Goal: Information Seeking & Learning: Find specific fact

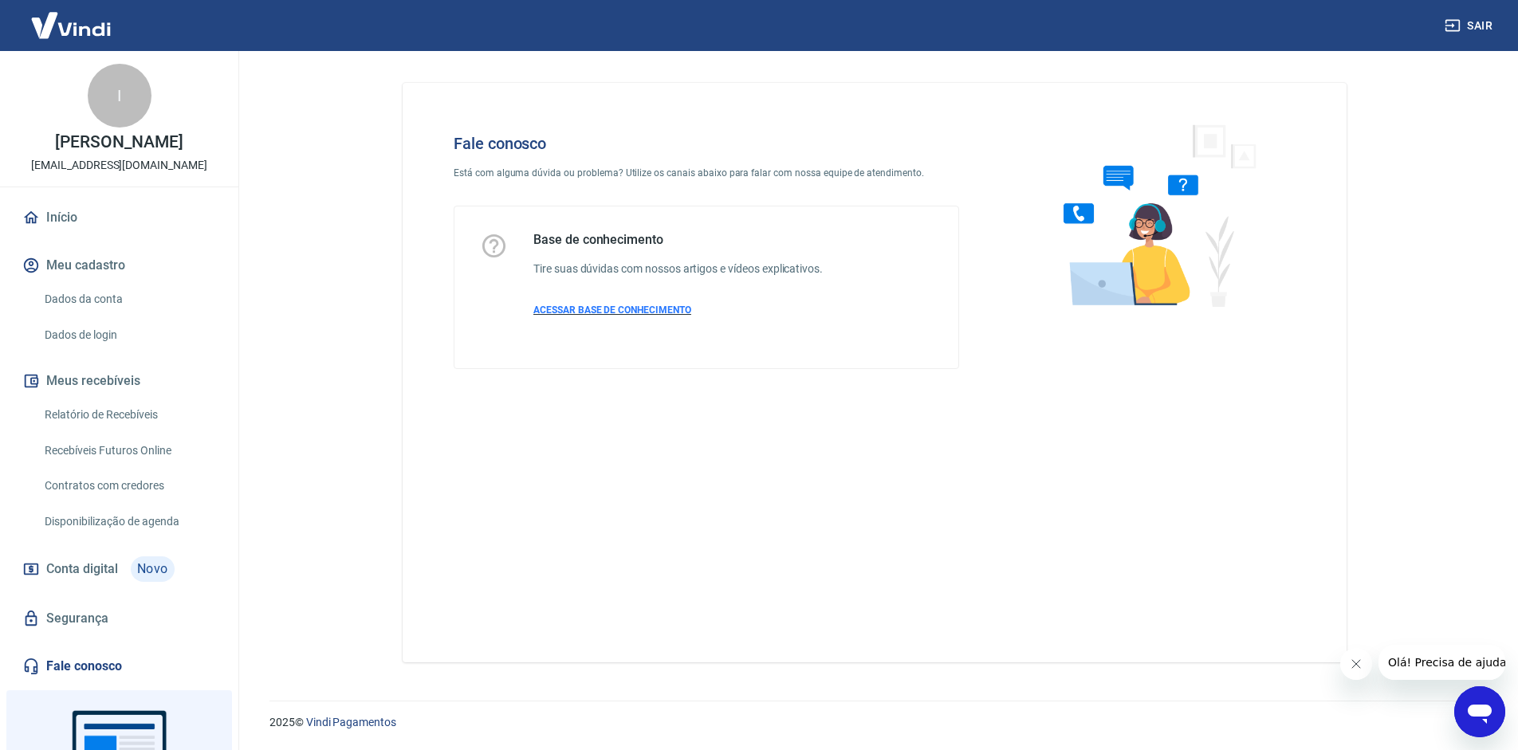
click at [596, 304] on p "ACESSAR BASE DE CONHECIMENTO" at bounding box center [677, 310] width 289 height 14
click at [1413, 659] on span "Olá! Precisa de ajuda?" at bounding box center [1449, 662] width 124 height 13
click at [1408, 658] on span "Olá! Precisa de ajuda?" at bounding box center [1449, 662] width 124 height 13
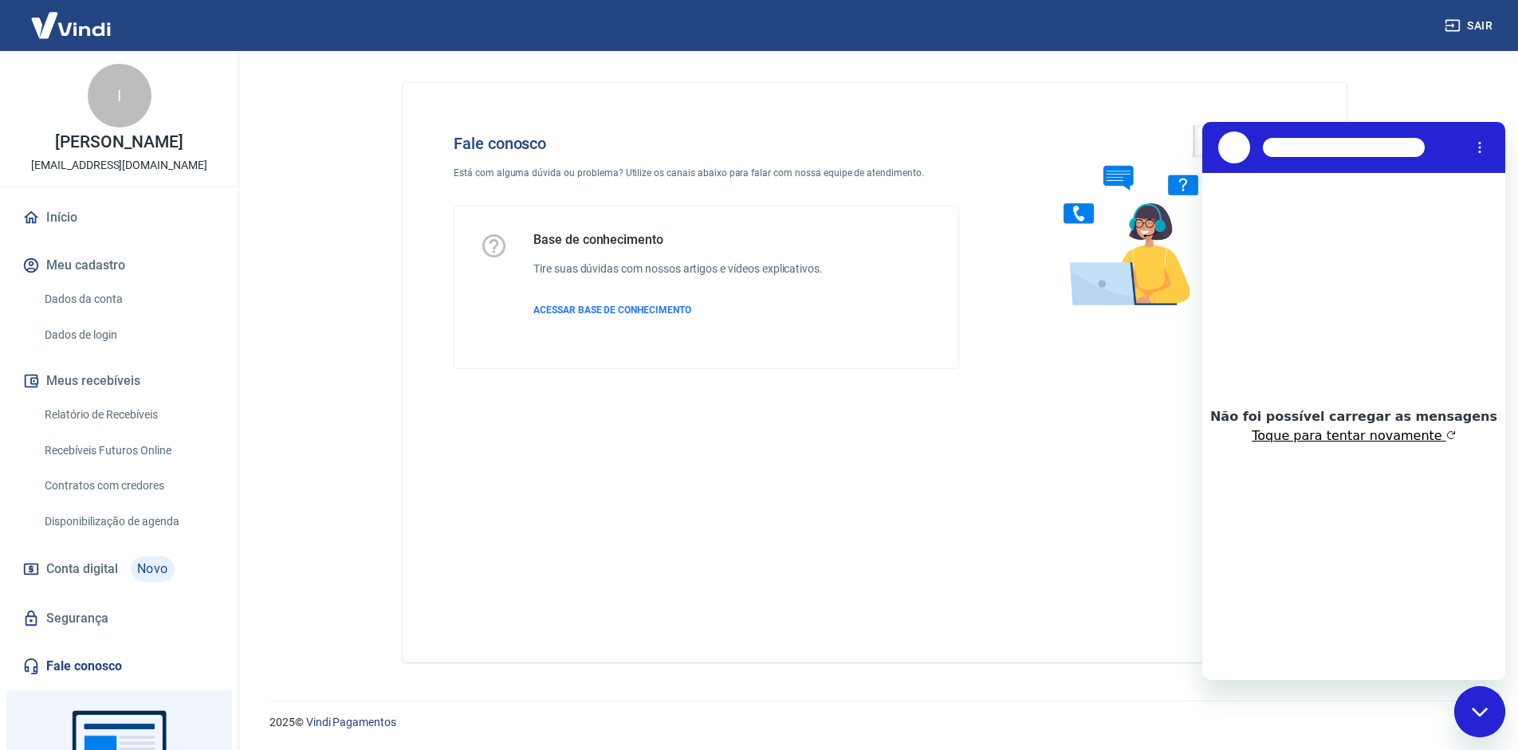
click at [1324, 433] on button "Toque para tentar novamente" at bounding box center [1353, 436] width 203 height 16
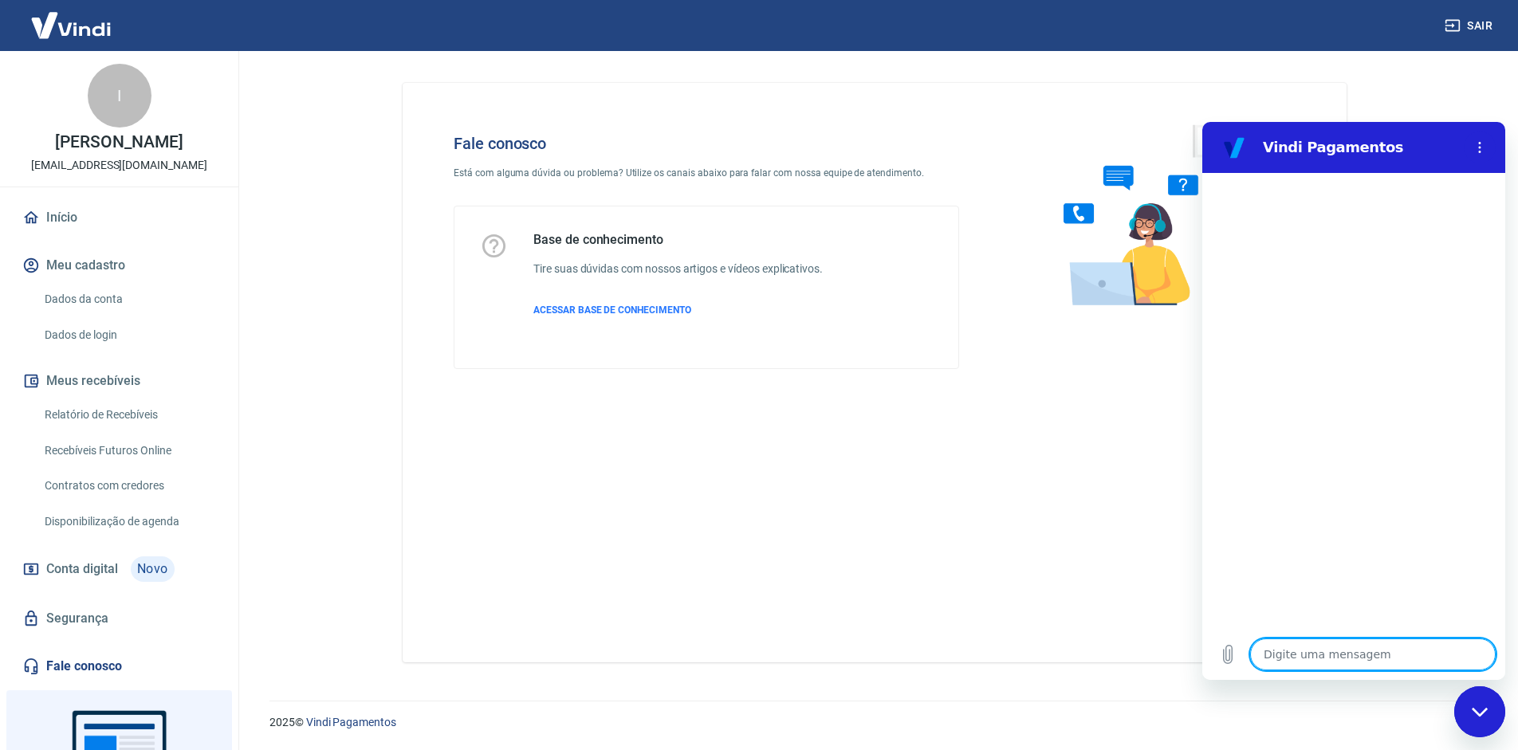
click at [1310, 656] on textarea at bounding box center [1373, 655] width 246 height 32
type textarea "b"
type textarea "x"
type textarea "bo"
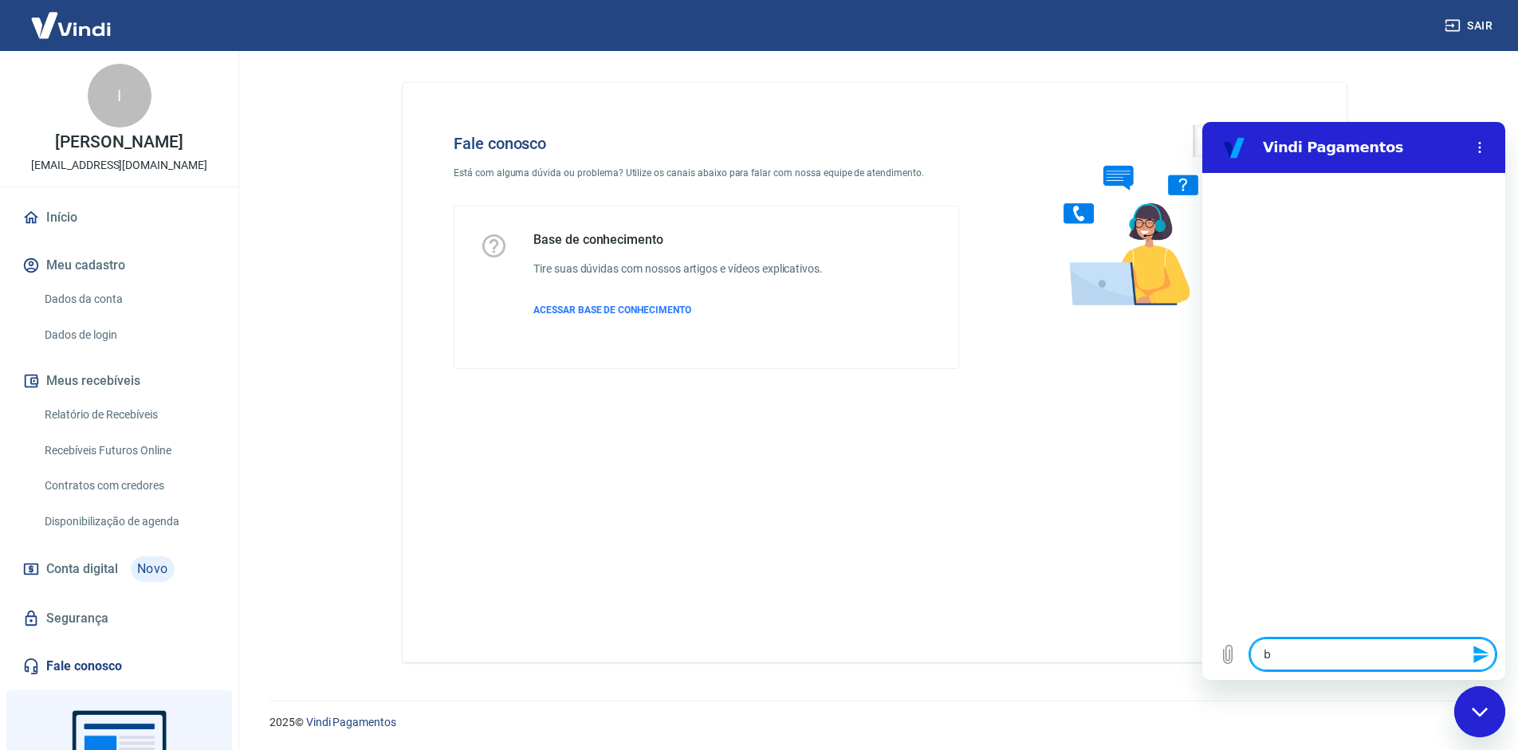
type textarea "x"
type textarea "bom"
type textarea "x"
type textarea "bom"
type textarea "x"
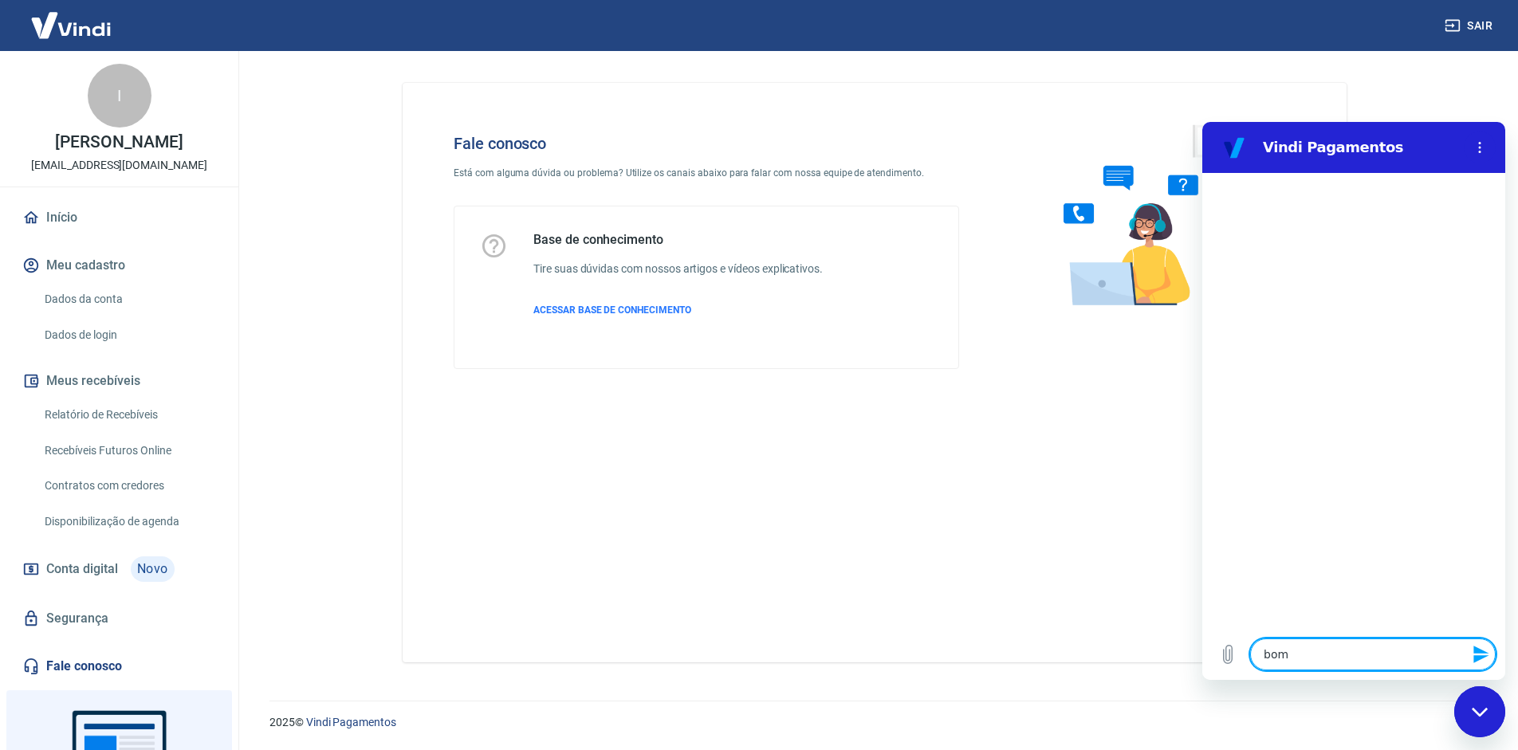
type textarea "bom d"
type textarea "x"
type textarea "bom di"
type textarea "x"
type textarea "bom dia"
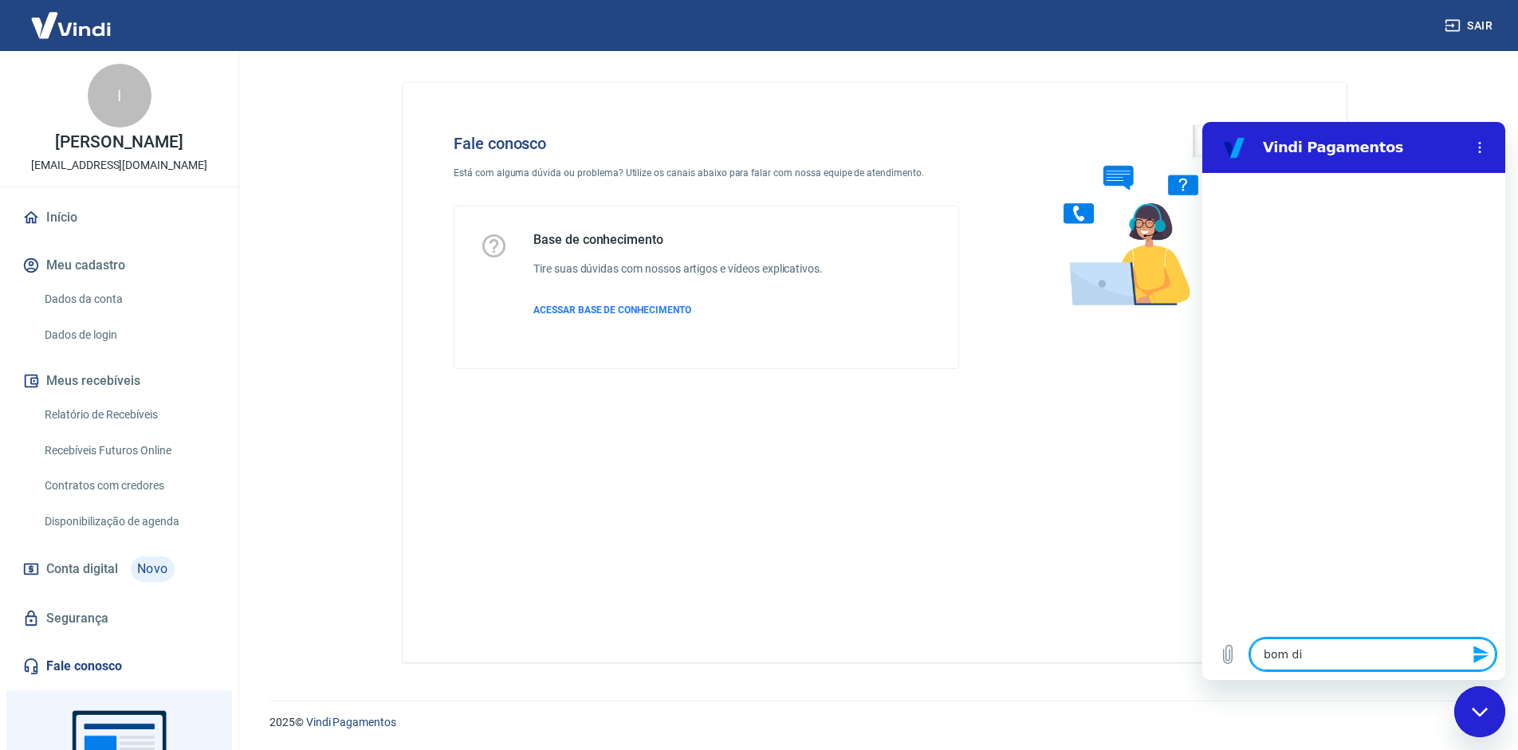
type textarea "x"
type textarea "bom dia"
type textarea "x"
type textarea "bom dia !"
type textarea "x"
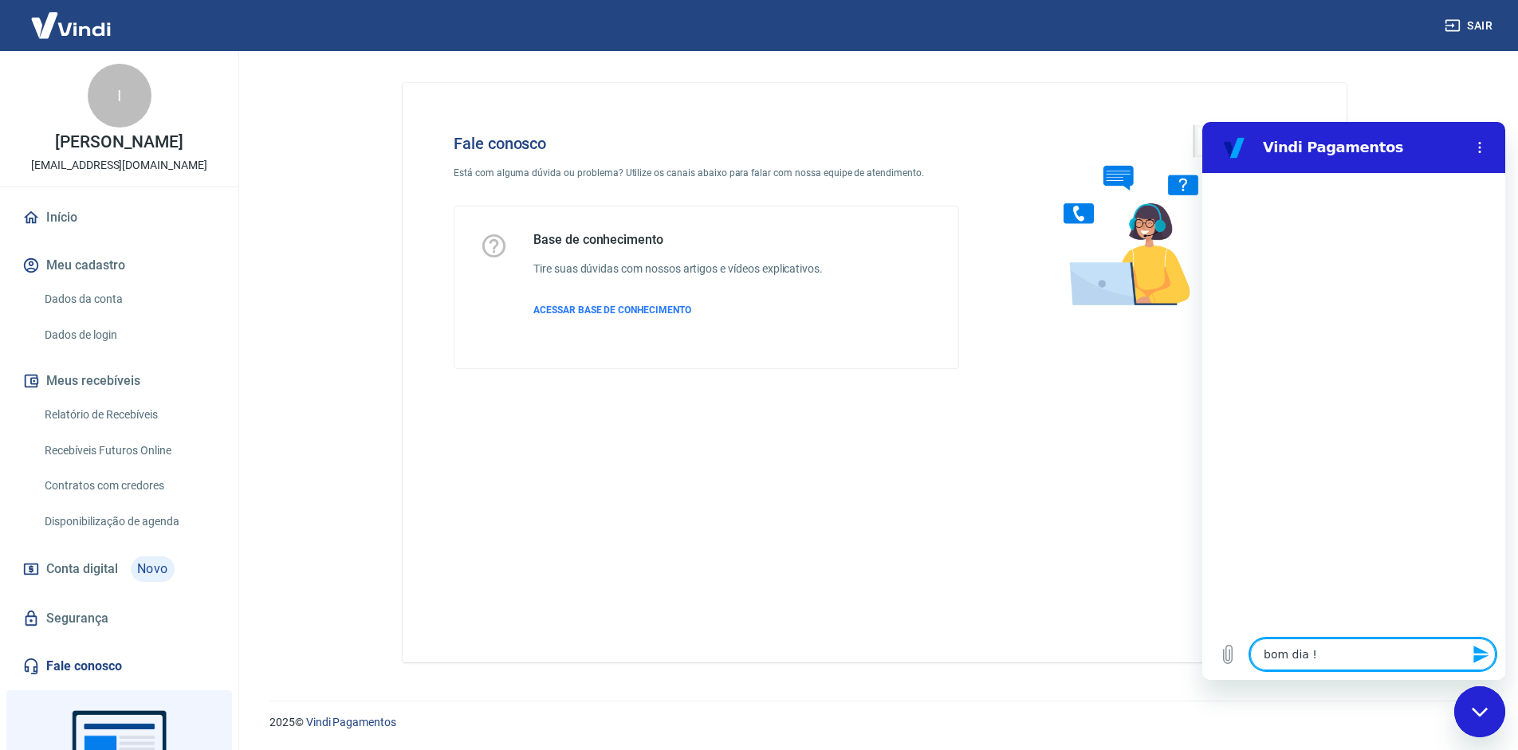
type textarea "bom dia !!"
type textarea "x"
type textarea "o"
type textarea "x"
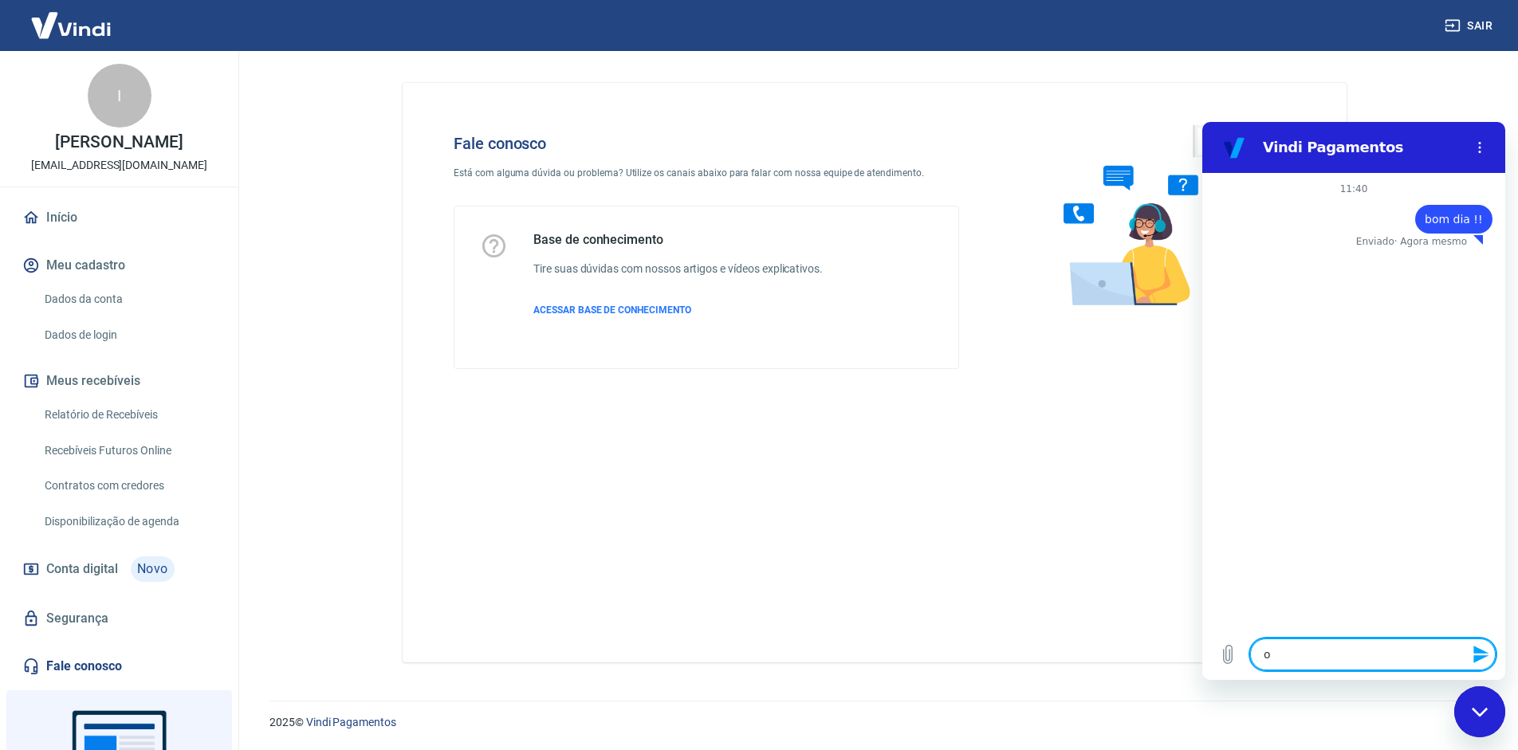
type textarea "on"
type textarea "x"
type textarea "ond"
type textarea "x"
type textarea "onde"
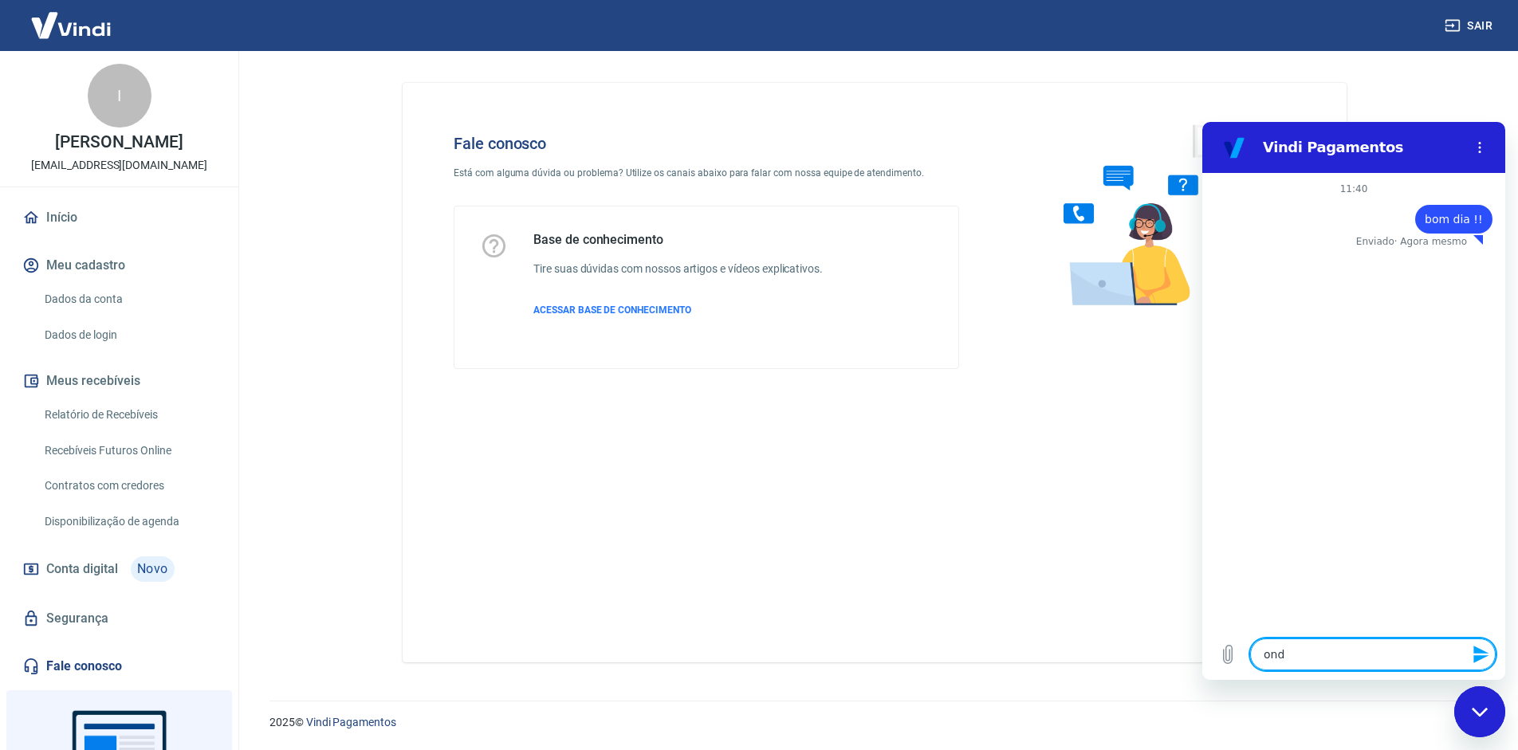
type textarea "x"
type textarea "onde"
type textarea "x"
type textarea "onde m"
type textarea "x"
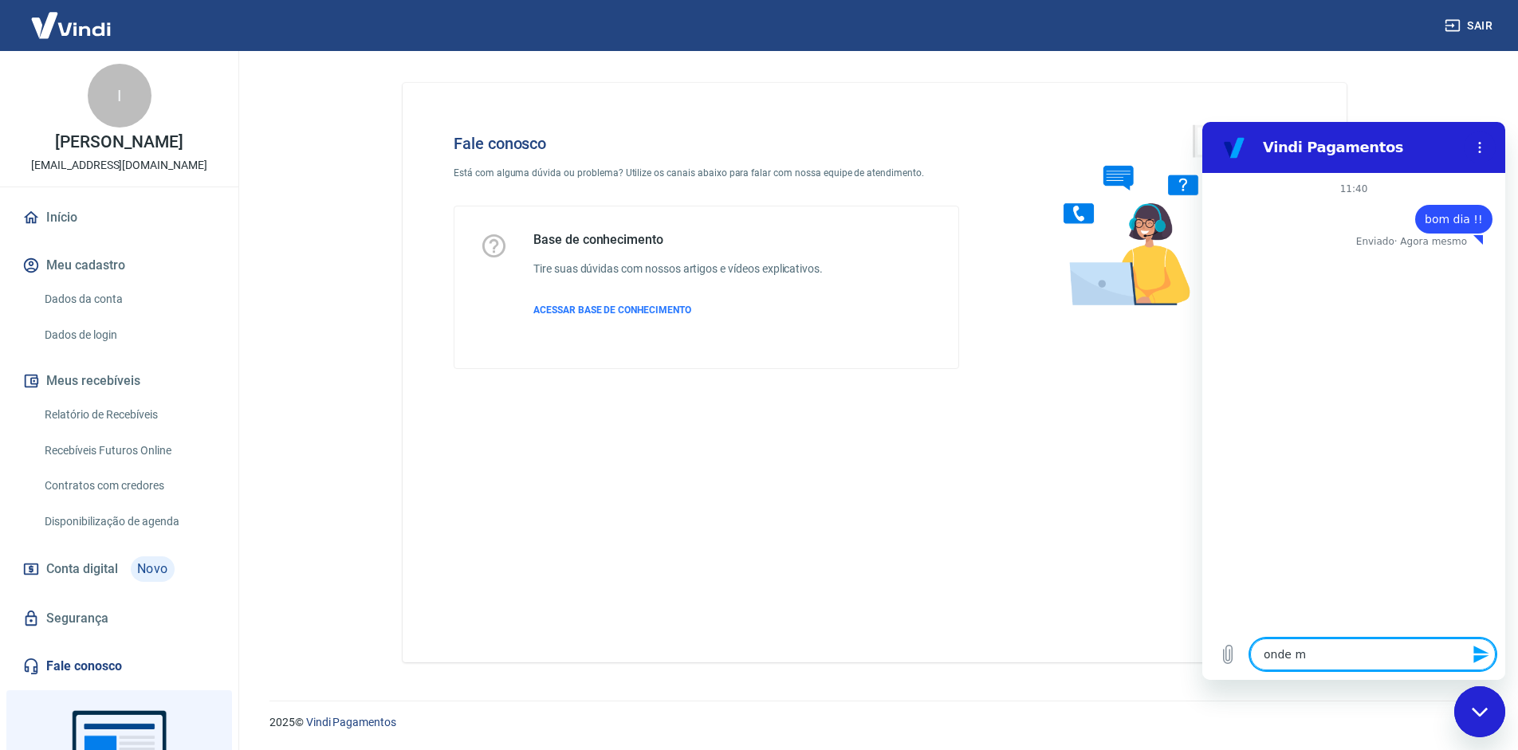
type textarea "onde me"
type textarea "x"
type textarea "onde me"
type textarea "x"
type textarea "onde me i"
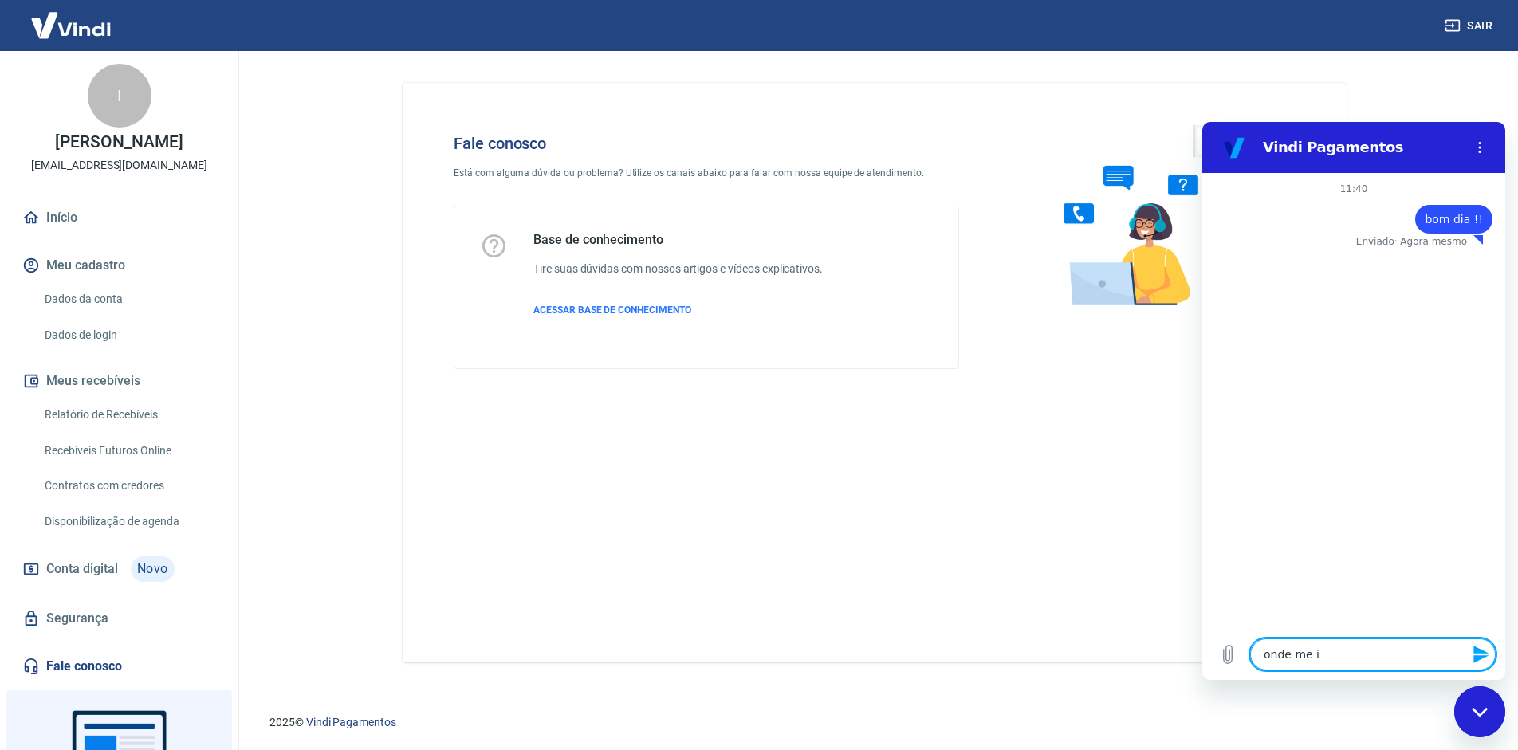
type textarea "x"
type textarea "onde me in"
type textarea "x"
type textarea "onde me inf"
type textarea "x"
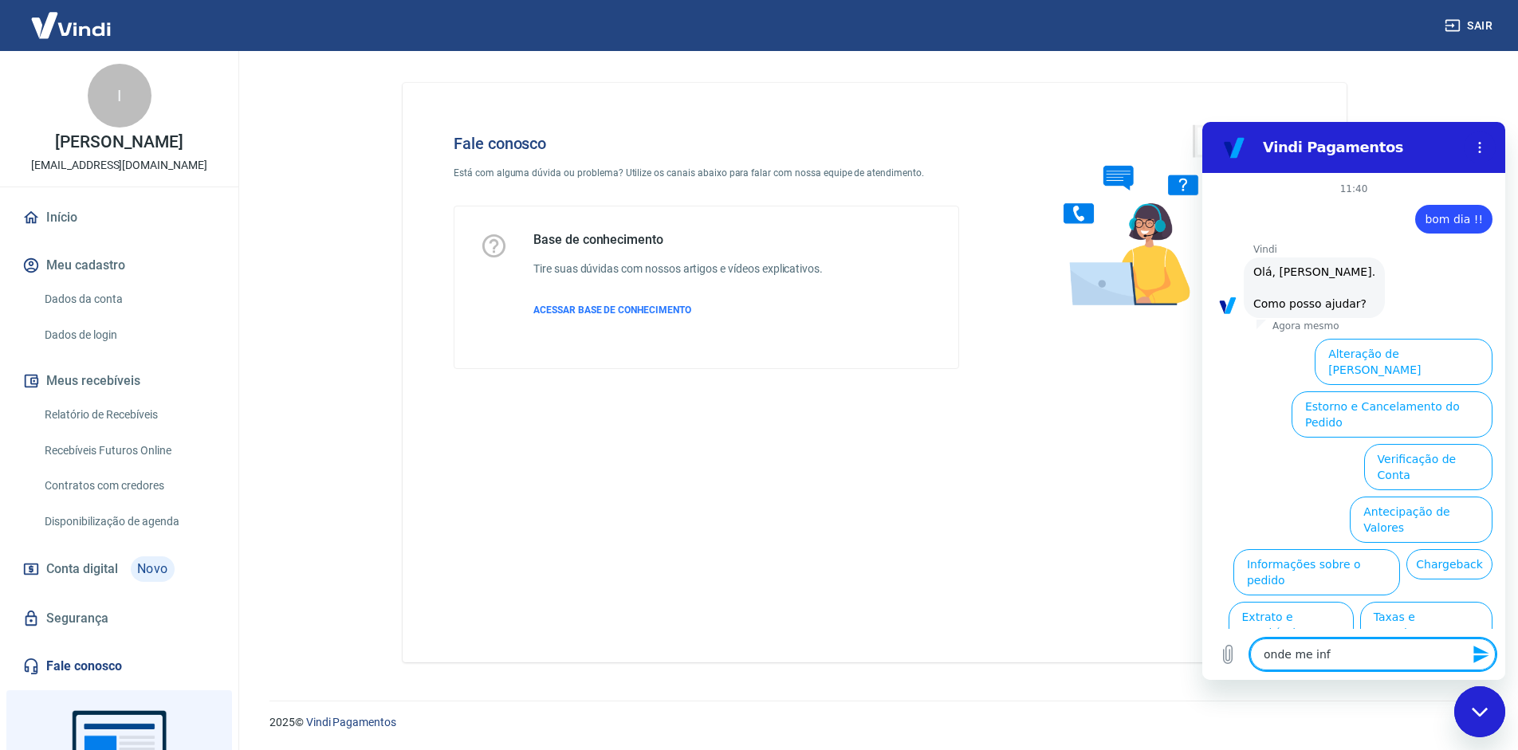
scroll to position [37, 0]
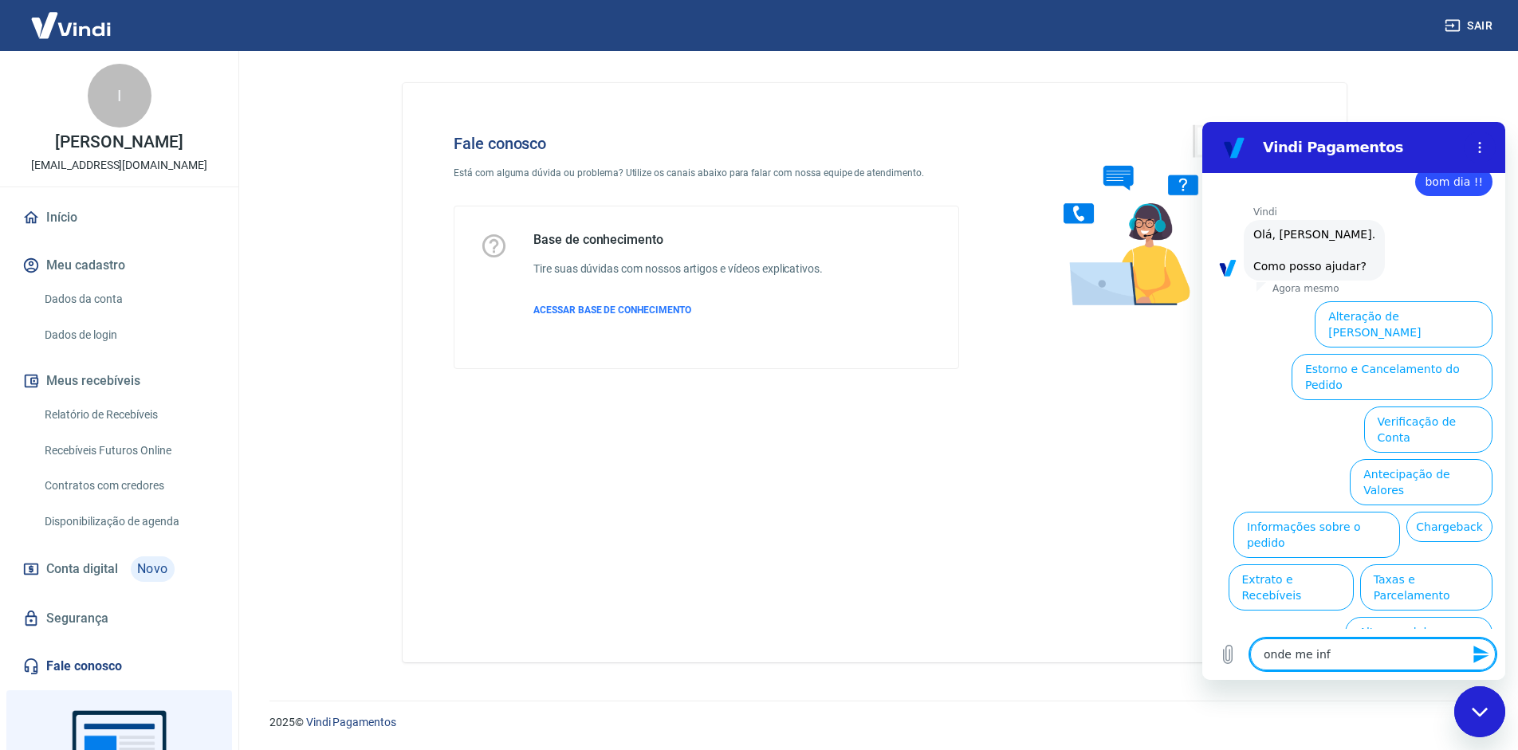
type textarea "onde me info"
type textarea "x"
type textarea "onde me infor"
type textarea "x"
type textarea "onde me inform"
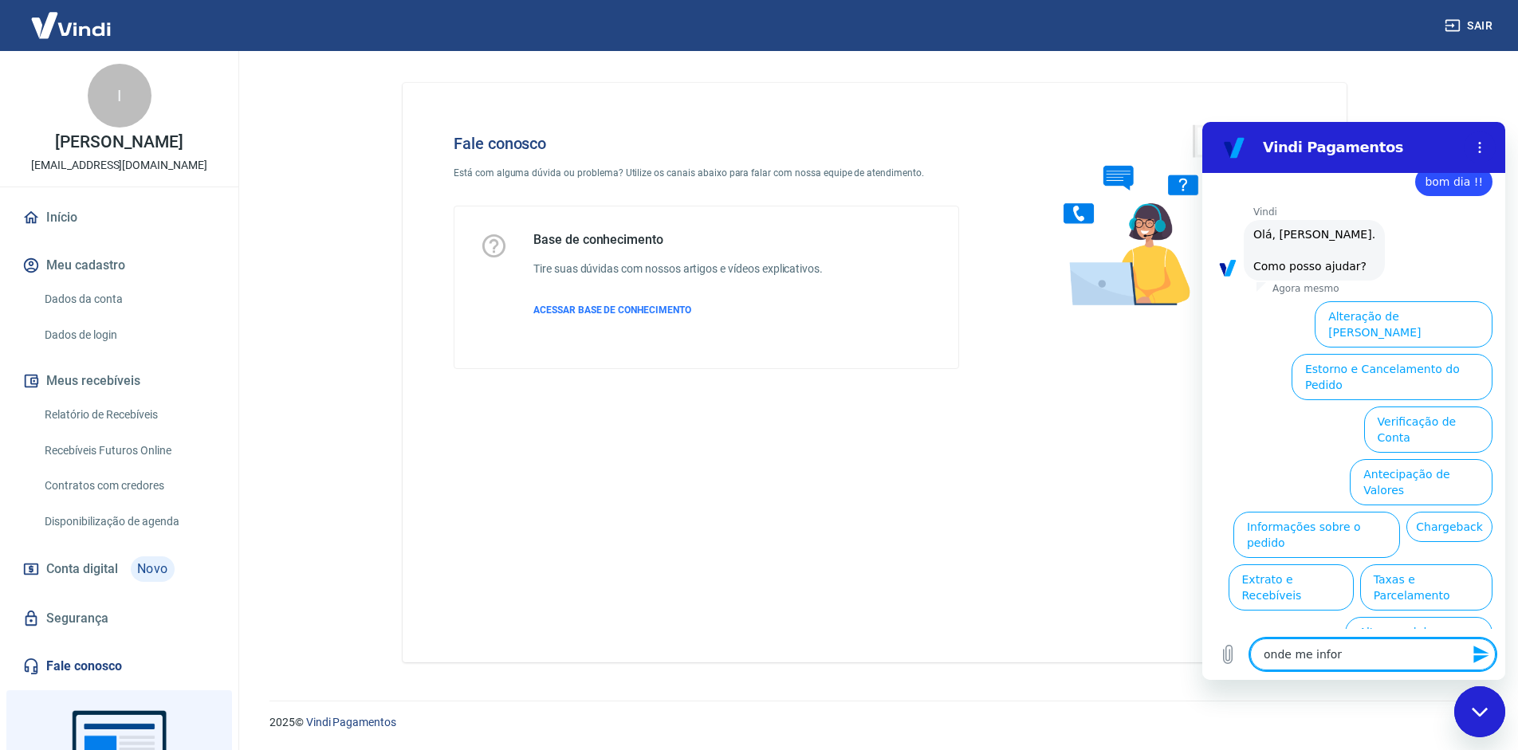
type textarea "x"
type textarea "onde me informo"
type textarea "x"
type textarea "onde me informo"
type textarea "x"
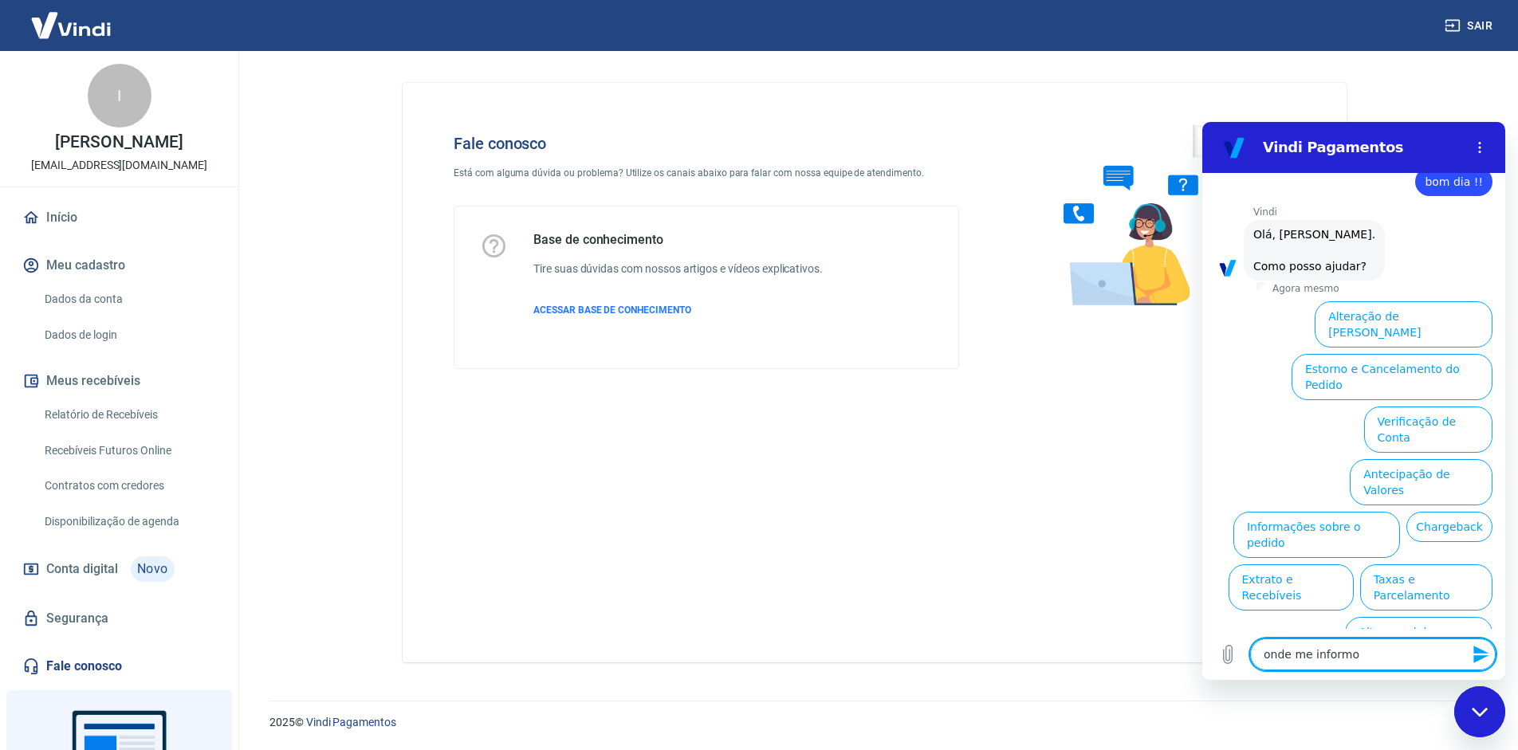
type textarea "onde me informo s"
type textarea "x"
type textarea "onde me informo so"
type textarea "x"
type textarea "onde me informo sob"
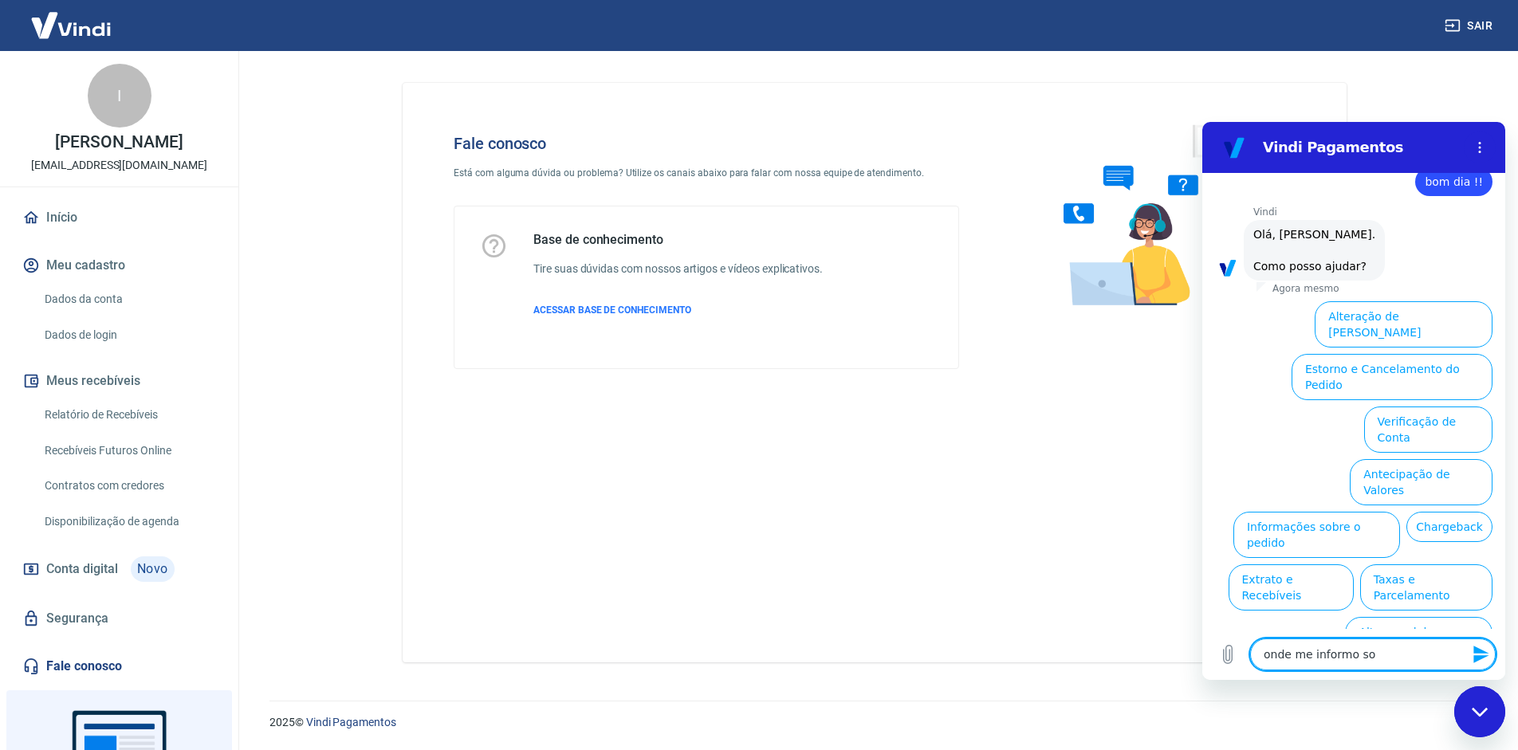
type textarea "x"
type textarea "onde me informo sobr"
type textarea "x"
type textarea "onde me informo sobre"
type textarea "x"
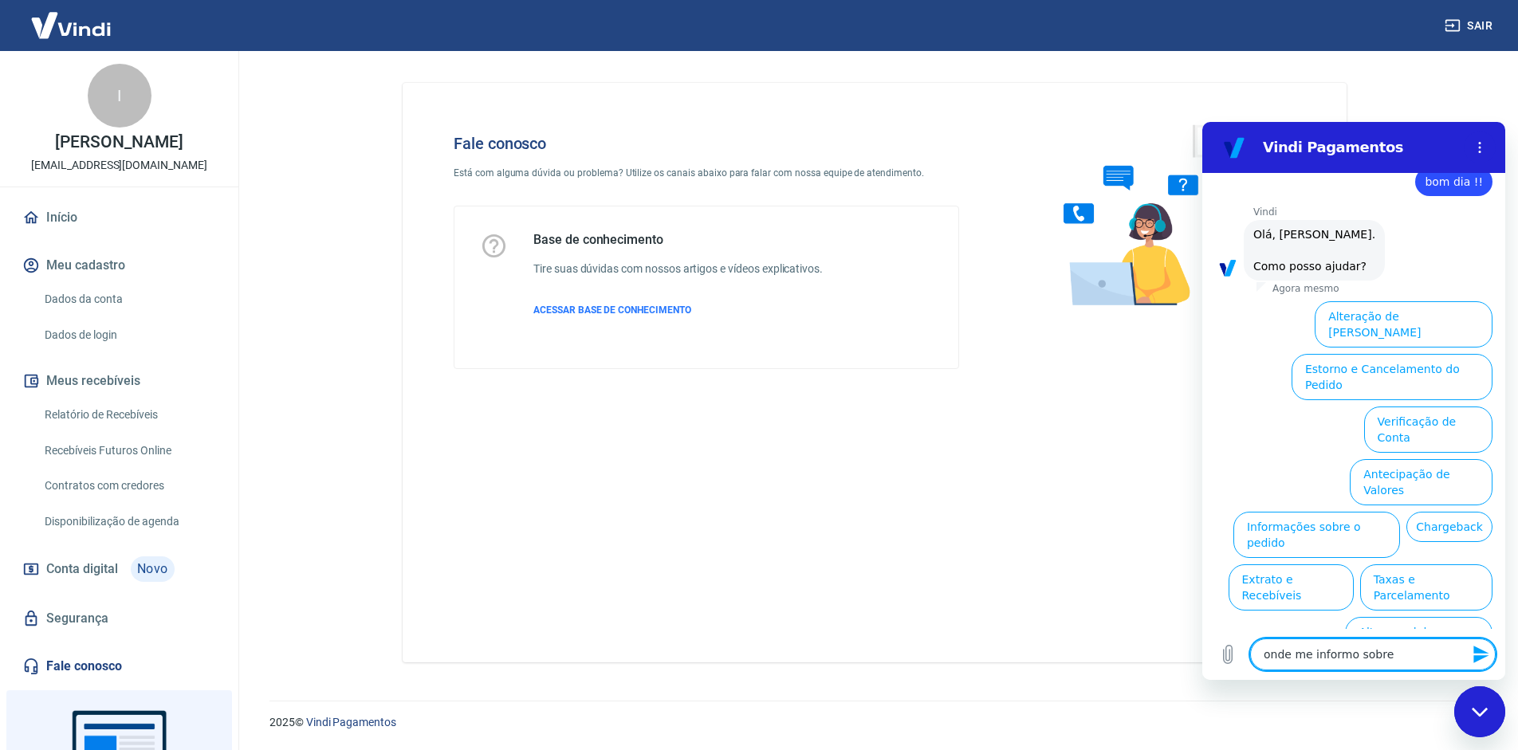
type textarea "onde me informo sobre"
type textarea "x"
type textarea "onde me informo sobre a"
type textarea "x"
type textarea "onde me informo sobre as"
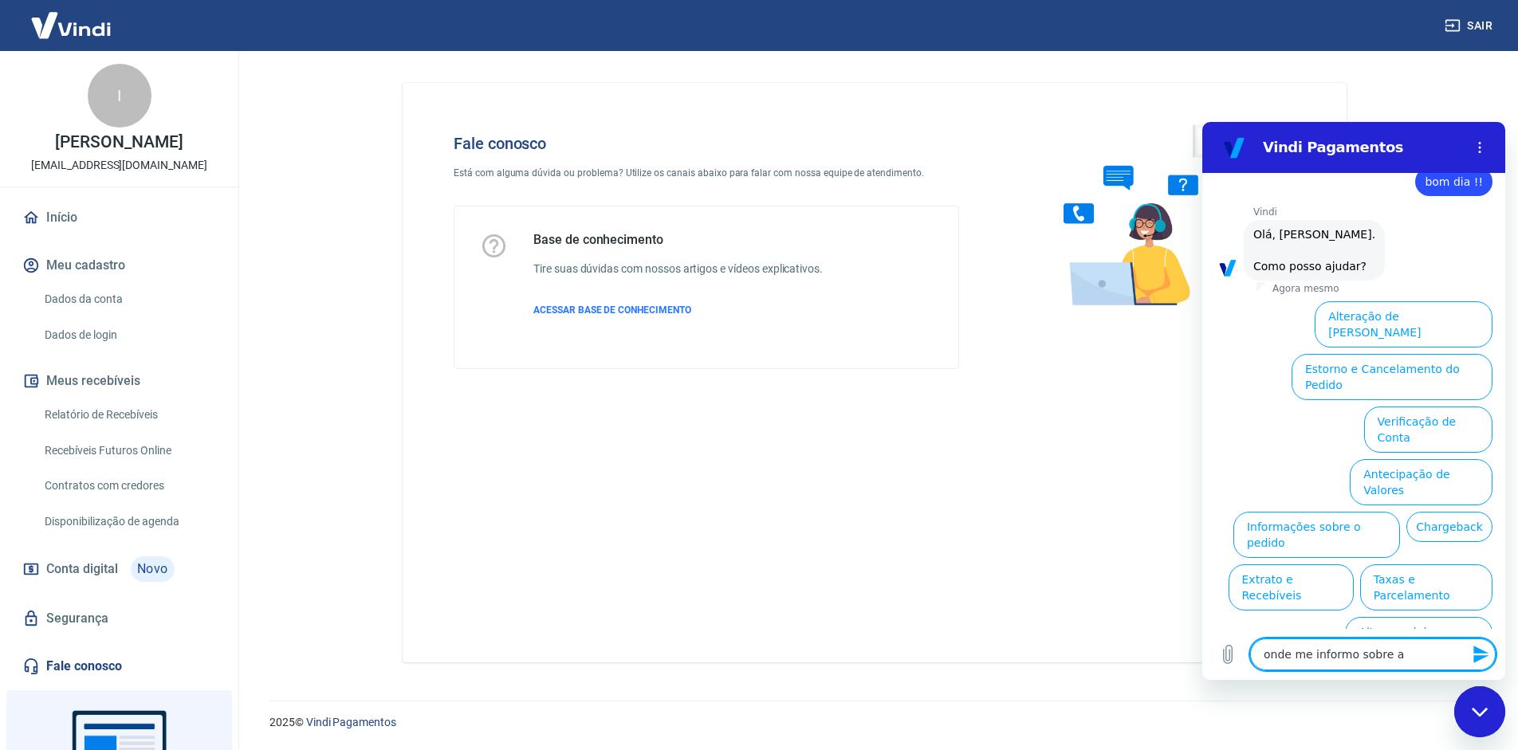
type textarea "x"
type textarea "onde me informo sobre as"
type textarea "x"
type textarea "onde me informo sobre as t"
type textarea "x"
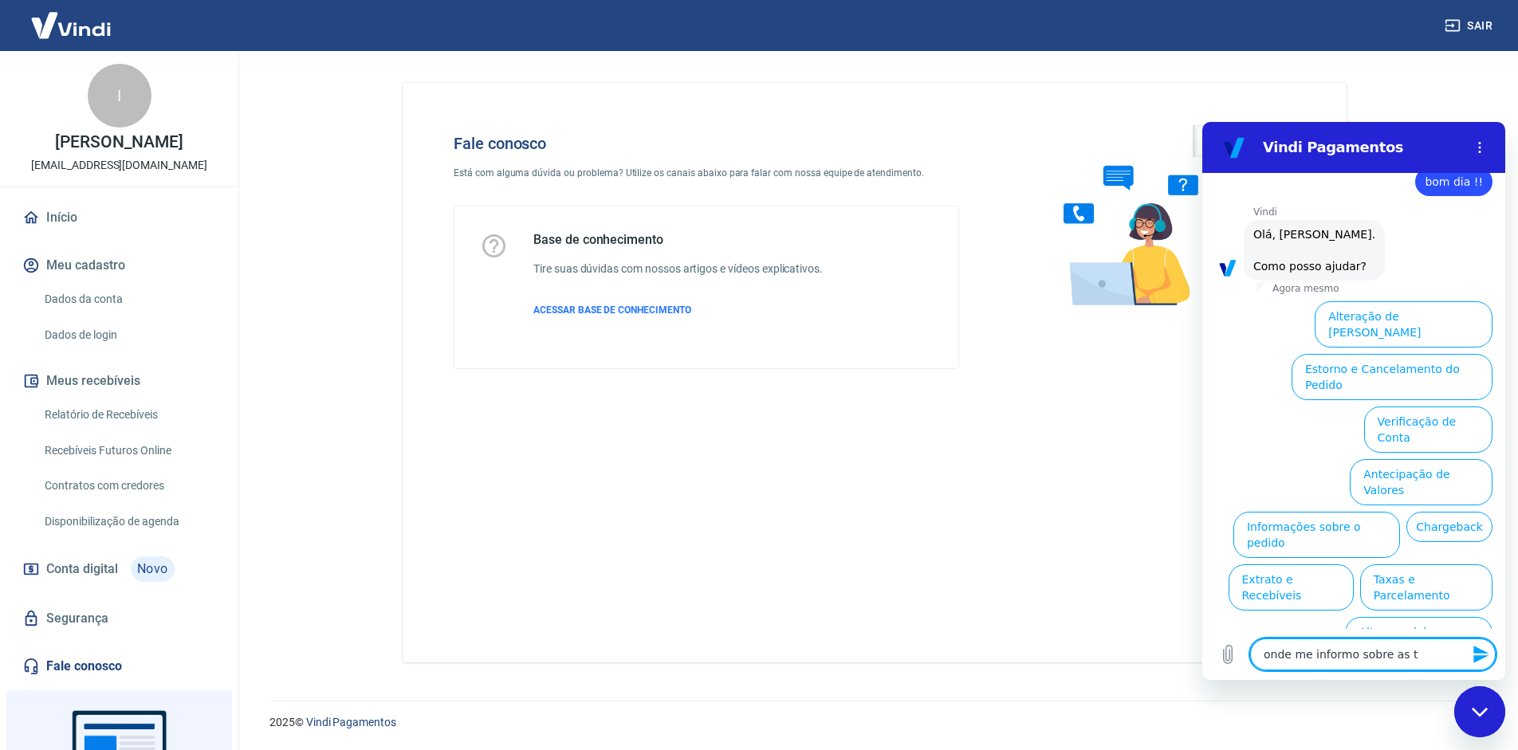
type textarea "onde me informo sobre as ta"
type textarea "x"
type textarea "onde me informo sobre as tar"
type textarea "x"
type textarea "onde me informo sobre as tari"
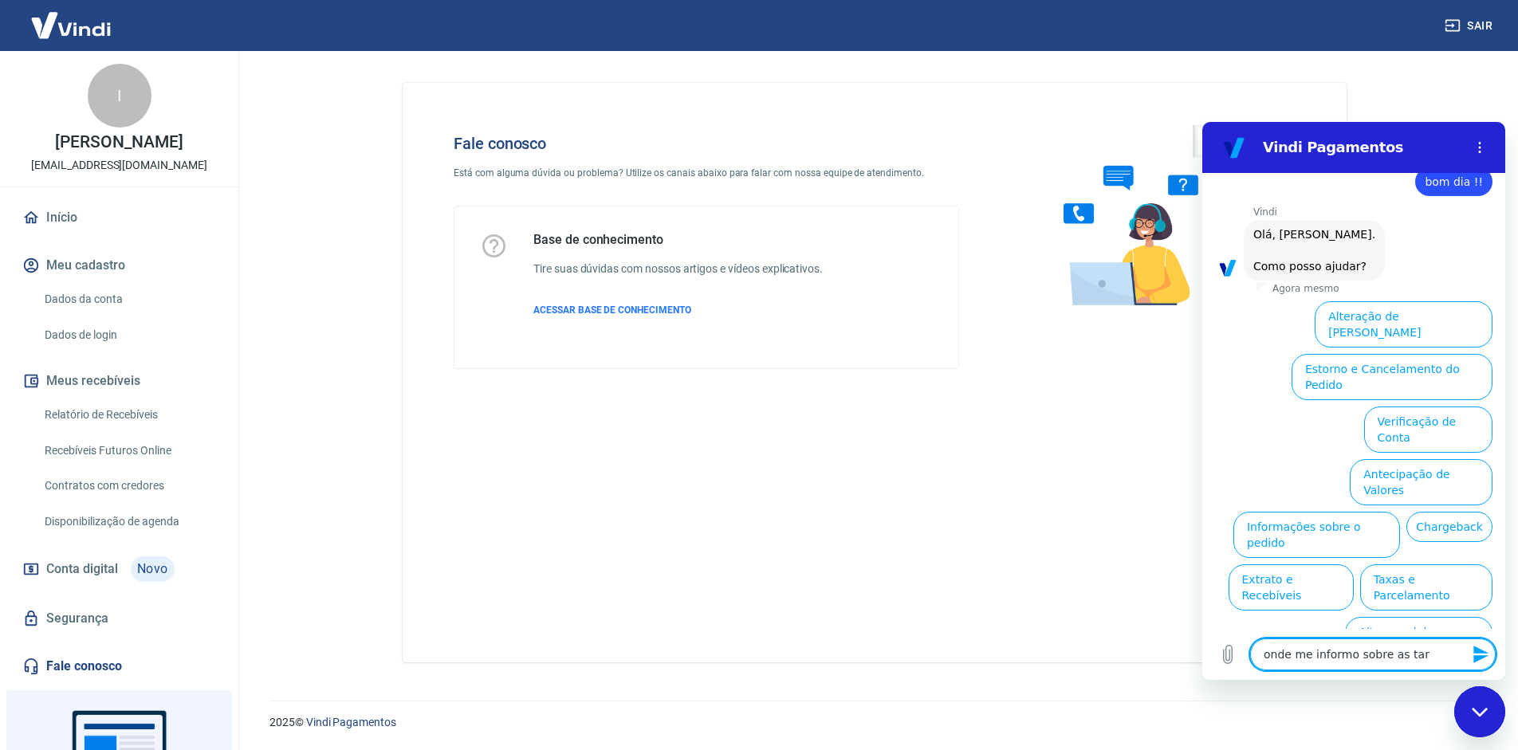
type textarea "x"
type textarea "onde me informo sobre as tarif"
type textarea "x"
type textarea "onde me informo sobre as tarifa"
type textarea "x"
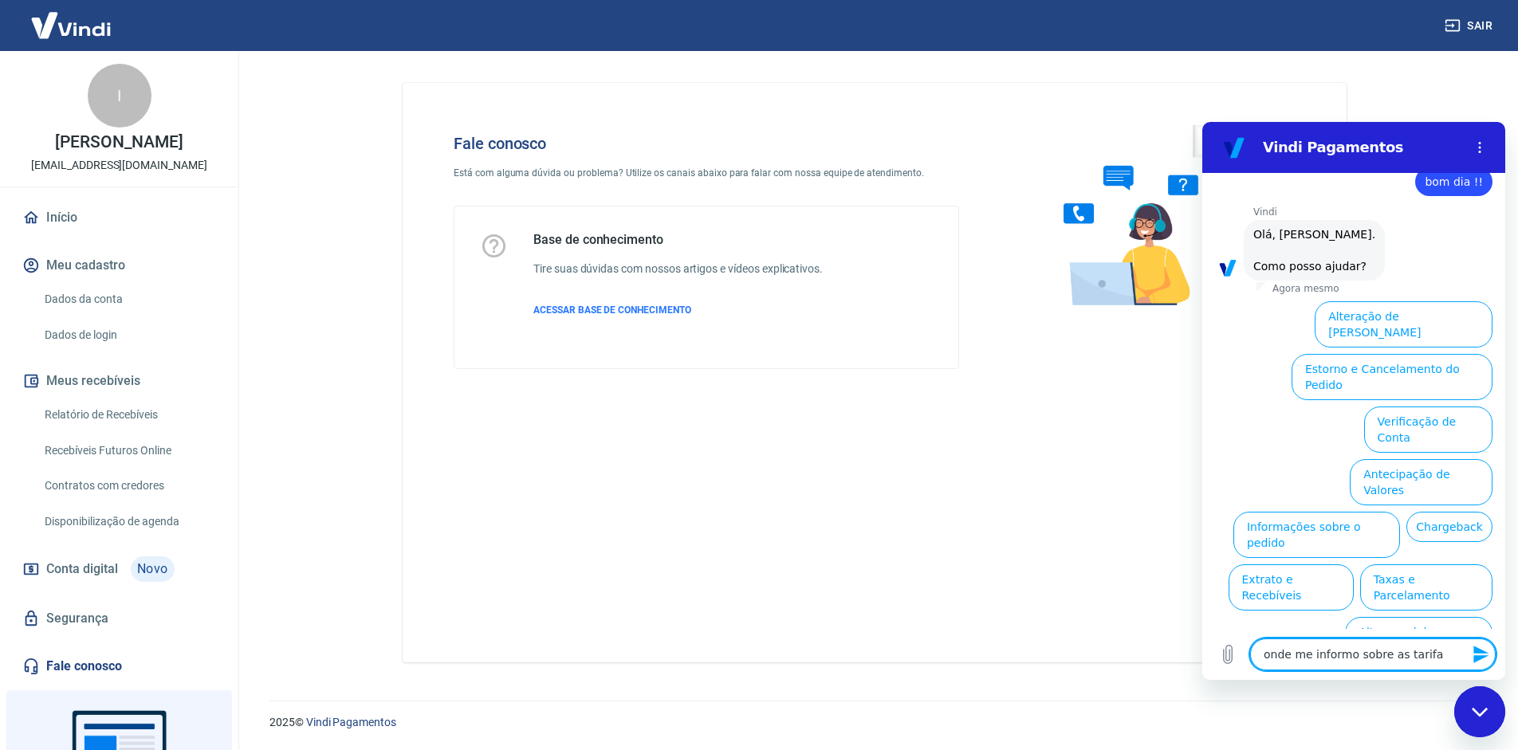
type textarea "onde me informo sobre as tarifas"
type textarea "x"
type textarea "onde me informo sobre as tarifas"
type textarea "x"
type textarea "onde me informo sobre as tarifas c"
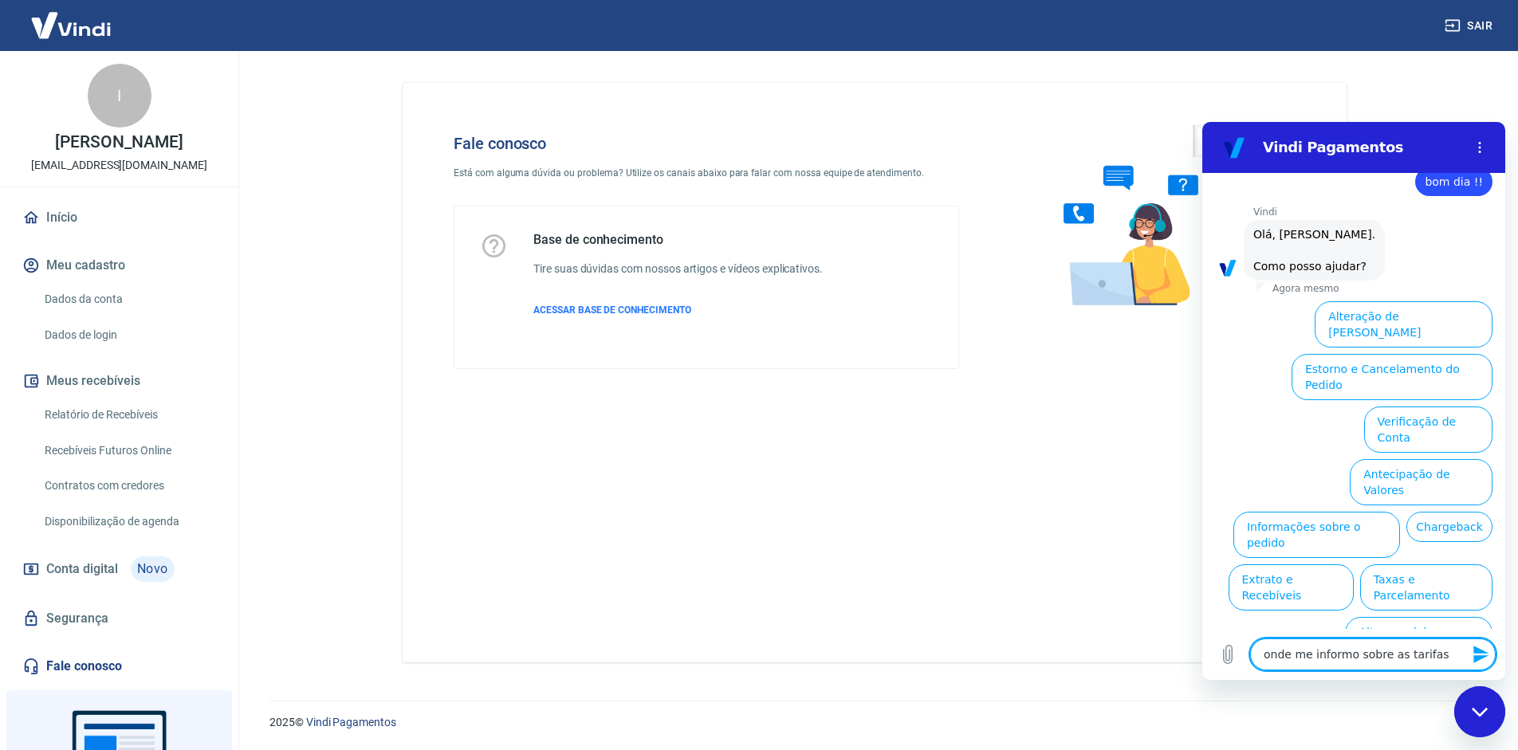
type textarea "x"
type textarea "onde me informo sobre as tarifas co"
type textarea "x"
type textarea "onde me informo sobre as tarifas cob"
type textarea "x"
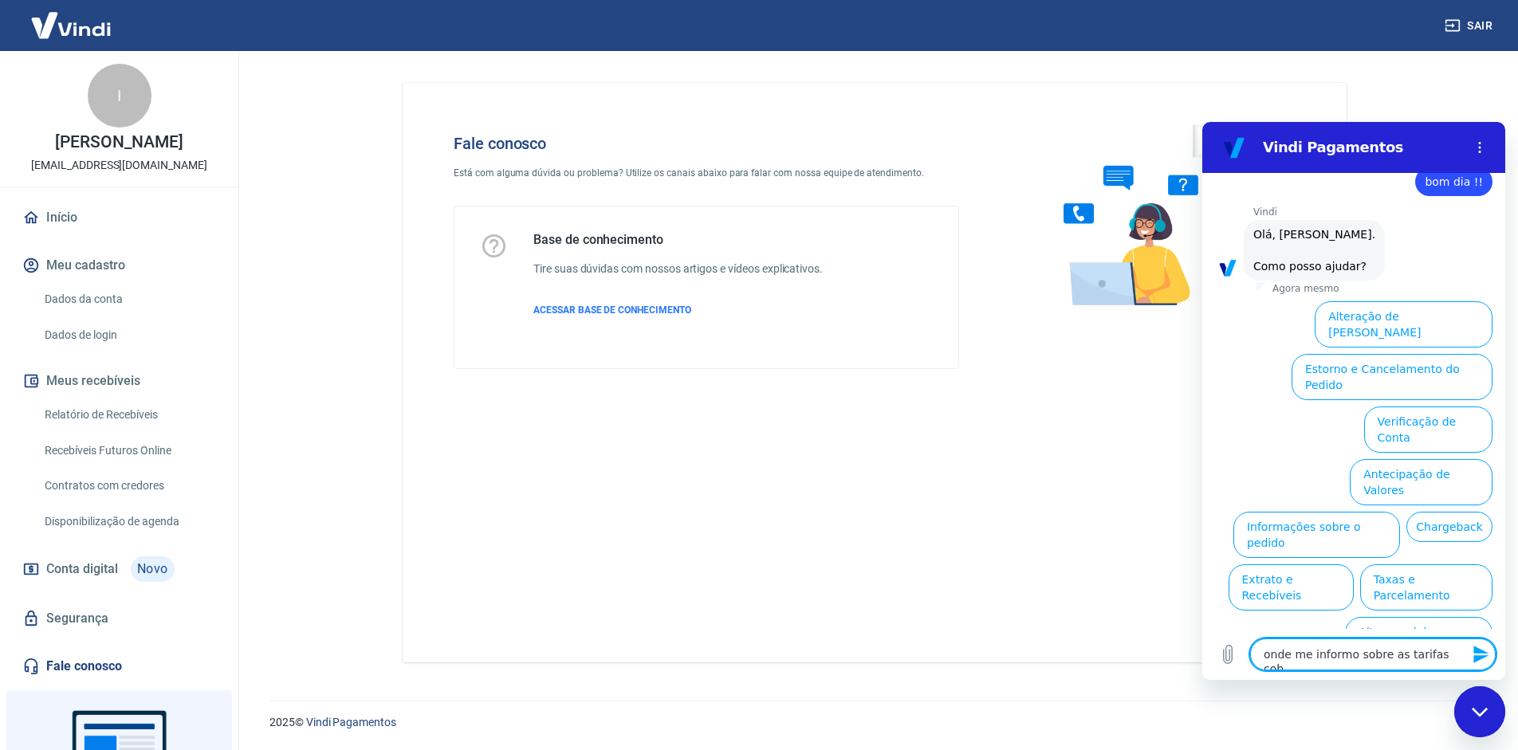
type textarea "onde me informo sobre as tarifas cobr"
type textarea "x"
type textarea "onde me informo sobre as tarifas cobra"
type textarea "x"
type textarea "onde me informo sobre as tarifas cobrad"
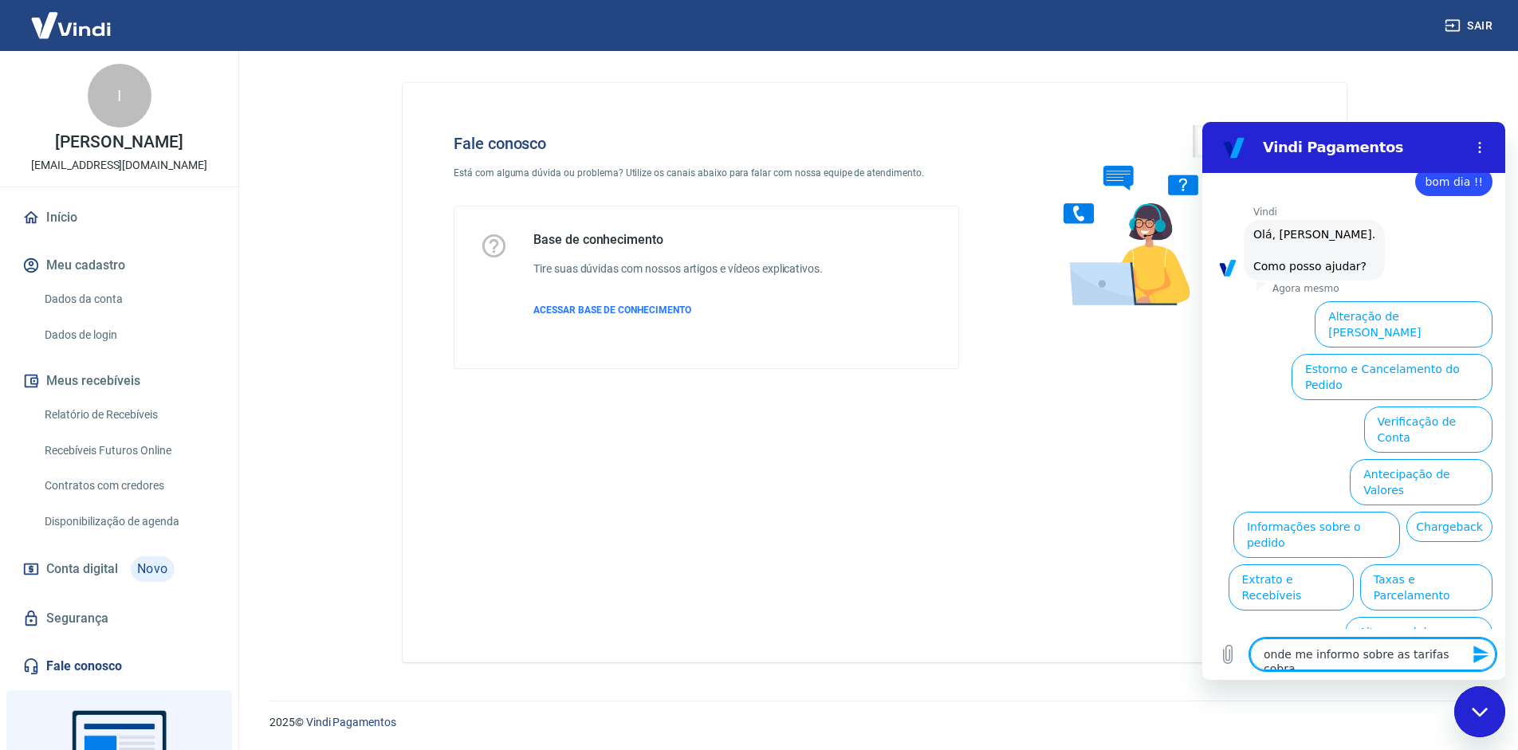
type textarea "x"
type textarea "onde me informo sobre as tarifas cobrada"
type textarea "x"
type textarea "onde me informo sobre as tarifas cobradas"
type textarea "x"
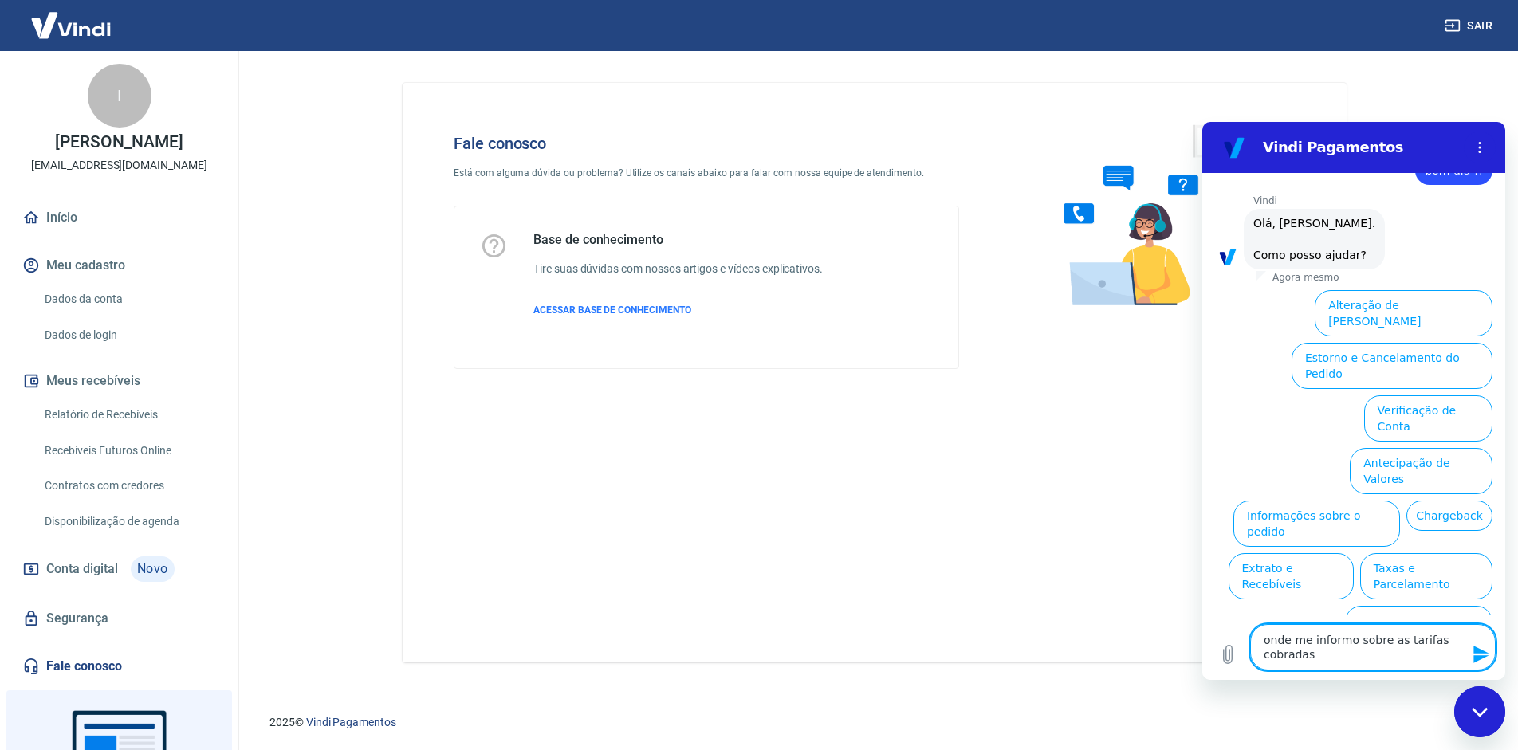
scroll to position [52, 0]
type textarea "onde me informo sobre as tarifas cobradas"
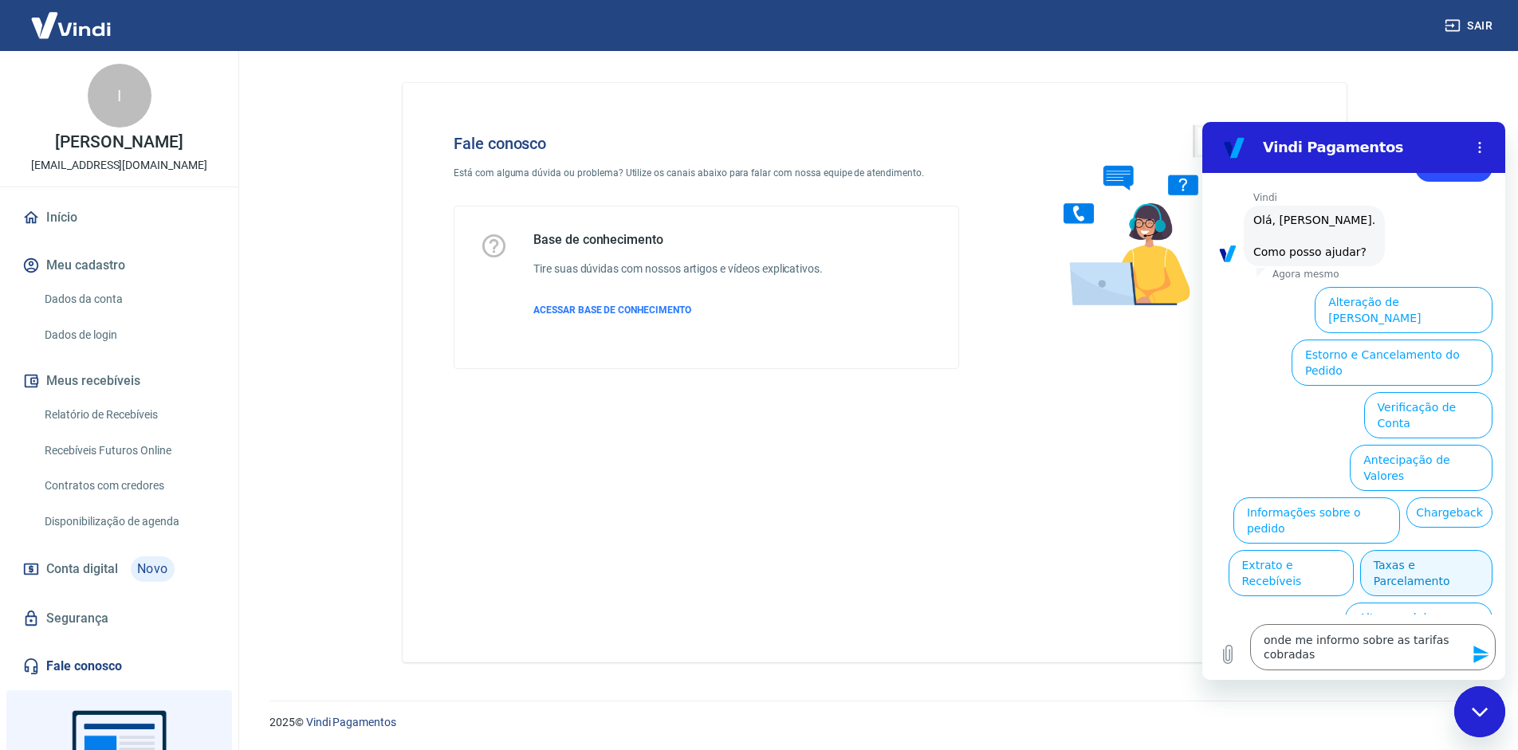
click at [1401, 550] on button "Taxas e Parcelamento" at bounding box center [1426, 573] width 132 height 46
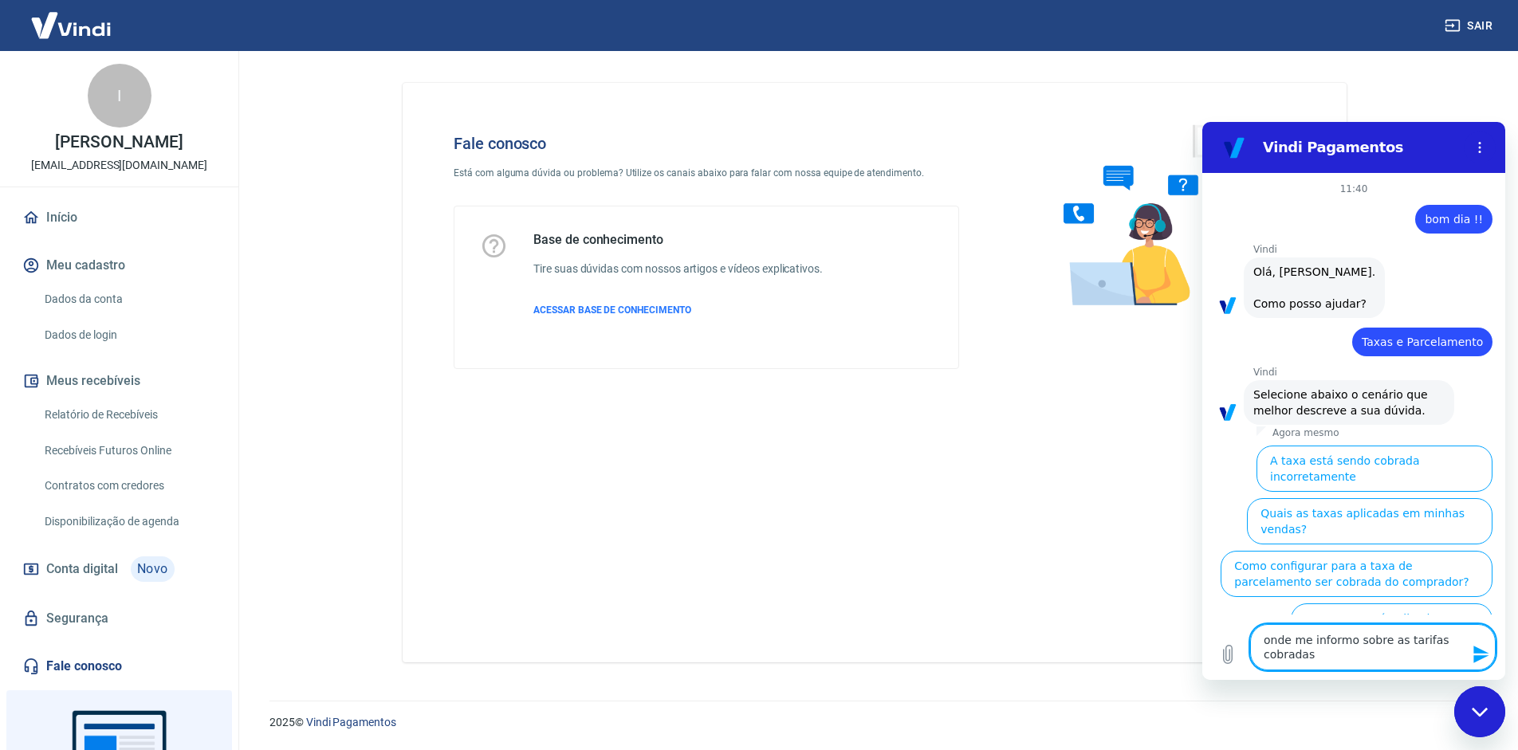
scroll to position [44, 0]
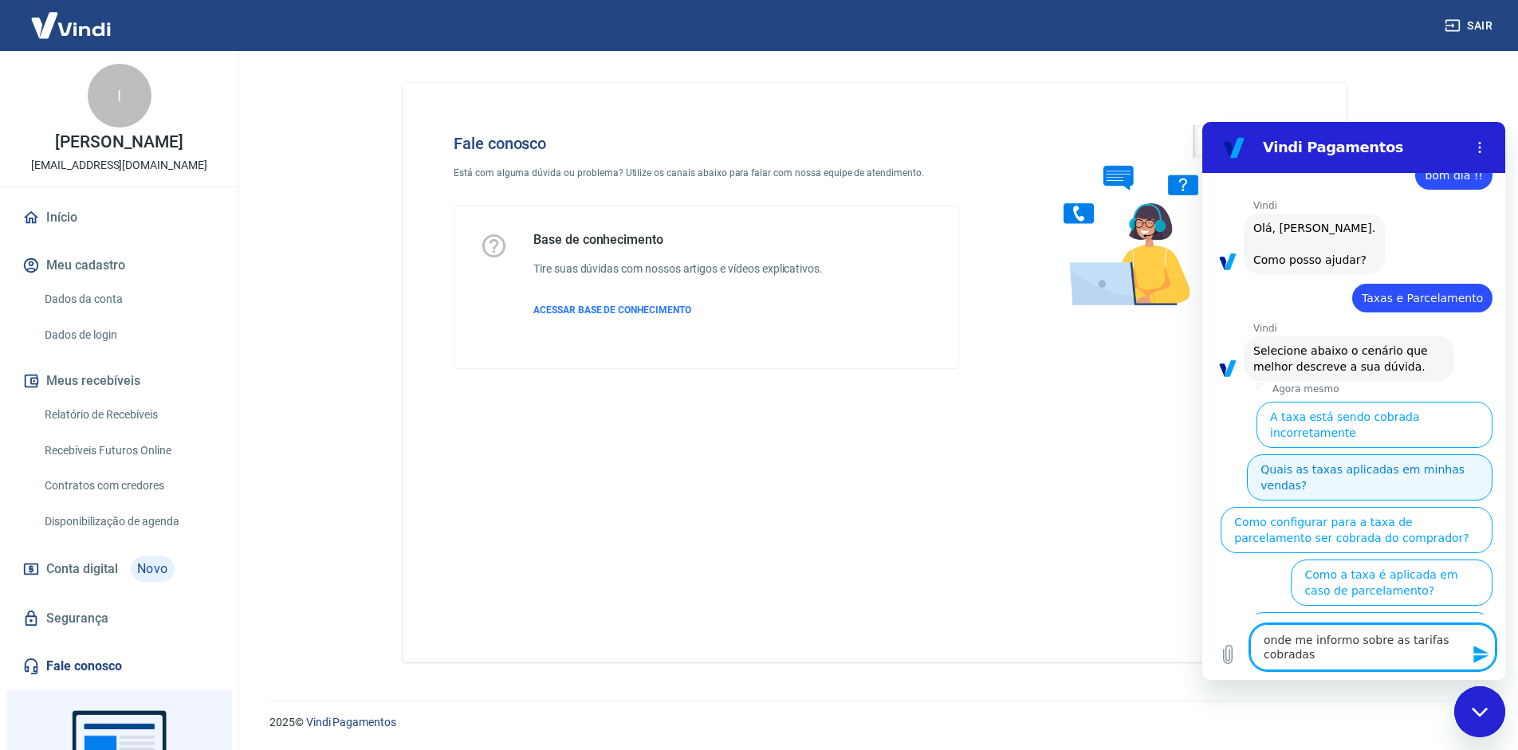
click at [1315, 454] on button "Quais as taxas aplicadas em minhas vendas?" at bounding box center [1370, 477] width 246 height 46
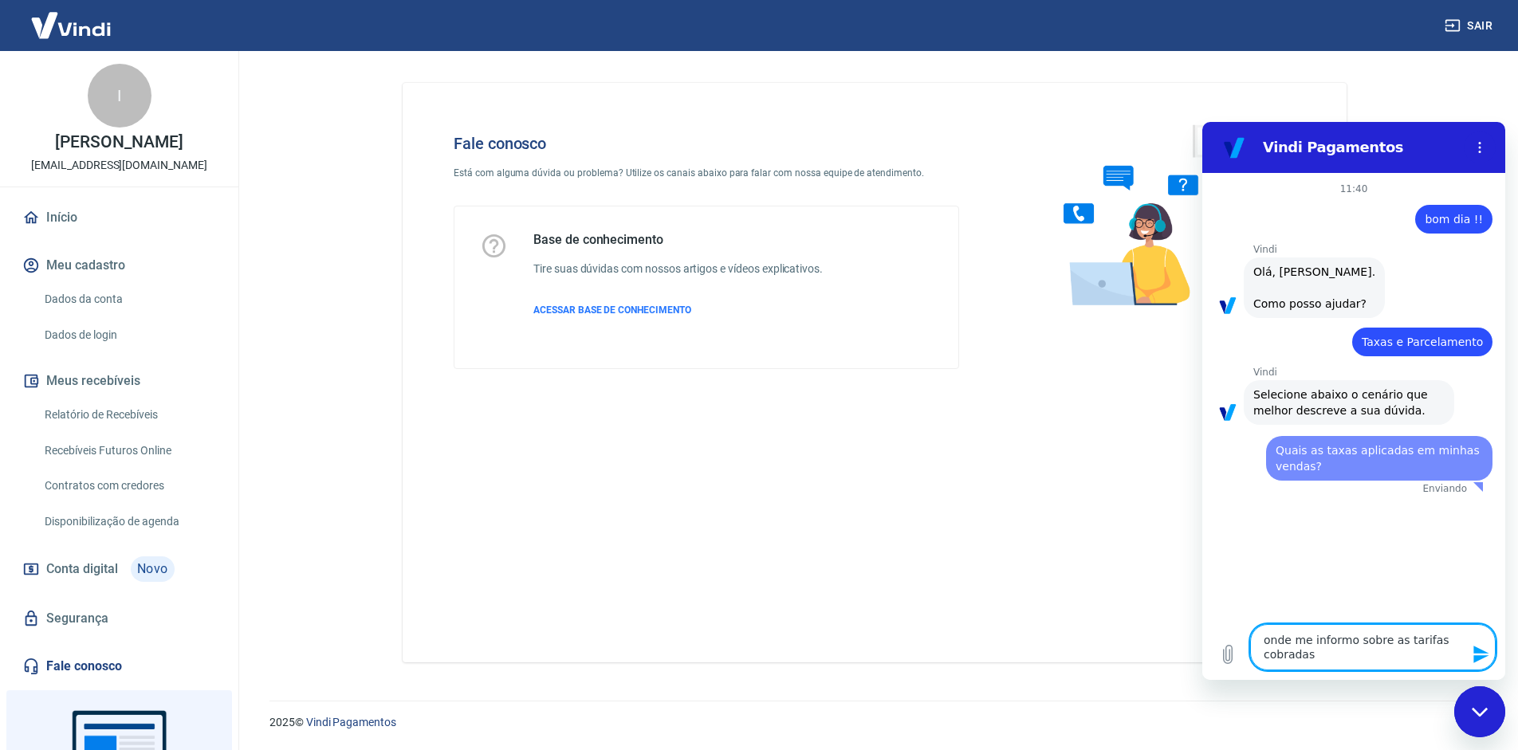
scroll to position [0, 0]
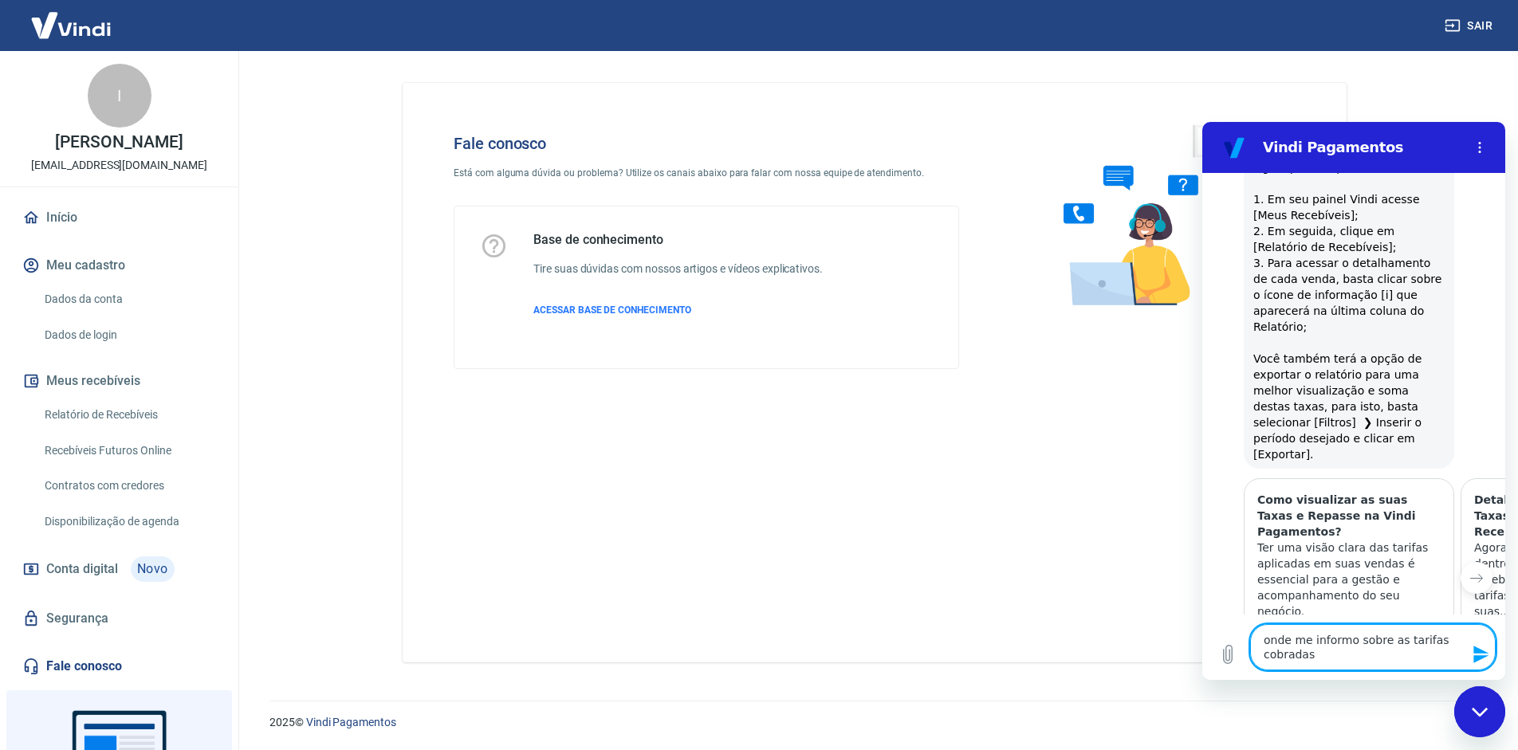
type textarea "x"
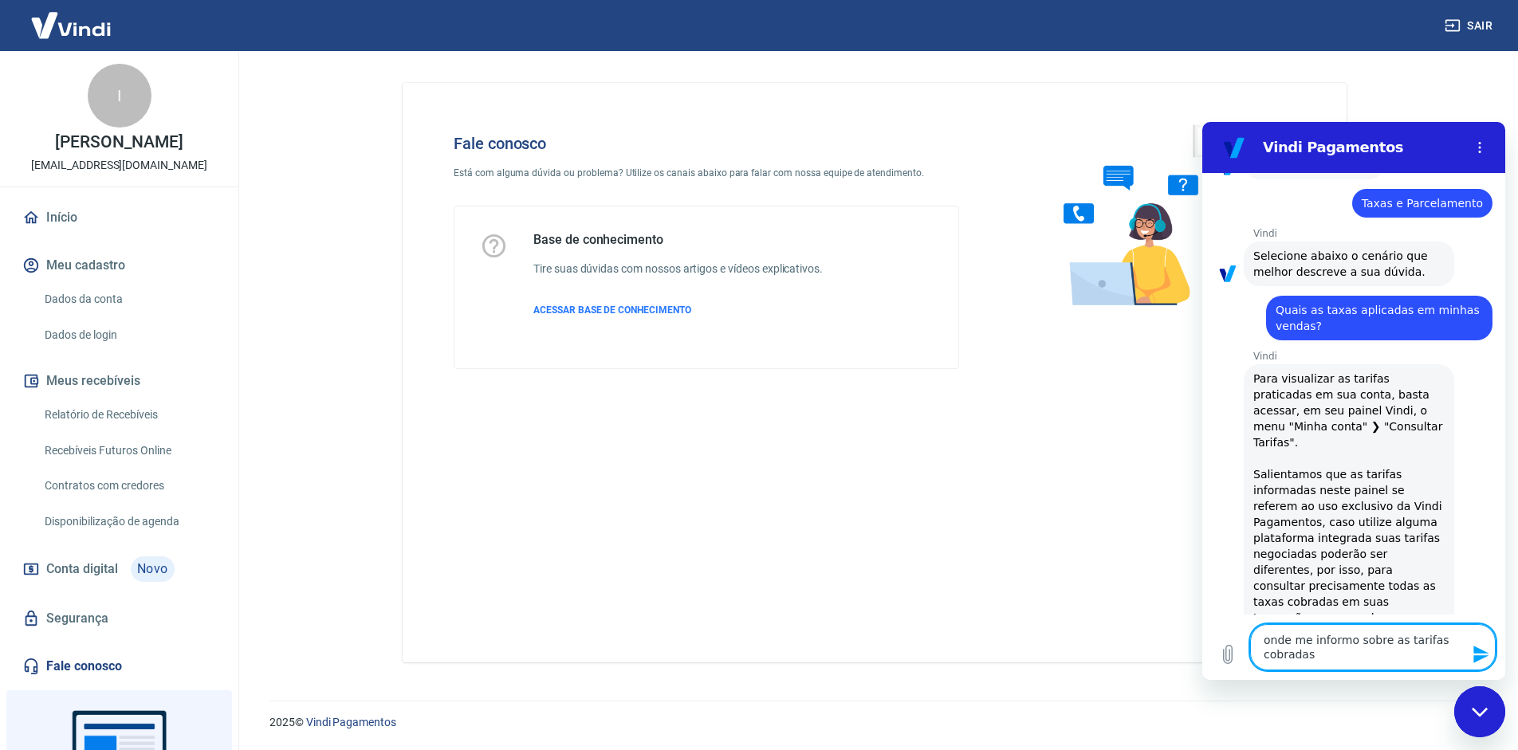
scroll to position [167, 0]
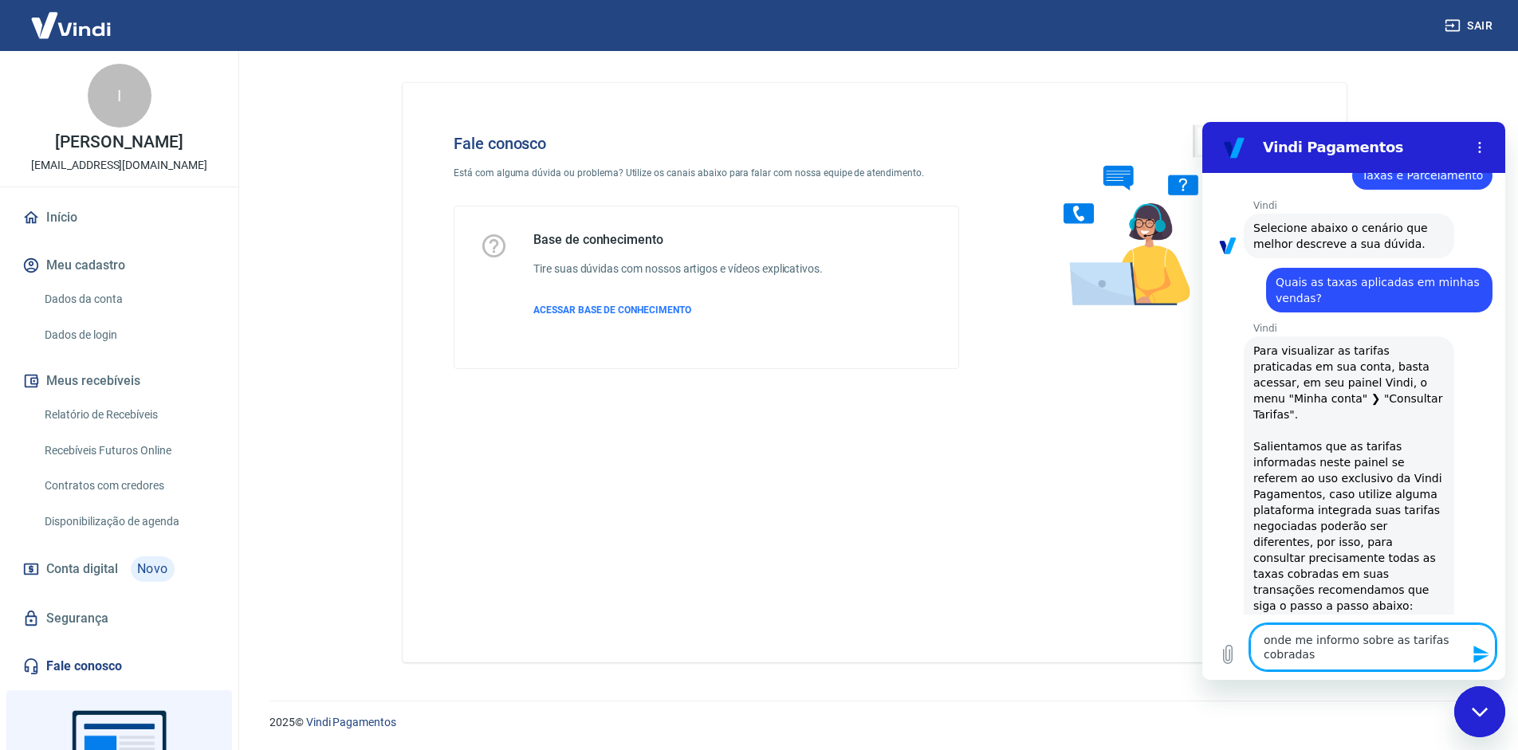
click at [69, 218] on link "Início" at bounding box center [119, 217] width 200 height 35
click at [69, 218] on body "Sair I [PERSON_NAME] [EMAIL_ADDRESS][DOMAIN_NAME] Início Meu cadastro Dados da …" at bounding box center [759, 375] width 1518 height 750
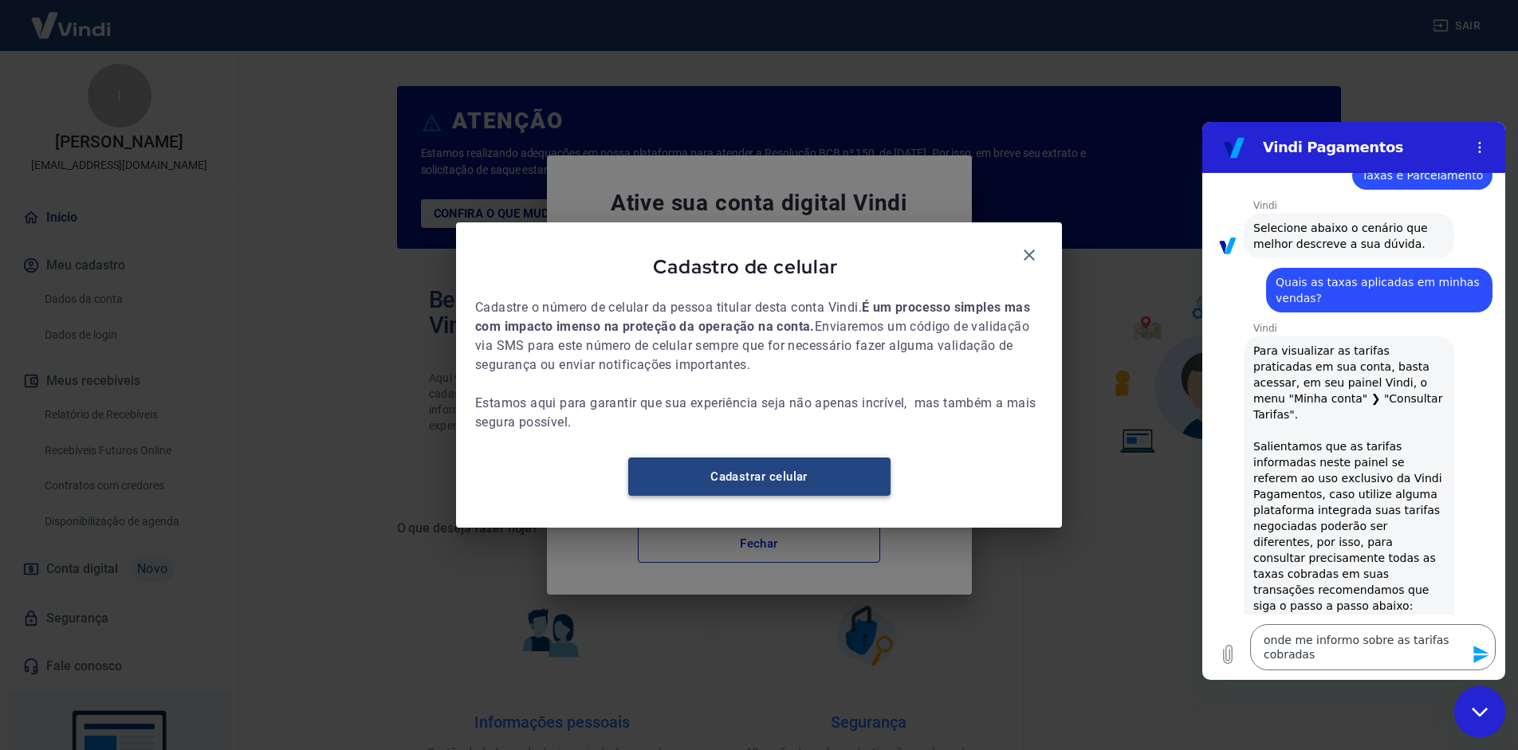
click at [821, 487] on link "Cadastrar celular" at bounding box center [759, 477] width 262 height 38
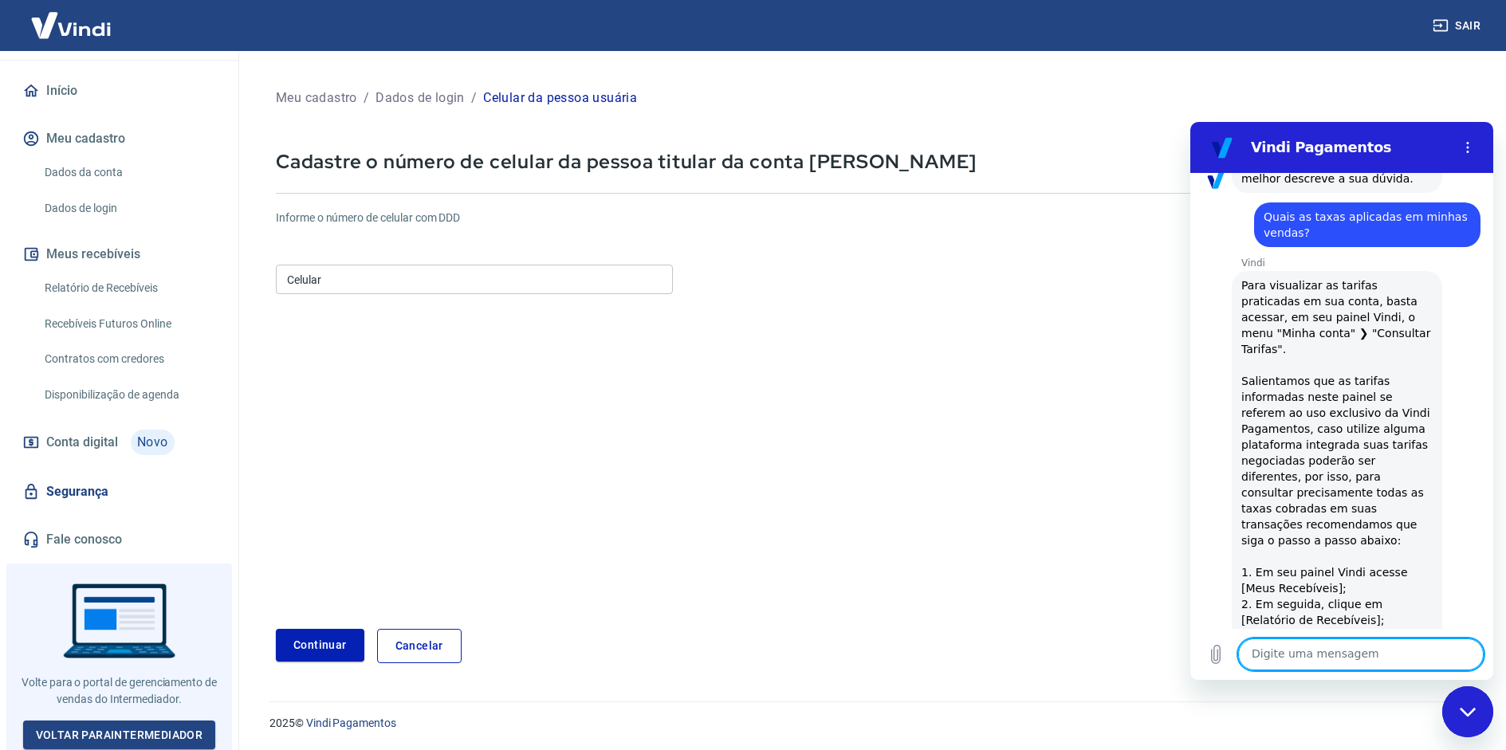
scroll to position [5, 0]
click at [76, 445] on span "Conta digital" at bounding box center [82, 442] width 72 height 22
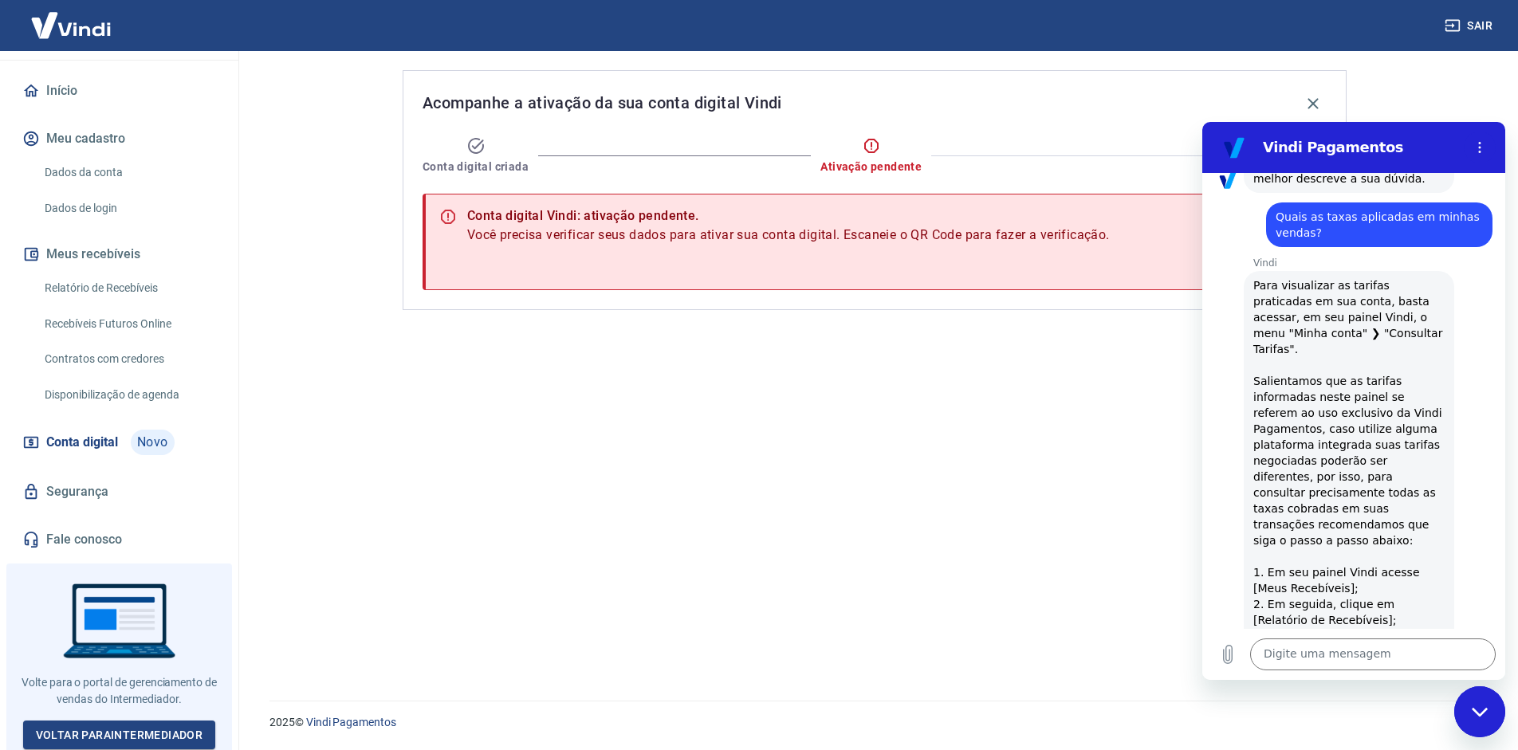
click at [64, 84] on link "Início" at bounding box center [119, 90] width 200 height 35
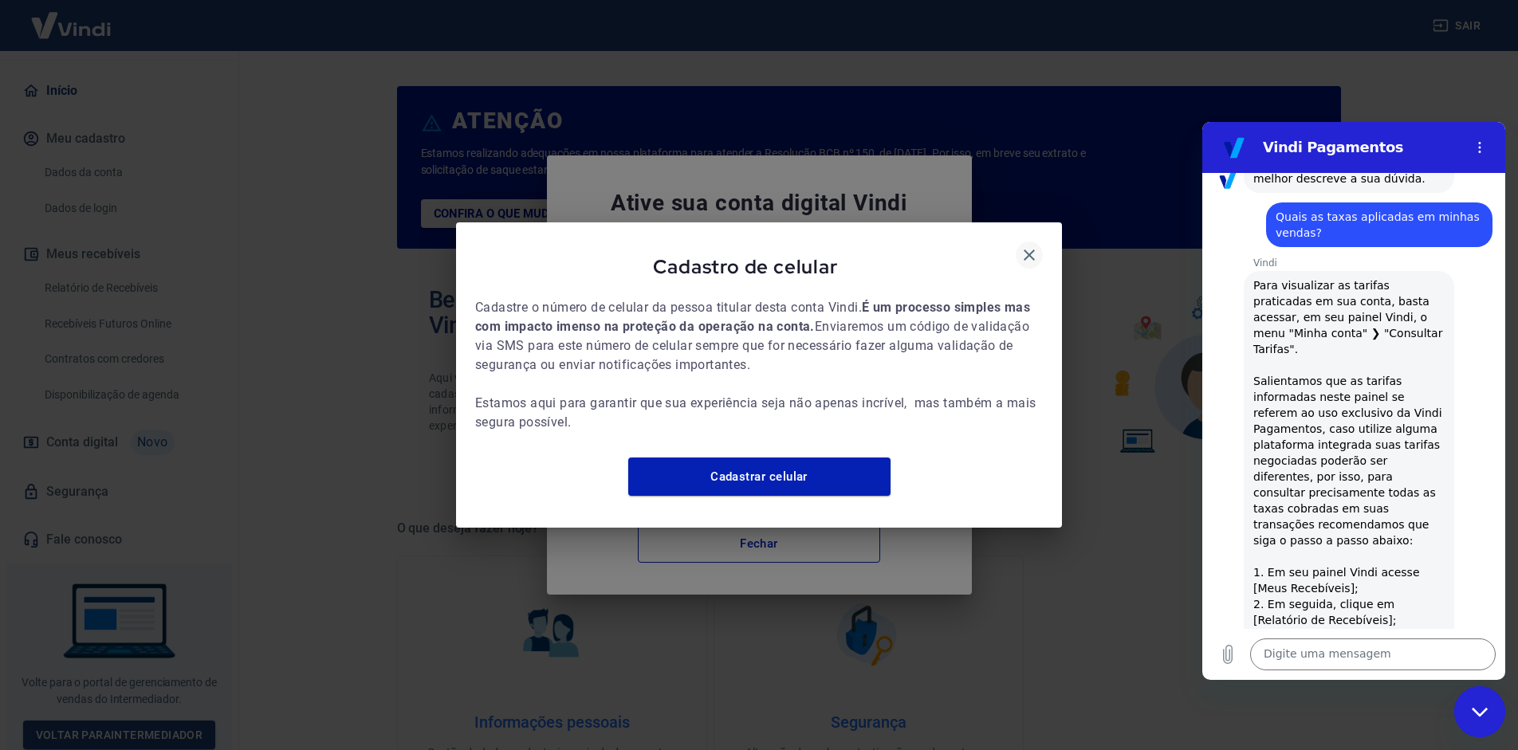
click at [1025, 250] on icon "button" at bounding box center [1029, 255] width 11 height 11
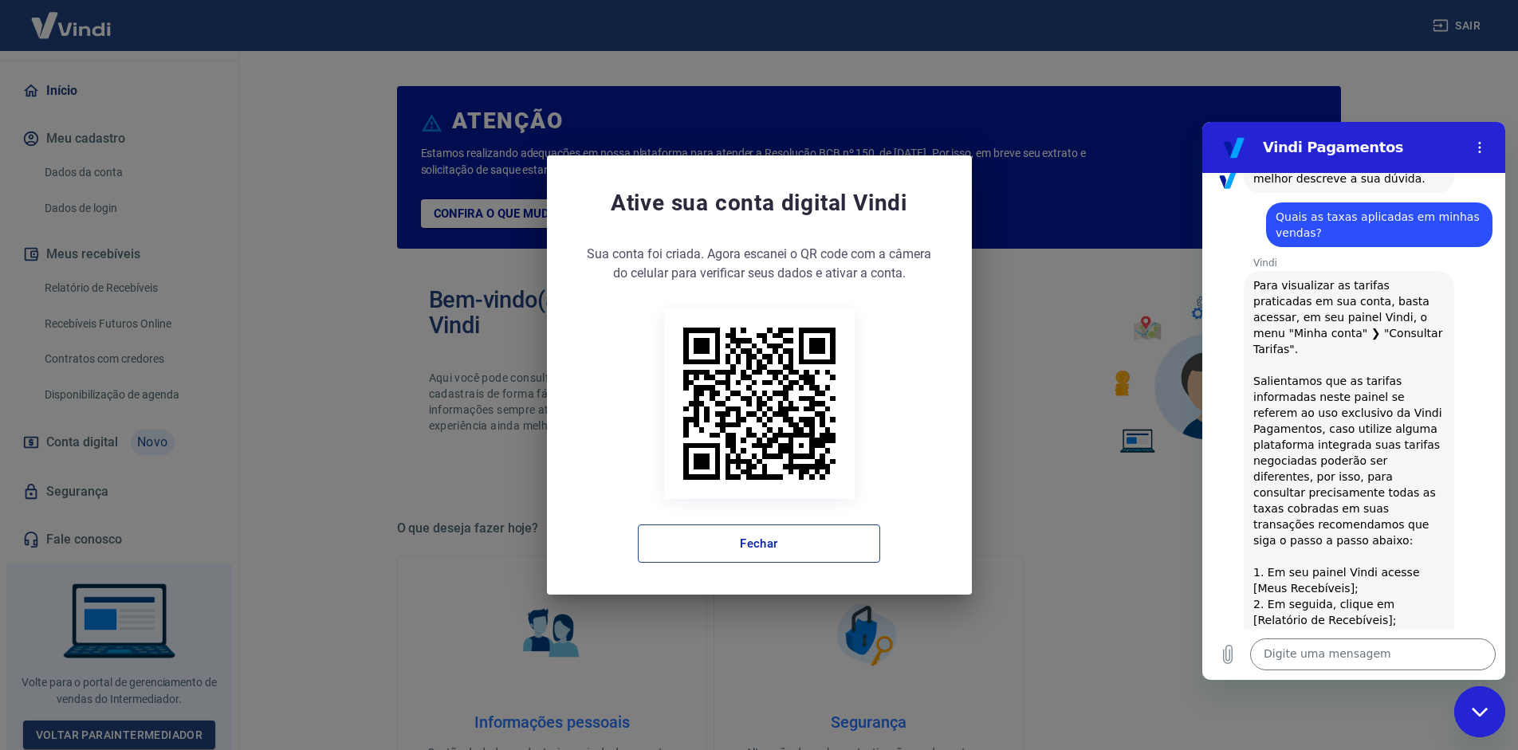
click at [691, 549] on button "Fechar" at bounding box center [759, 544] width 242 height 38
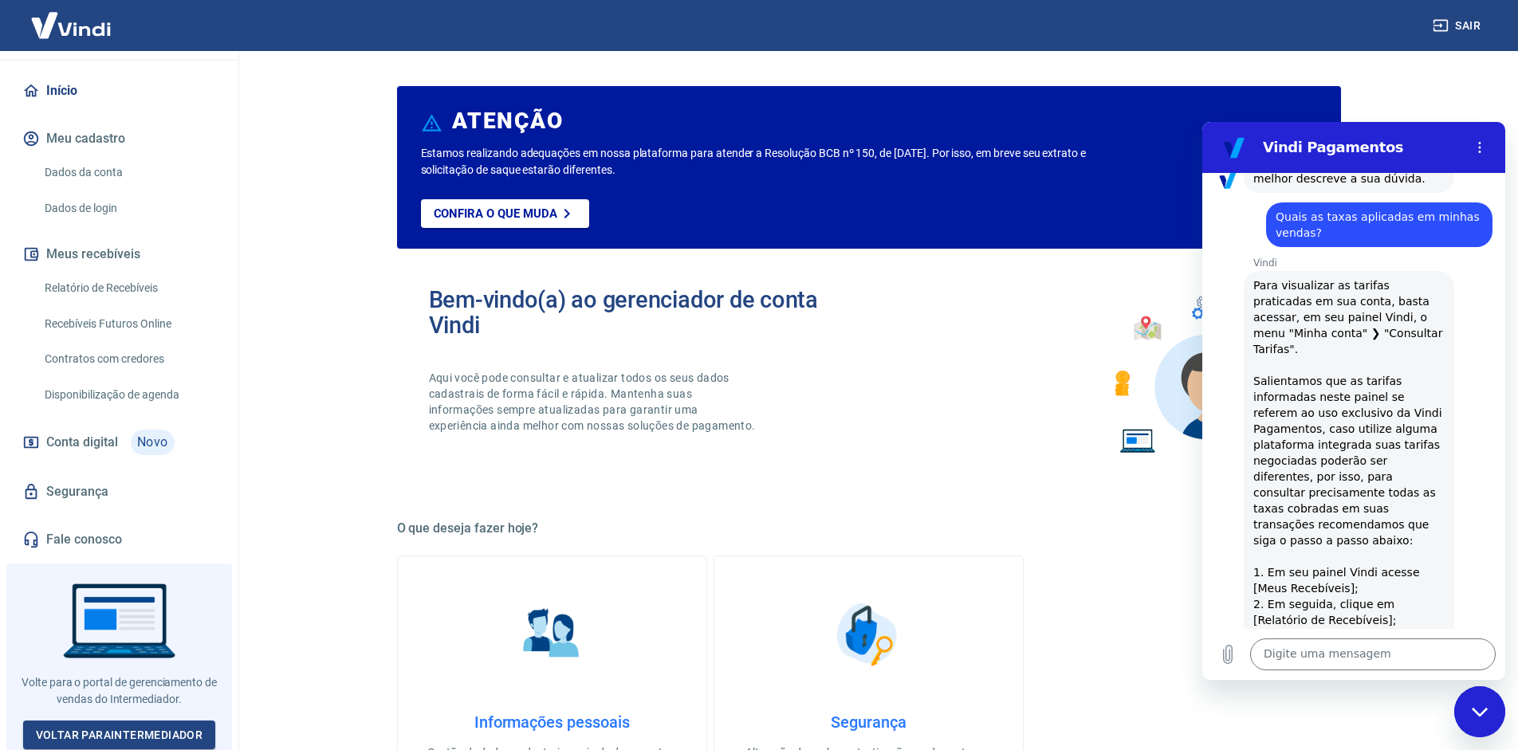
click at [691, 549] on button "Fechar" at bounding box center [759, 544] width 242 height 38
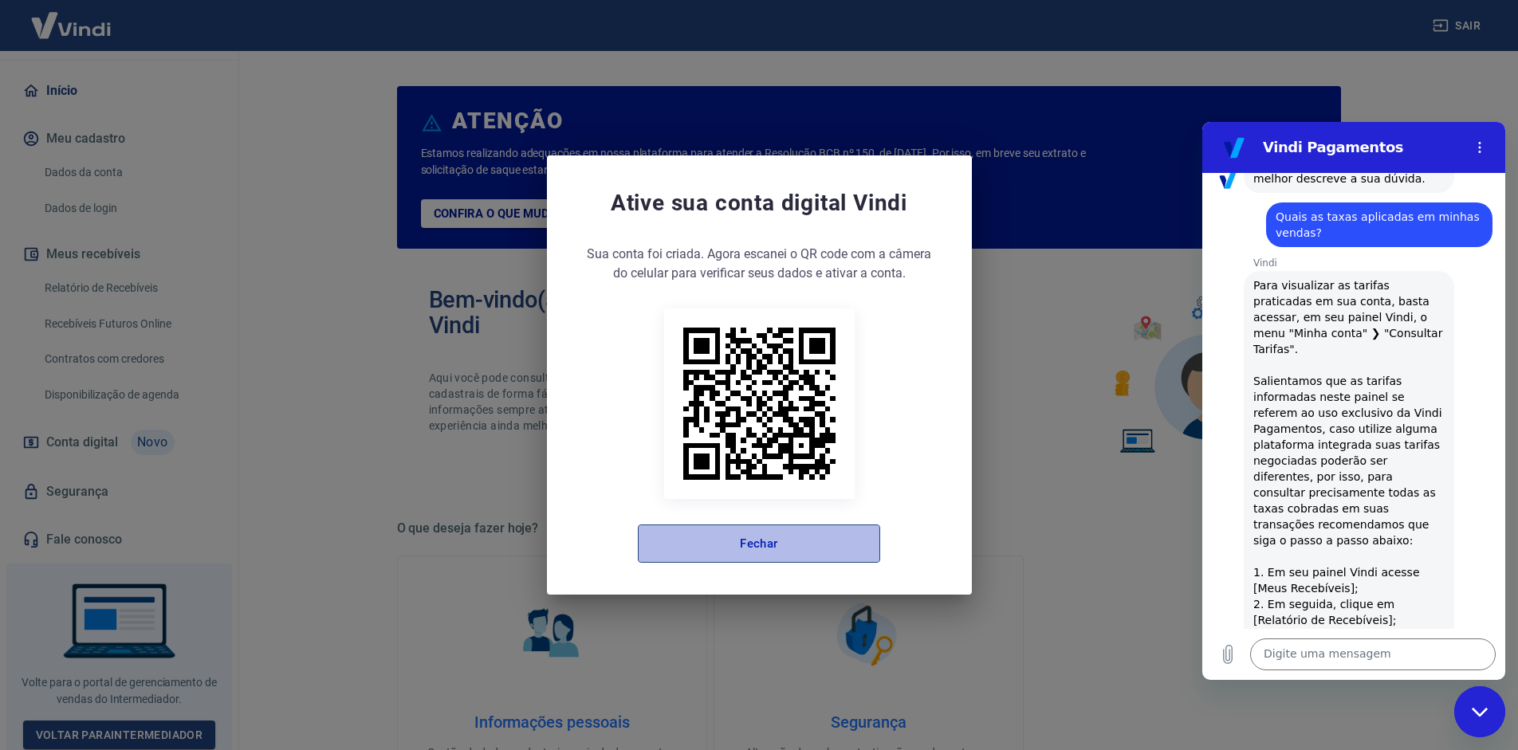
click at [700, 546] on button "Fechar" at bounding box center [759, 544] width 242 height 38
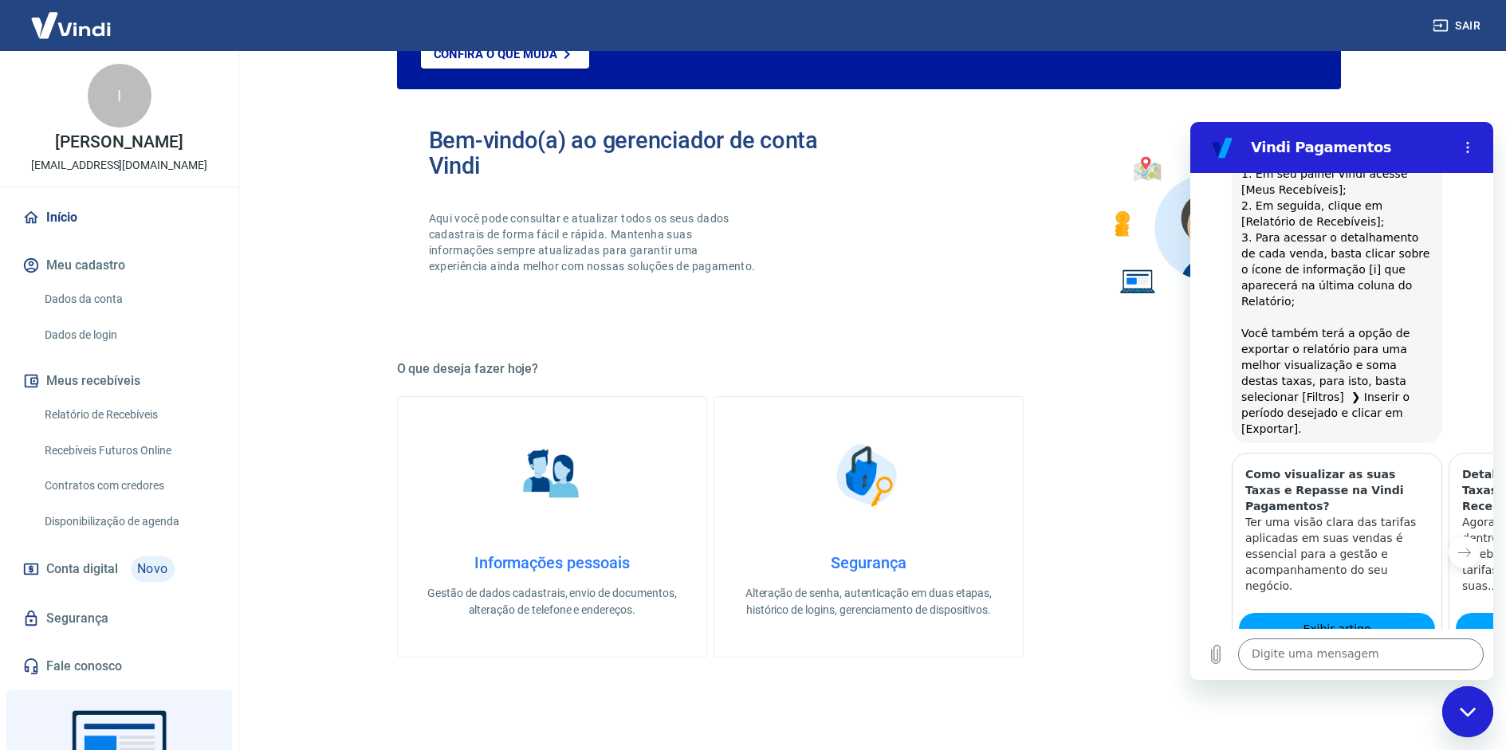
scroll to position [710, 0]
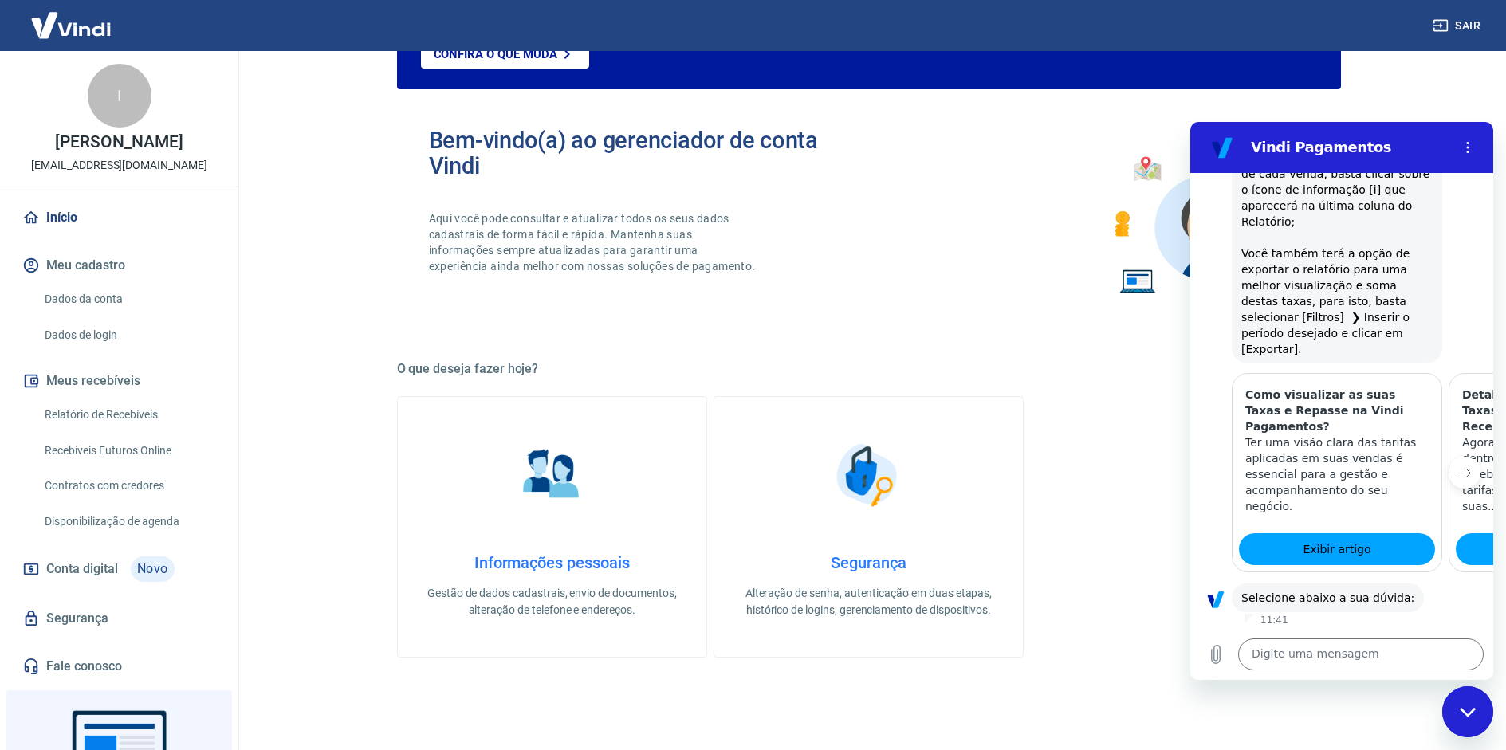
click at [1459, 470] on icon "Próximo item" at bounding box center [1465, 474] width 12 height 8
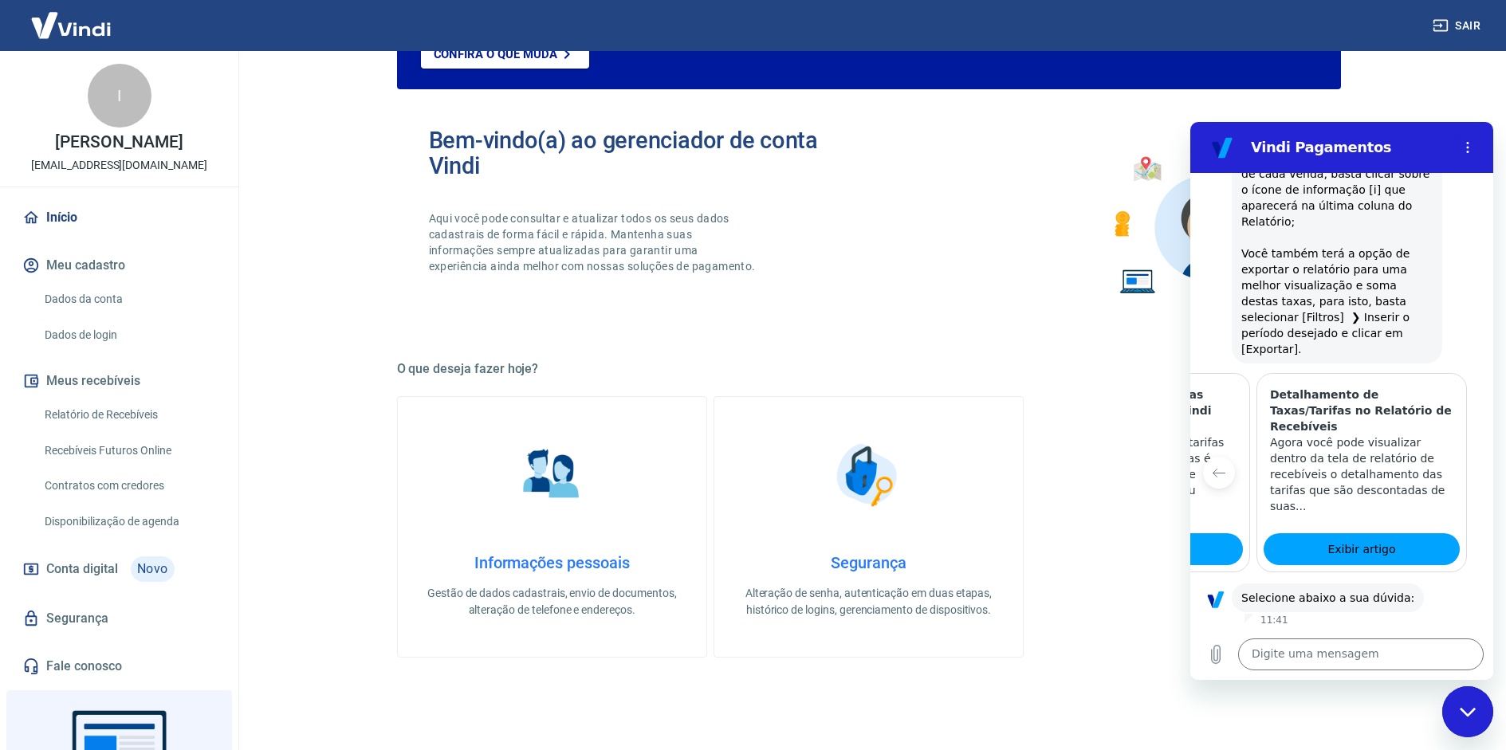
scroll to position [0, 197]
click at [1213, 470] on icon "Item anterior" at bounding box center [1219, 474] width 12 height 8
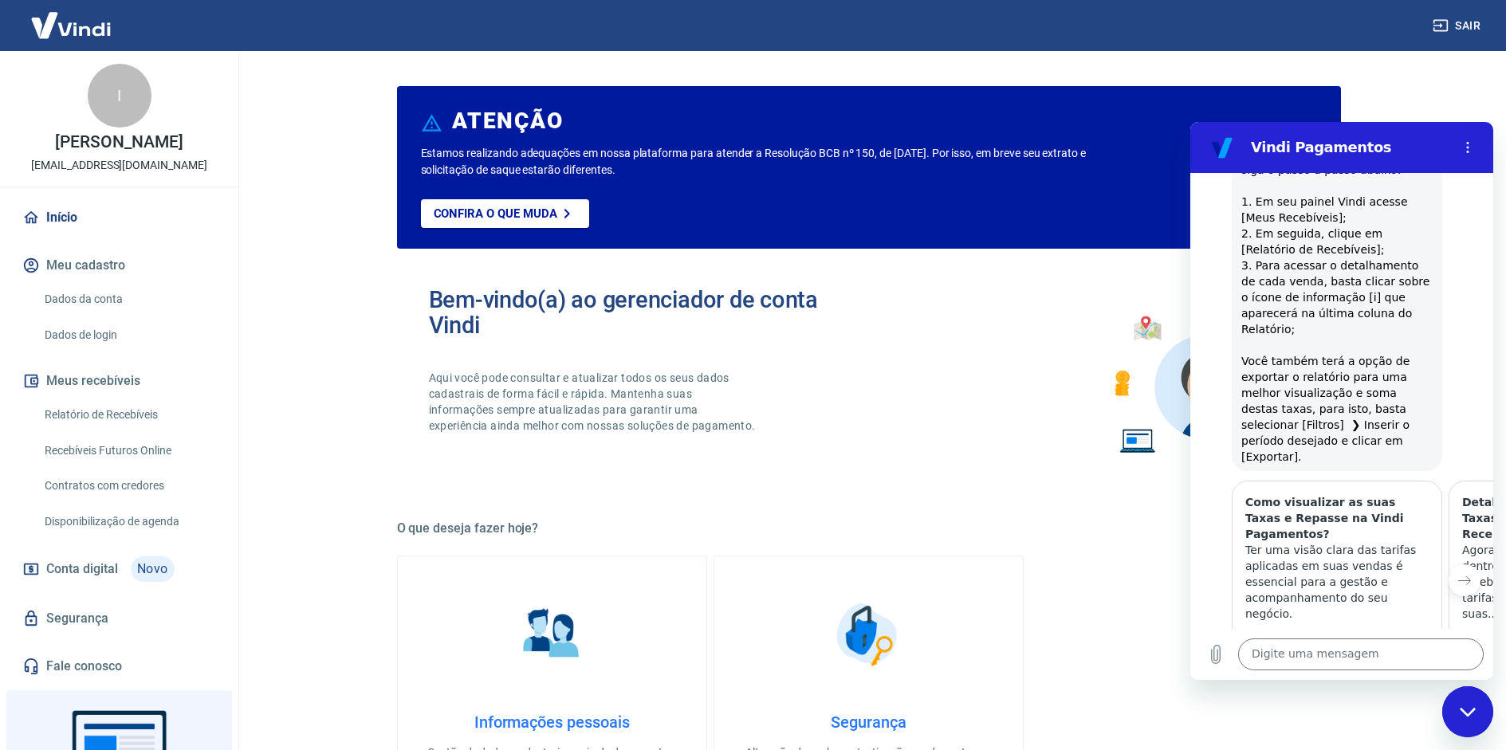
scroll to position [631, 0]
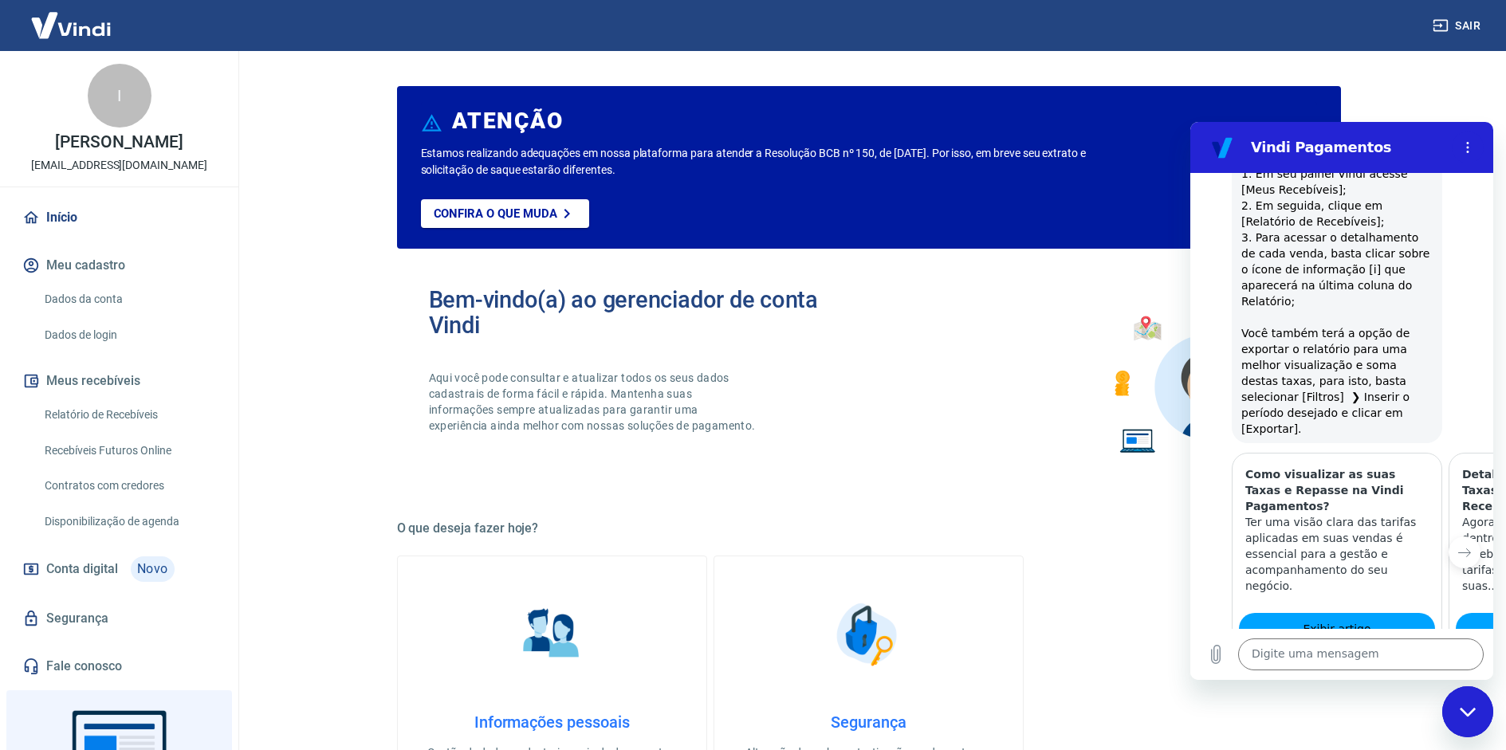
click at [98, 415] on link "Relatório de Recebíveis" at bounding box center [128, 415] width 181 height 33
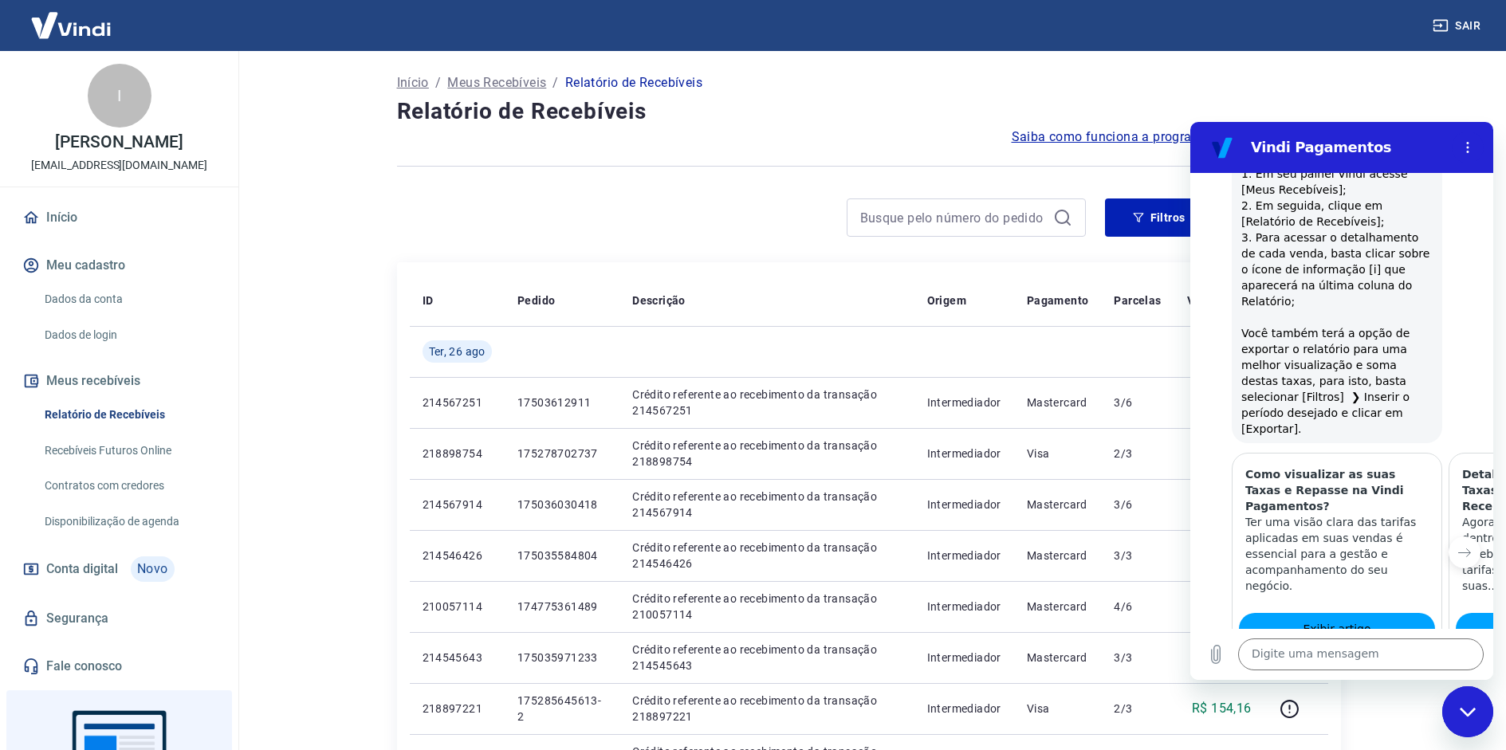
click at [1471, 718] on div "Fechar janela de mensagens" at bounding box center [1468, 712] width 48 height 48
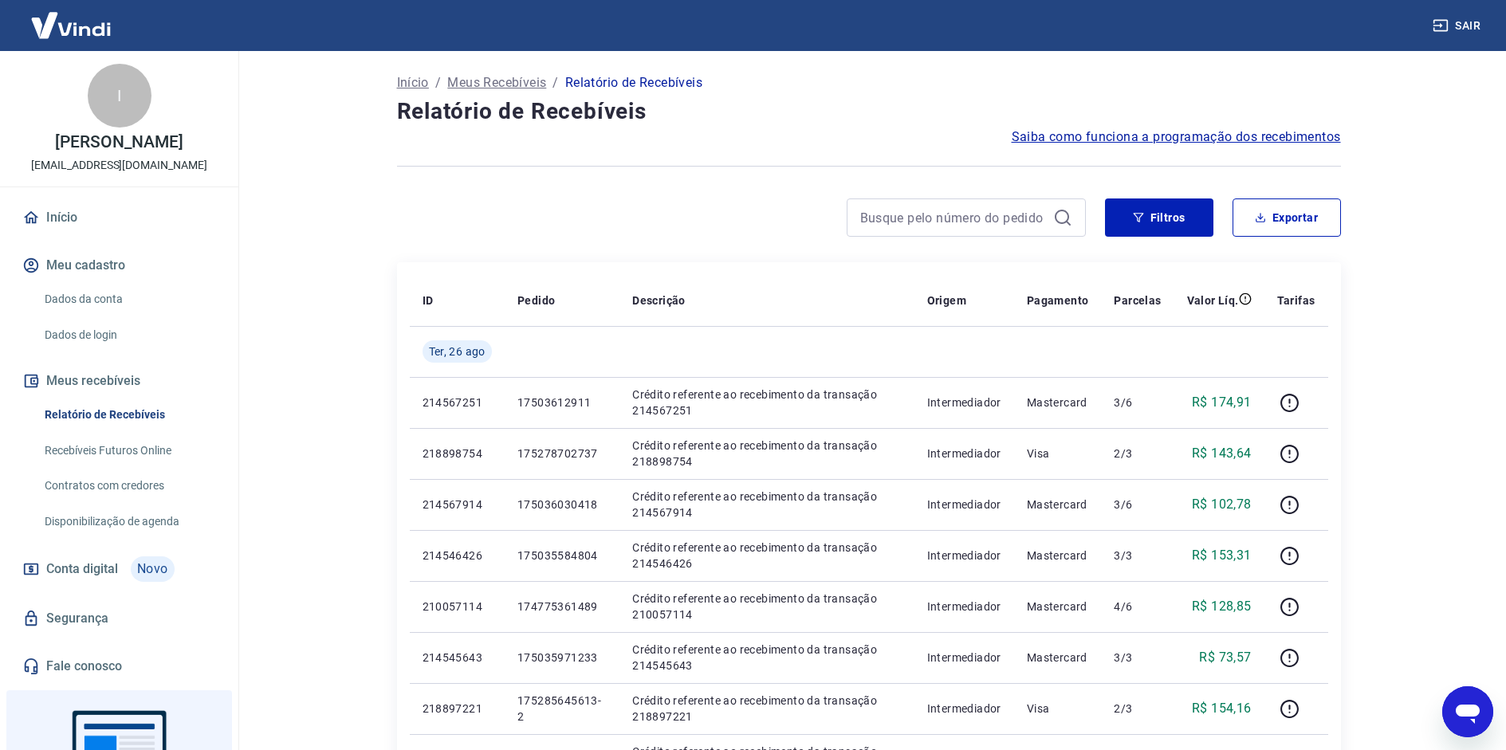
click at [1468, 717] on icon "Abrir janela de mensagens" at bounding box center [1468, 714] width 24 height 19
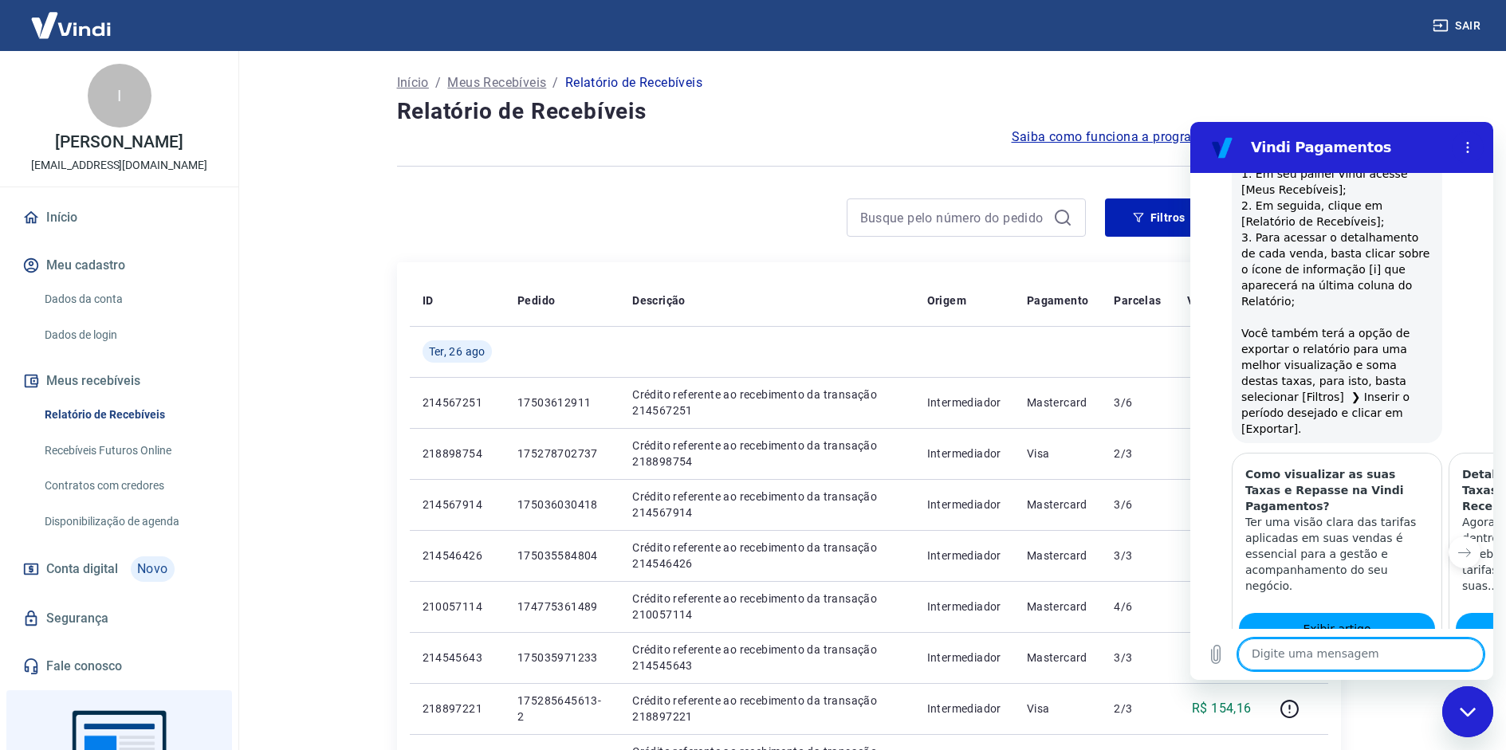
click at [1468, 717] on icon "Fechar janela de mensagens" at bounding box center [1468, 712] width 17 height 10
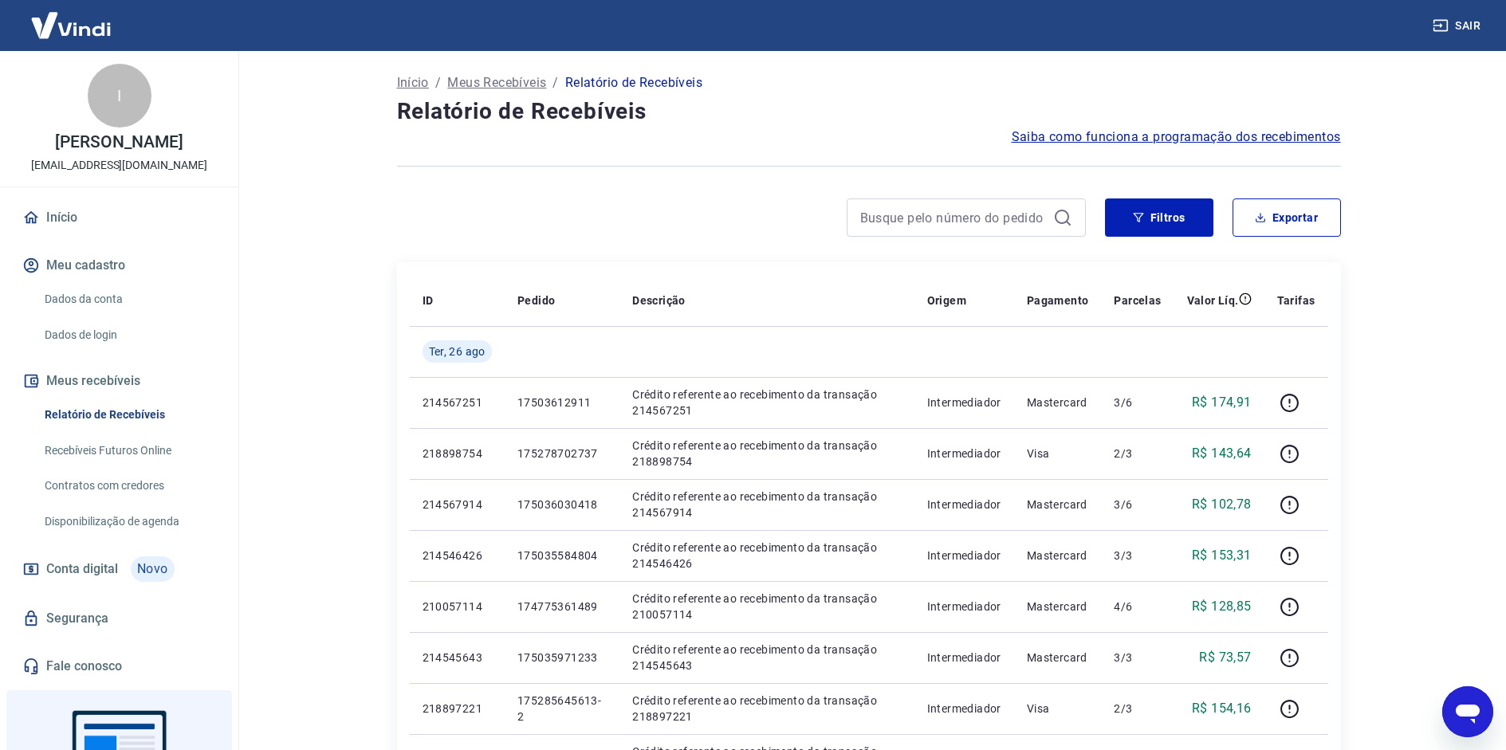
click at [1468, 716] on icon "Abrir janela de mensagens" at bounding box center [1468, 714] width 24 height 19
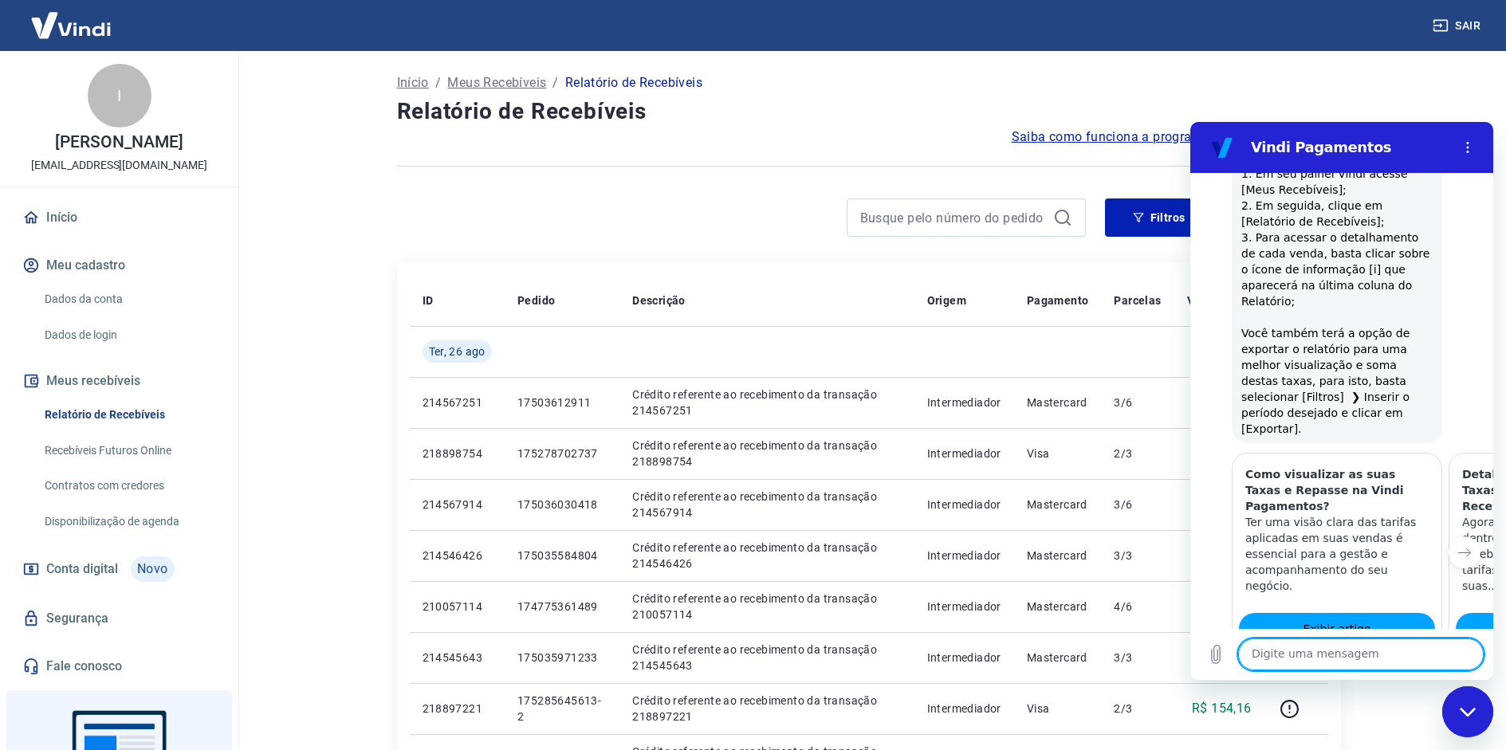
click at [1468, 715] on icon "Fechar janela de mensagens" at bounding box center [1467, 711] width 16 height 9
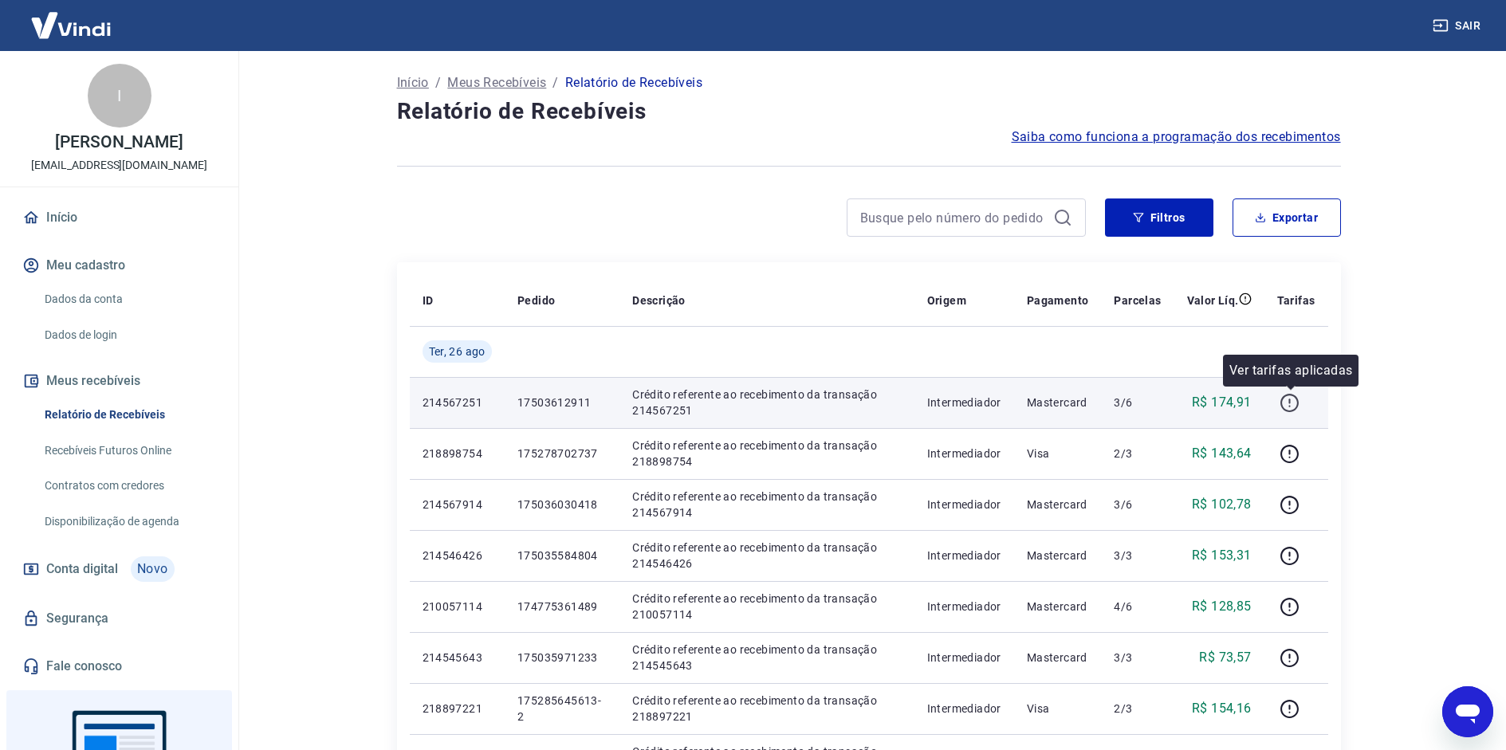
click at [1292, 410] on icon "button" at bounding box center [1290, 403] width 20 height 20
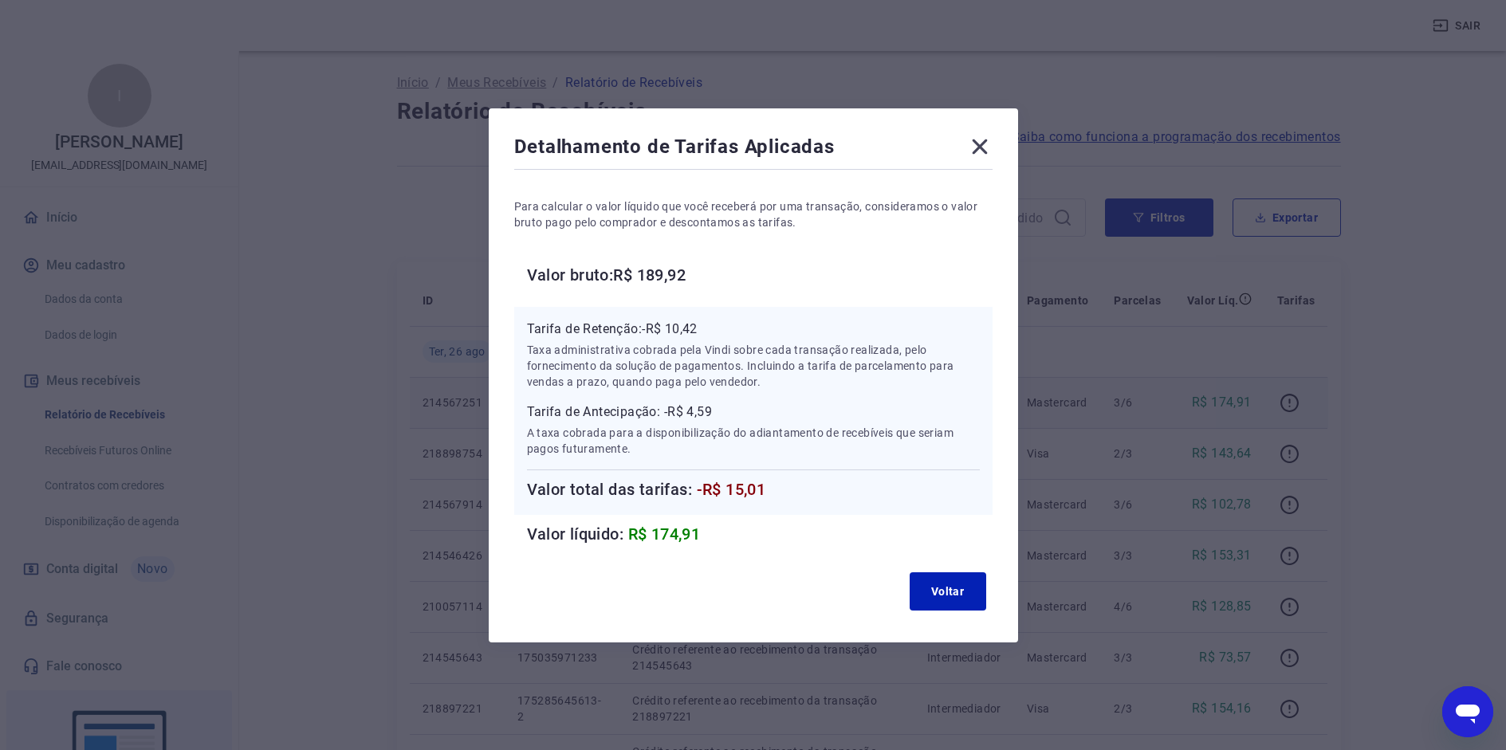
click at [983, 152] on icon at bounding box center [980, 147] width 26 height 26
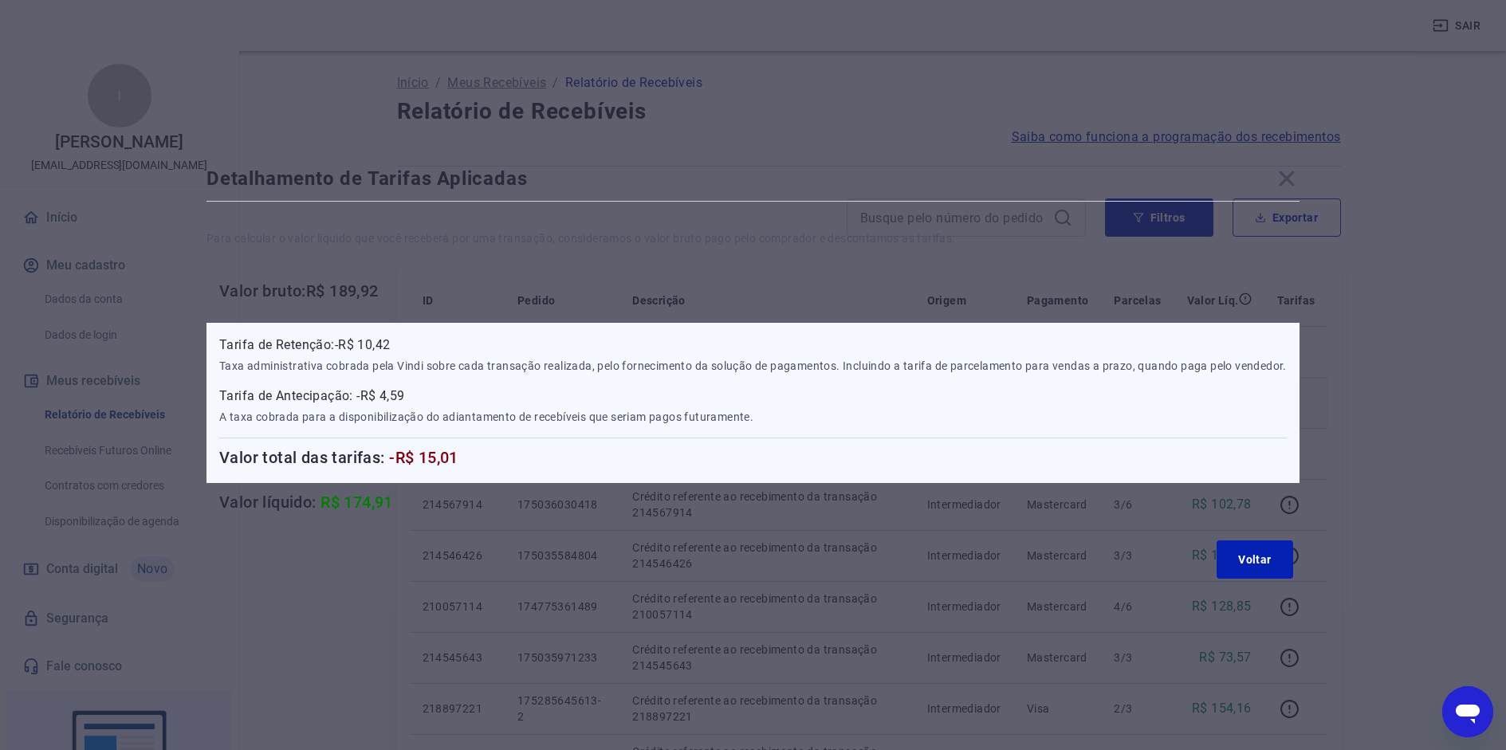
click at [983, 152] on div at bounding box center [869, 166] width 944 height 39
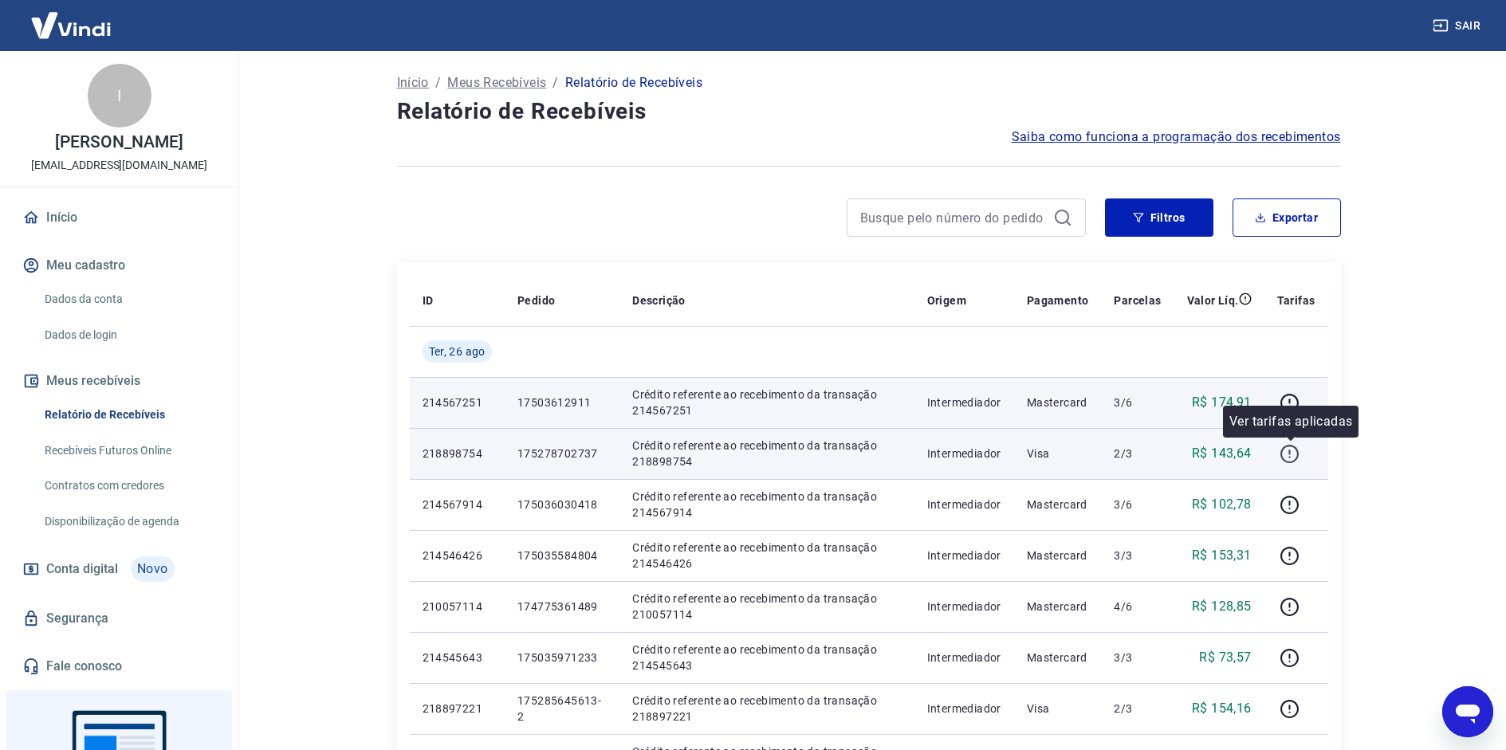
click at [1294, 454] on icon "button" at bounding box center [1290, 454] width 20 height 20
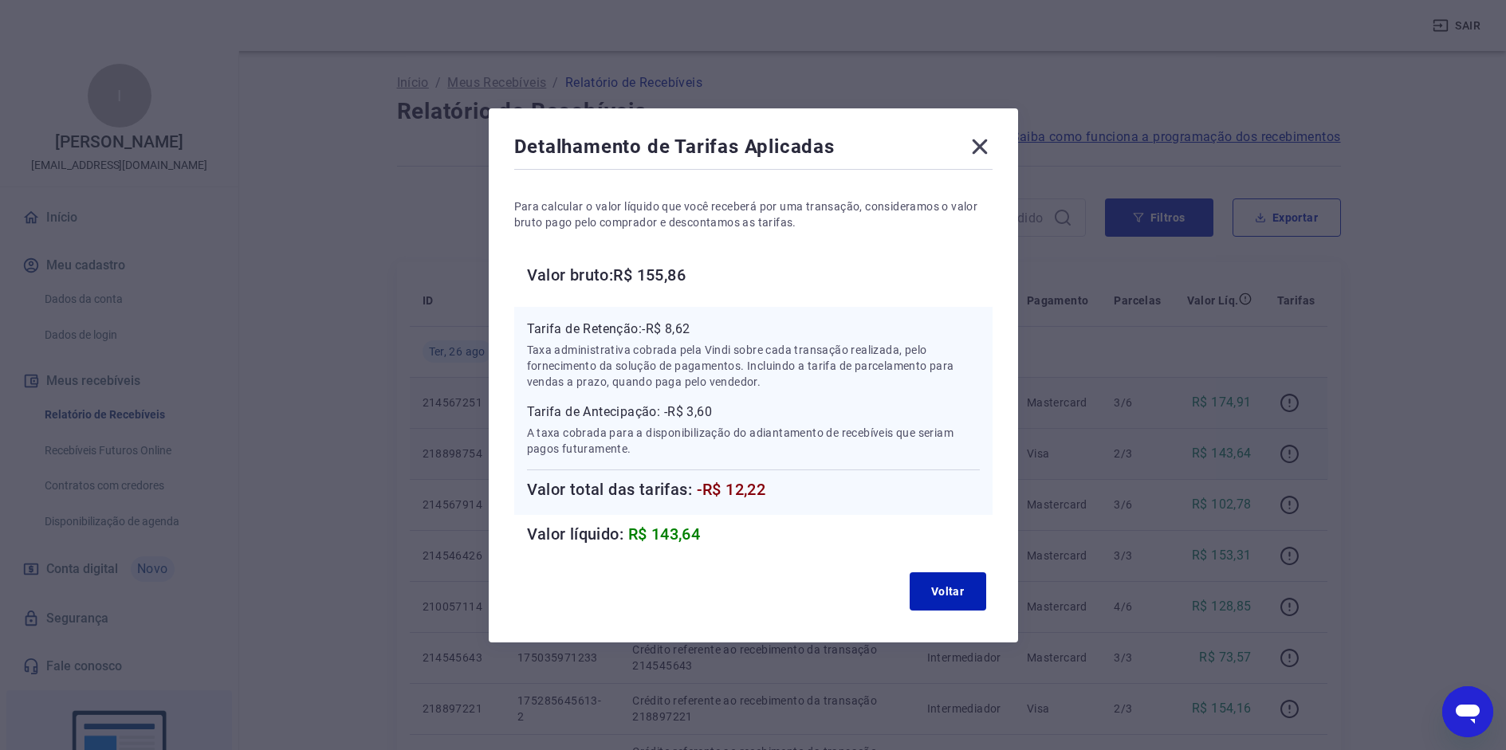
click at [982, 142] on icon at bounding box center [979, 146] width 15 height 15
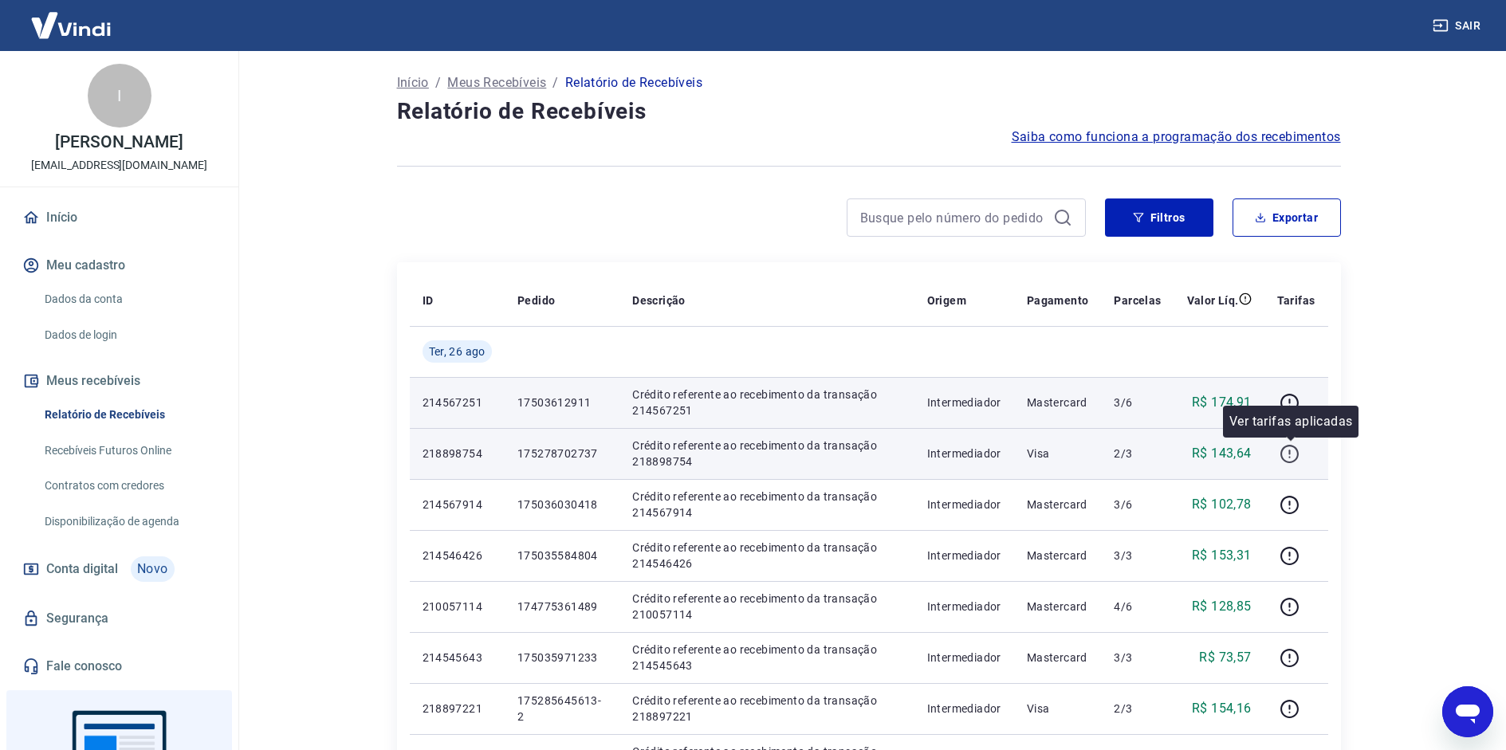
click at [1291, 456] on icon "button" at bounding box center [1290, 454] width 20 height 20
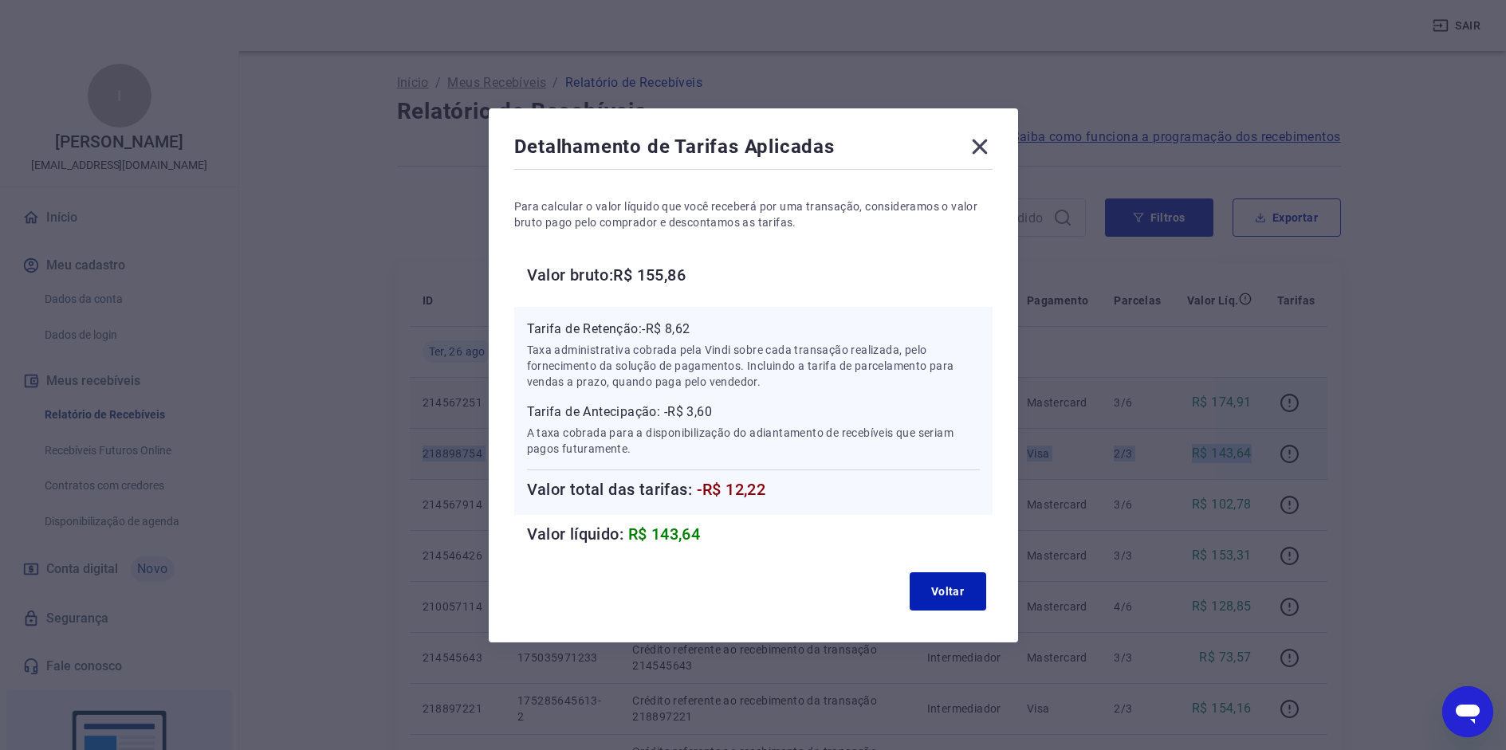
click at [987, 147] on icon at bounding box center [979, 146] width 15 height 15
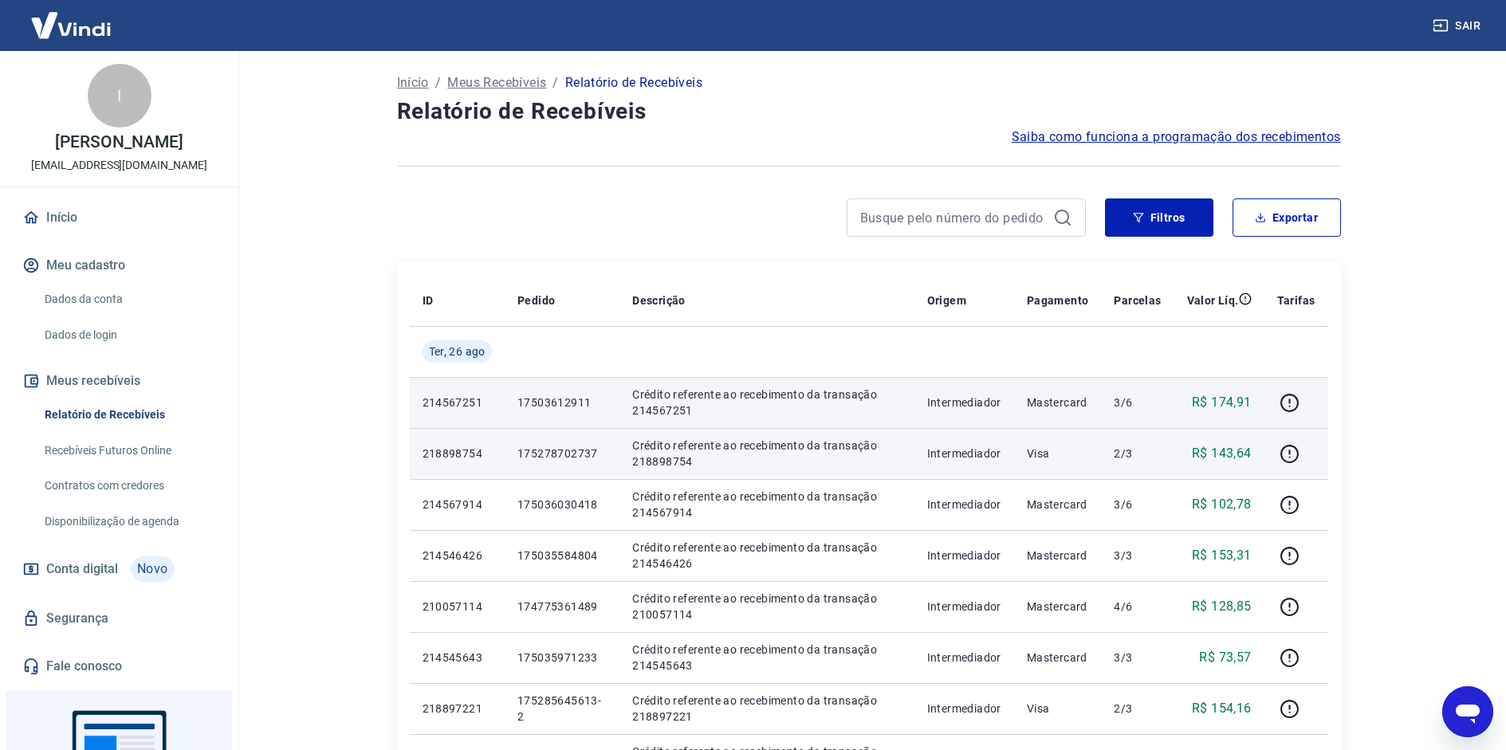
click at [1469, 720] on icon "Abrir janela de mensagens" at bounding box center [1467, 712] width 29 height 29
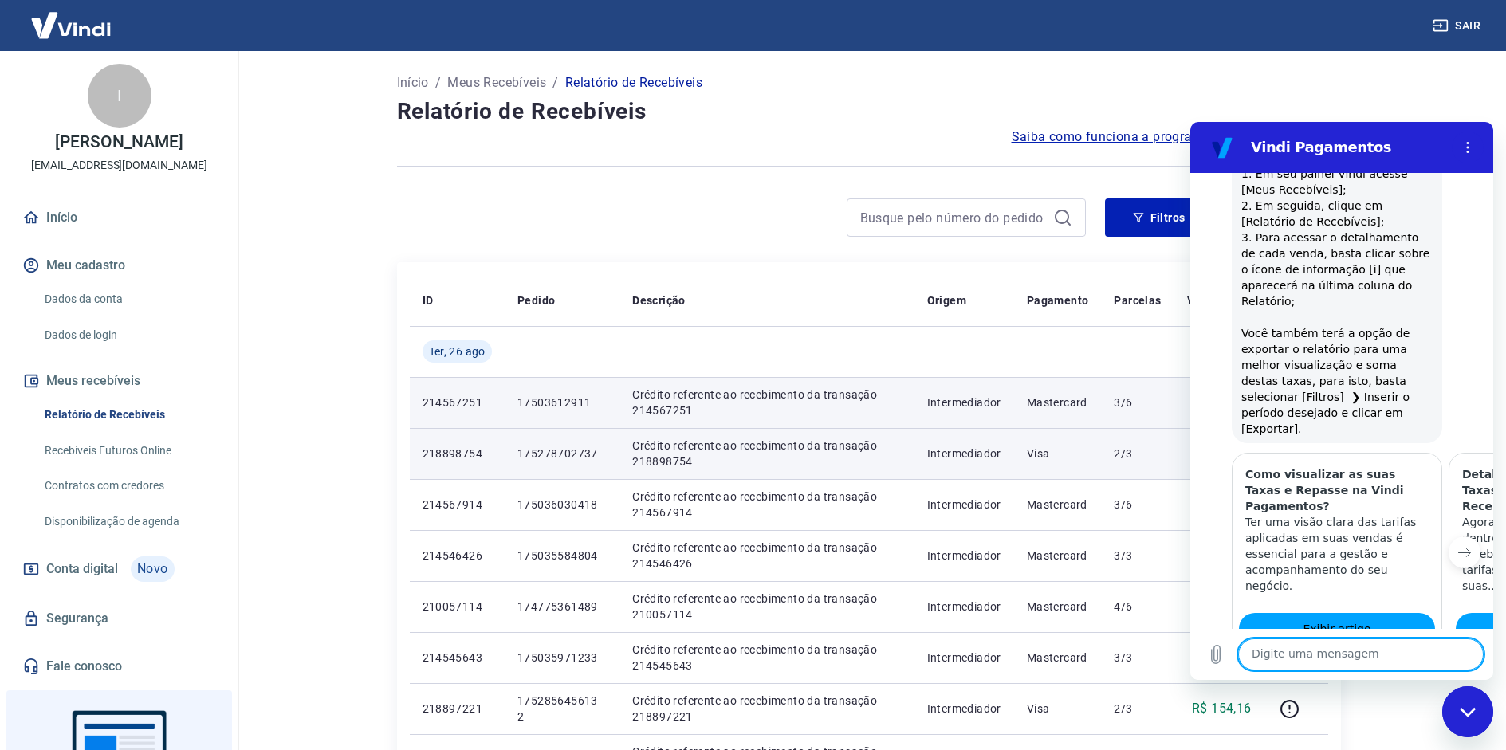
click at [1458, 546] on icon "Próximo item" at bounding box center [1464, 552] width 13 height 13
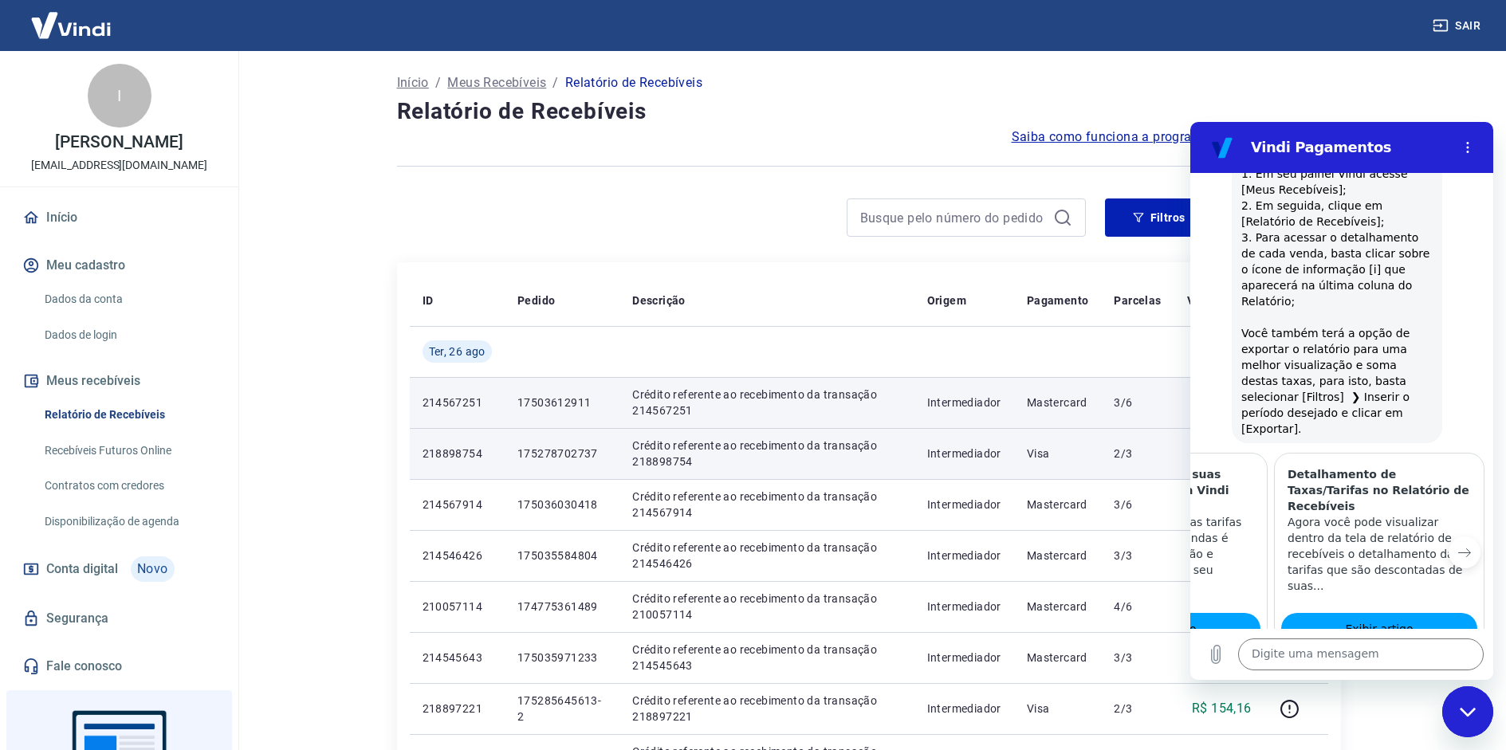
scroll to position [0, 197]
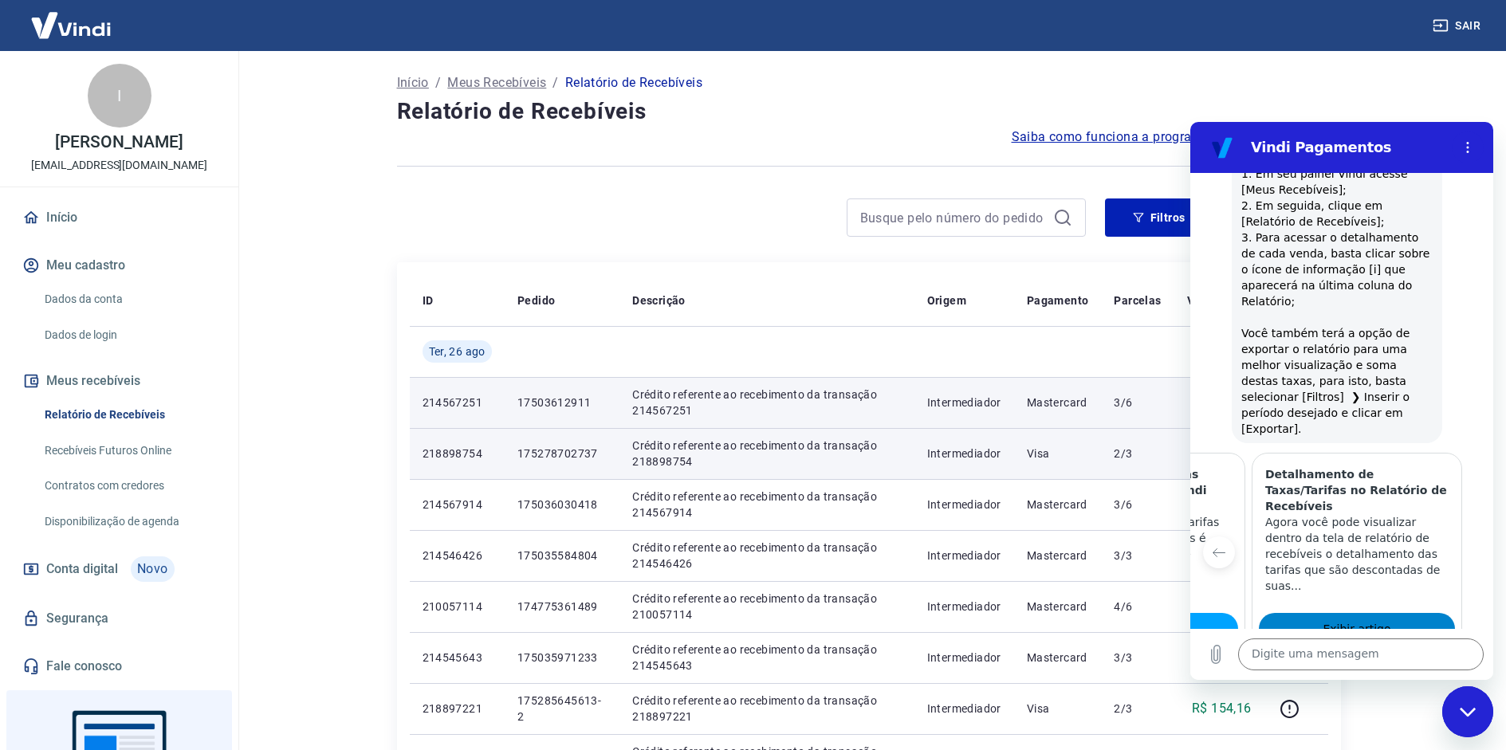
click at [1367, 620] on span "Exibir artigo" at bounding box center [1357, 629] width 68 height 19
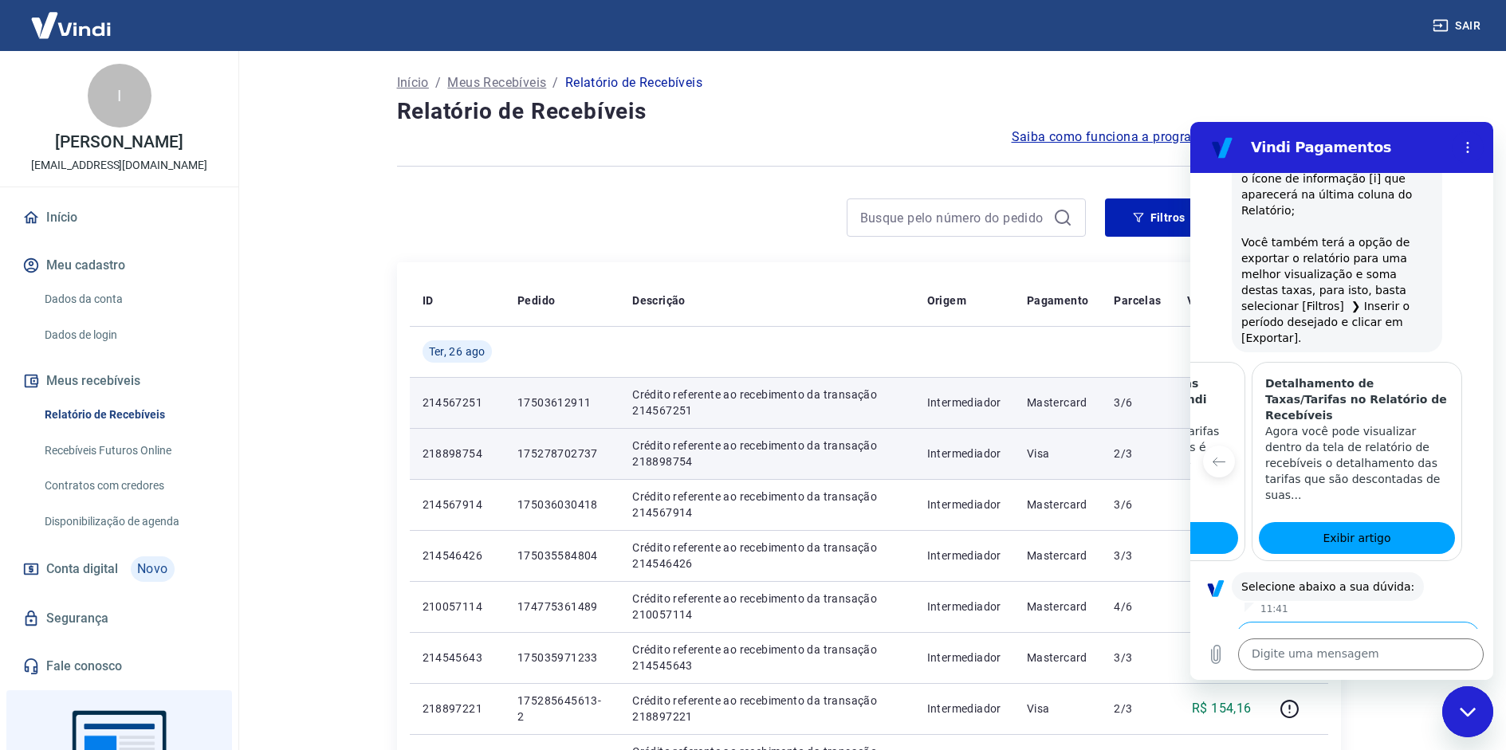
scroll to position [790, 0]
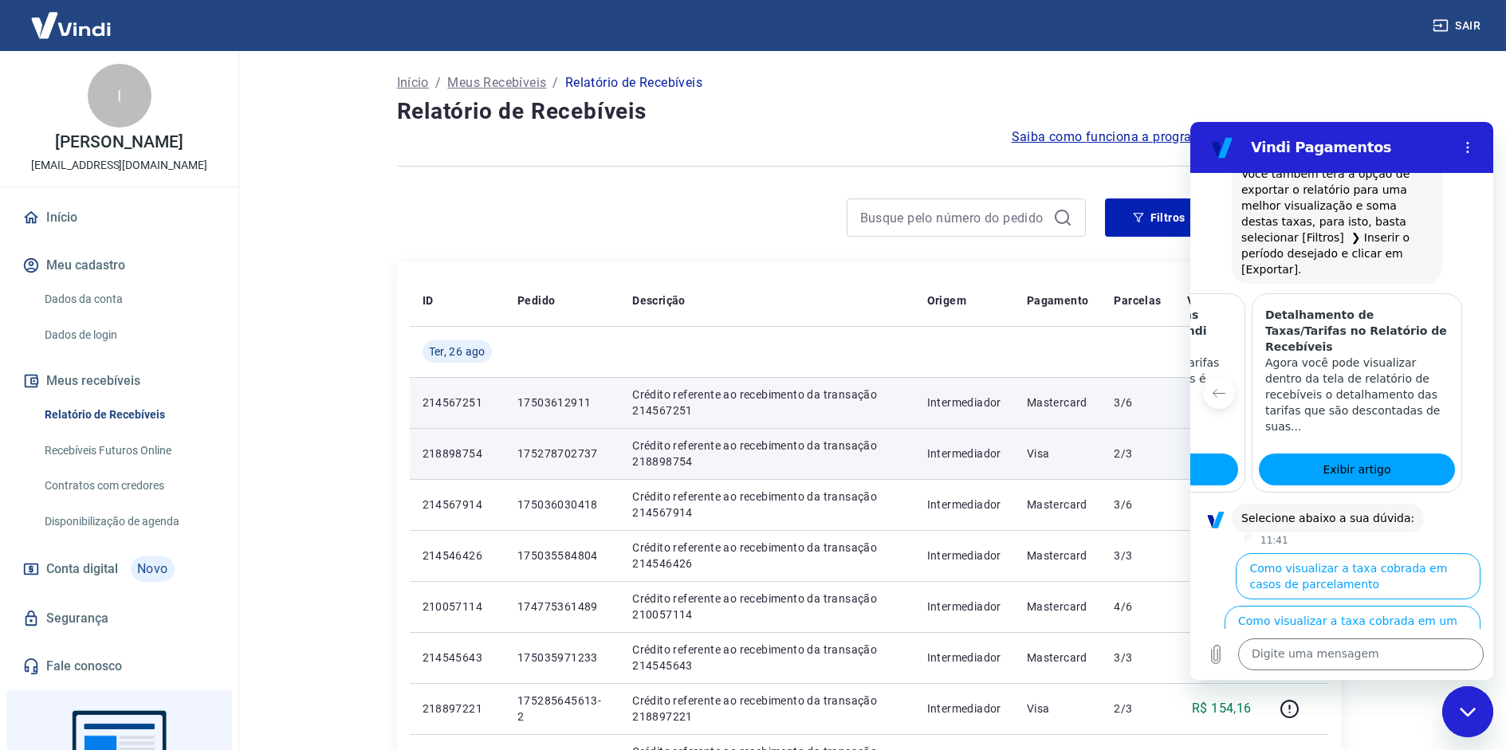
click at [1374, 659] on button "Como visualizar o total de taxas cobradas em minhas vendas" at bounding box center [1355, 682] width 250 height 46
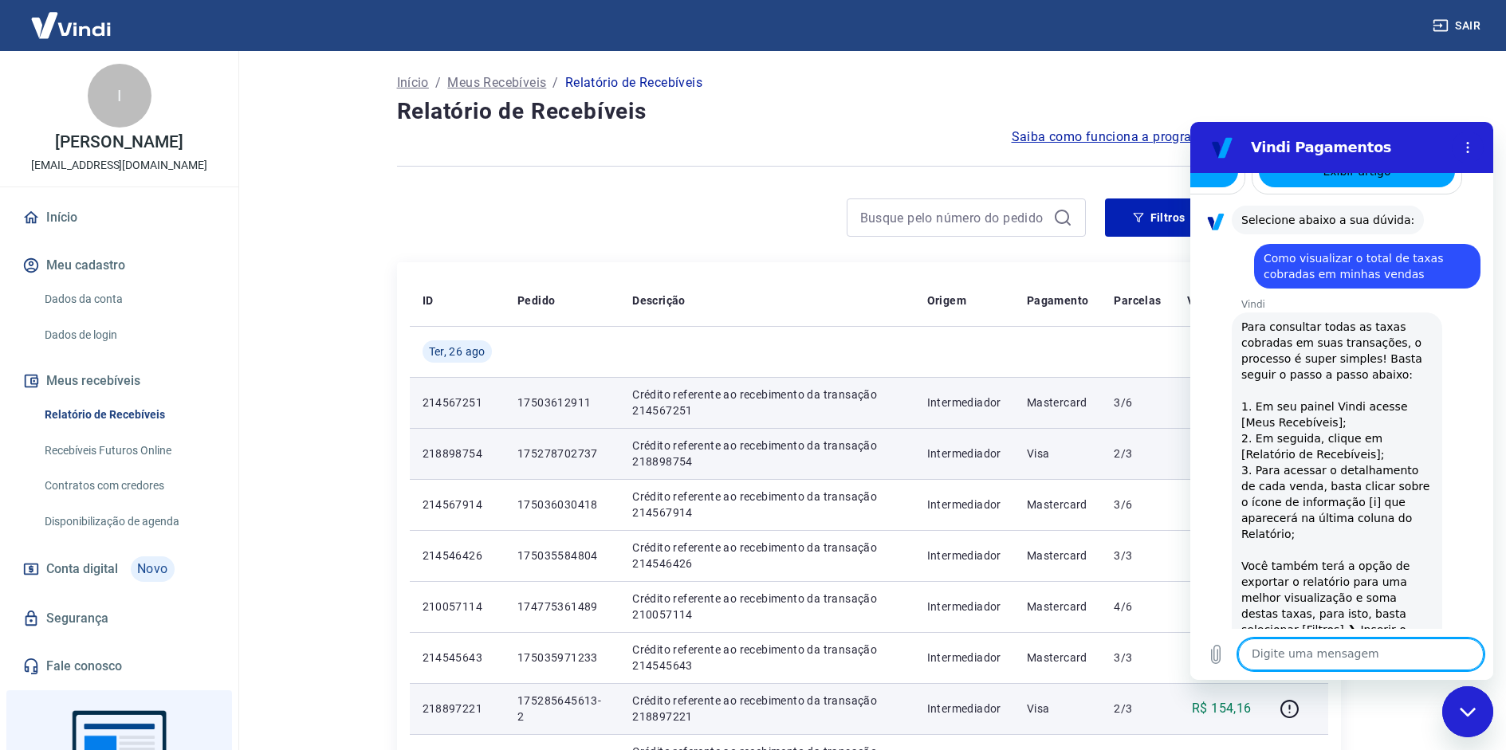
scroll to position [1328, 0]
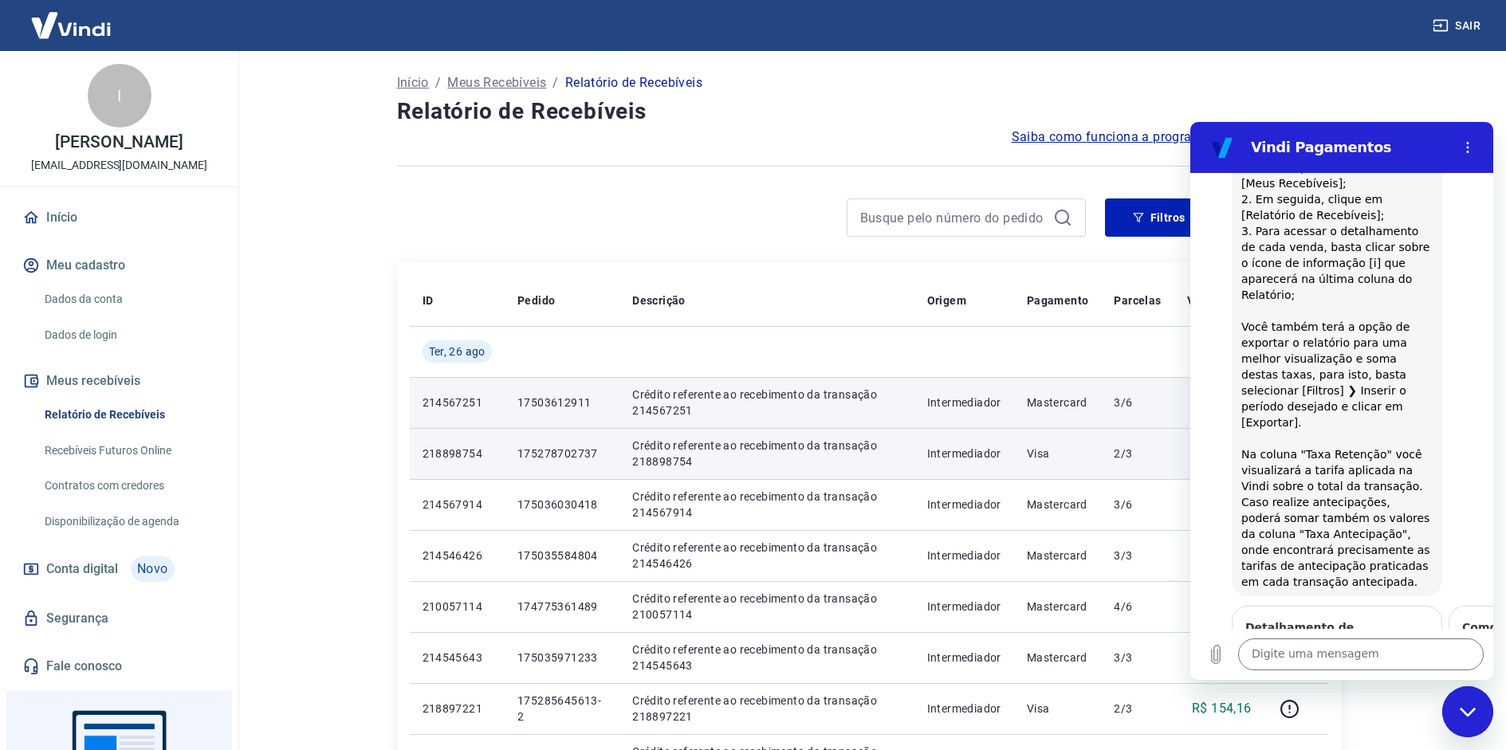
click at [71, 659] on link "Fale conosco" at bounding box center [119, 666] width 200 height 35
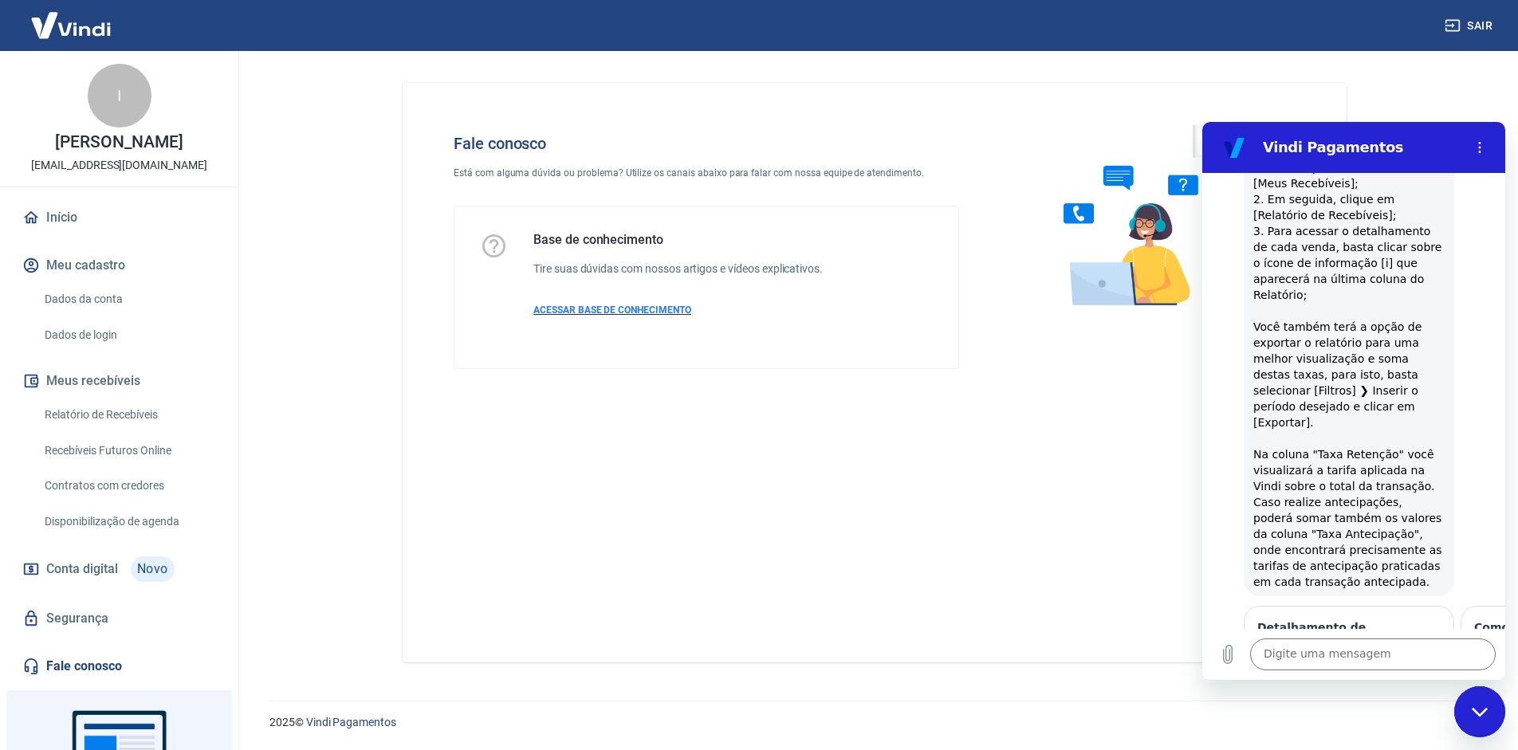
click at [643, 305] on span "ACESSAR BASE DE CONHECIMENTO" at bounding box center [612, 310] width 158 height 11
click at [51, 222] on link "Início" at bounding box center [119, 217] width 200 height 35
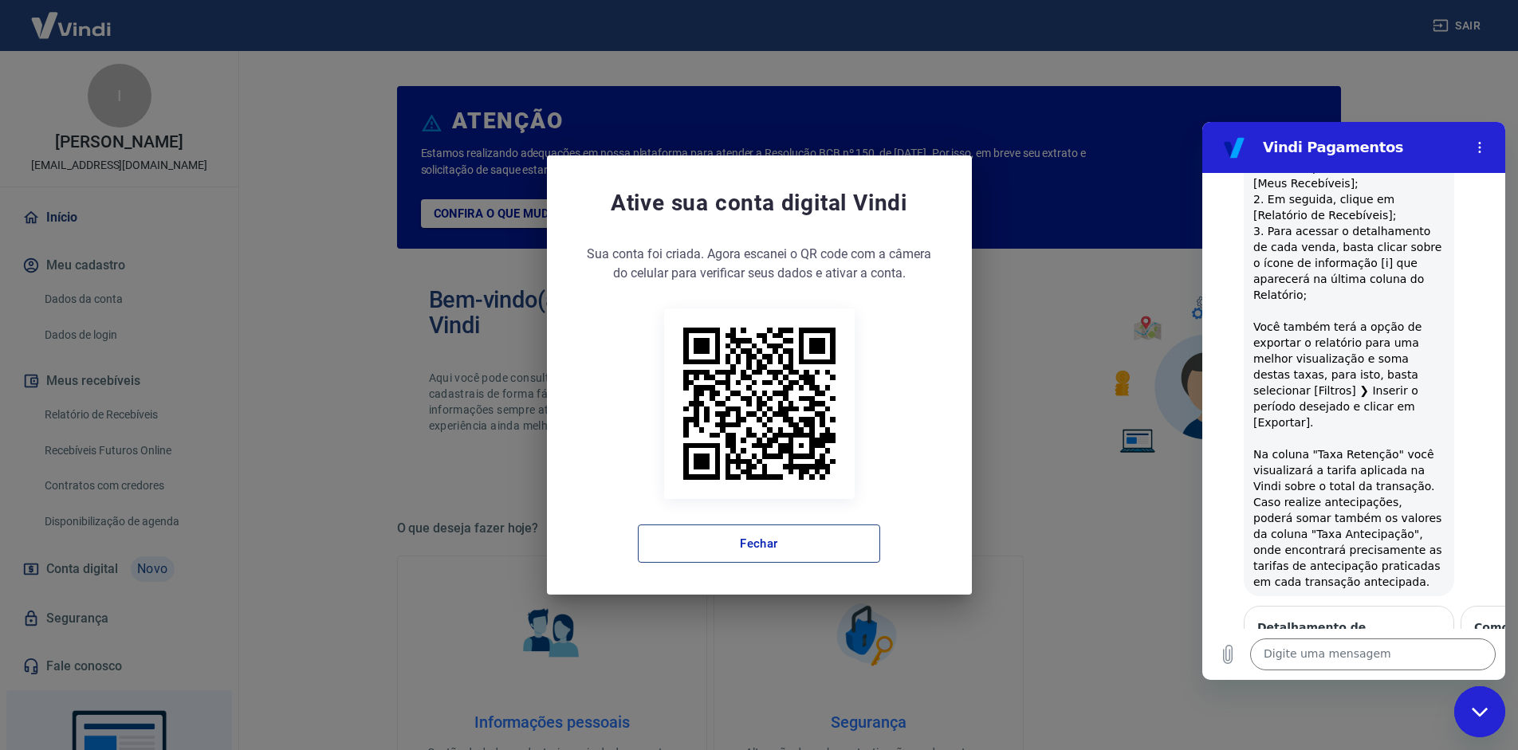
click at [741, 539] on button "Fechar" at bounding box center [759, 544] width 242 height 38
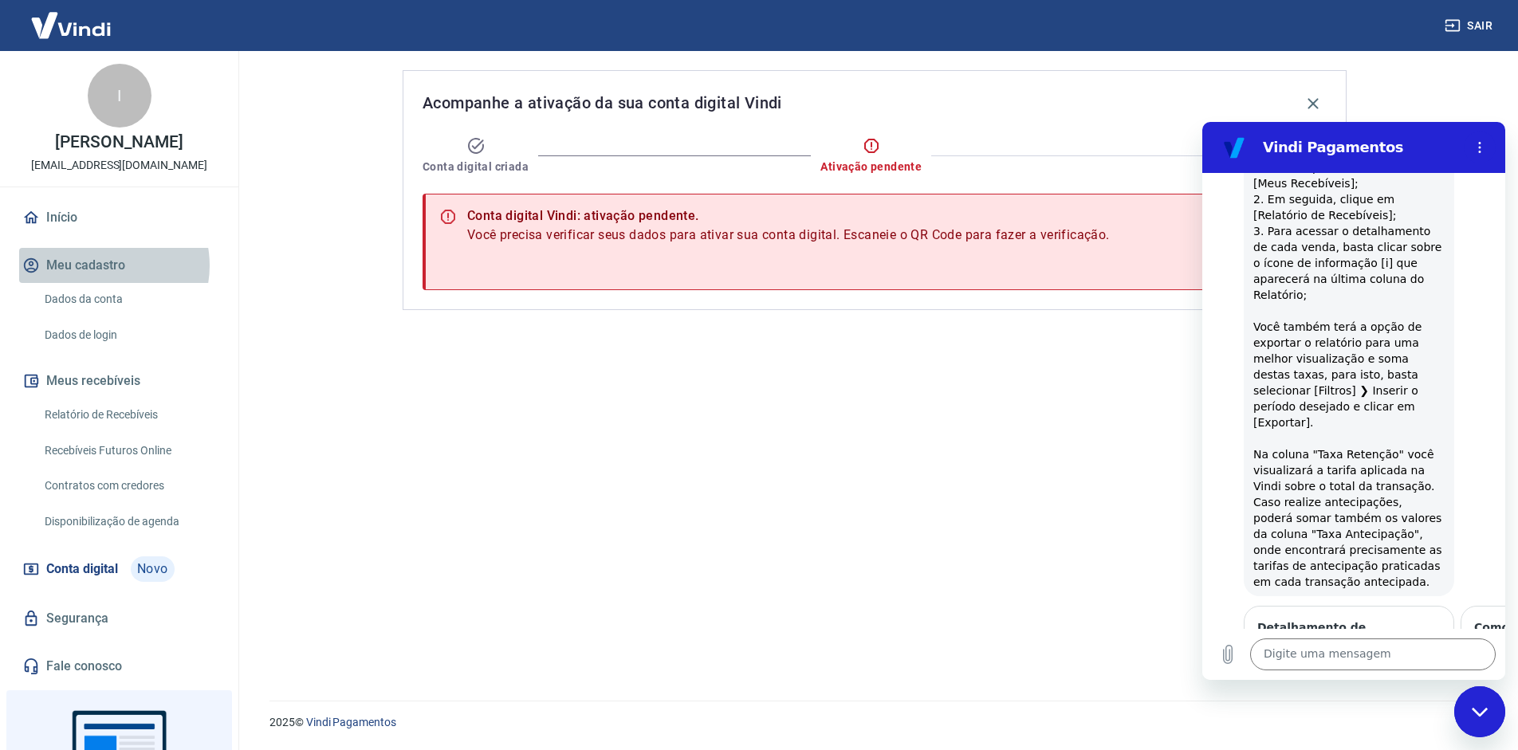
click at [104, 266] on button "Meu cadastro" at bounding box center [119, 265] width 200 height 35
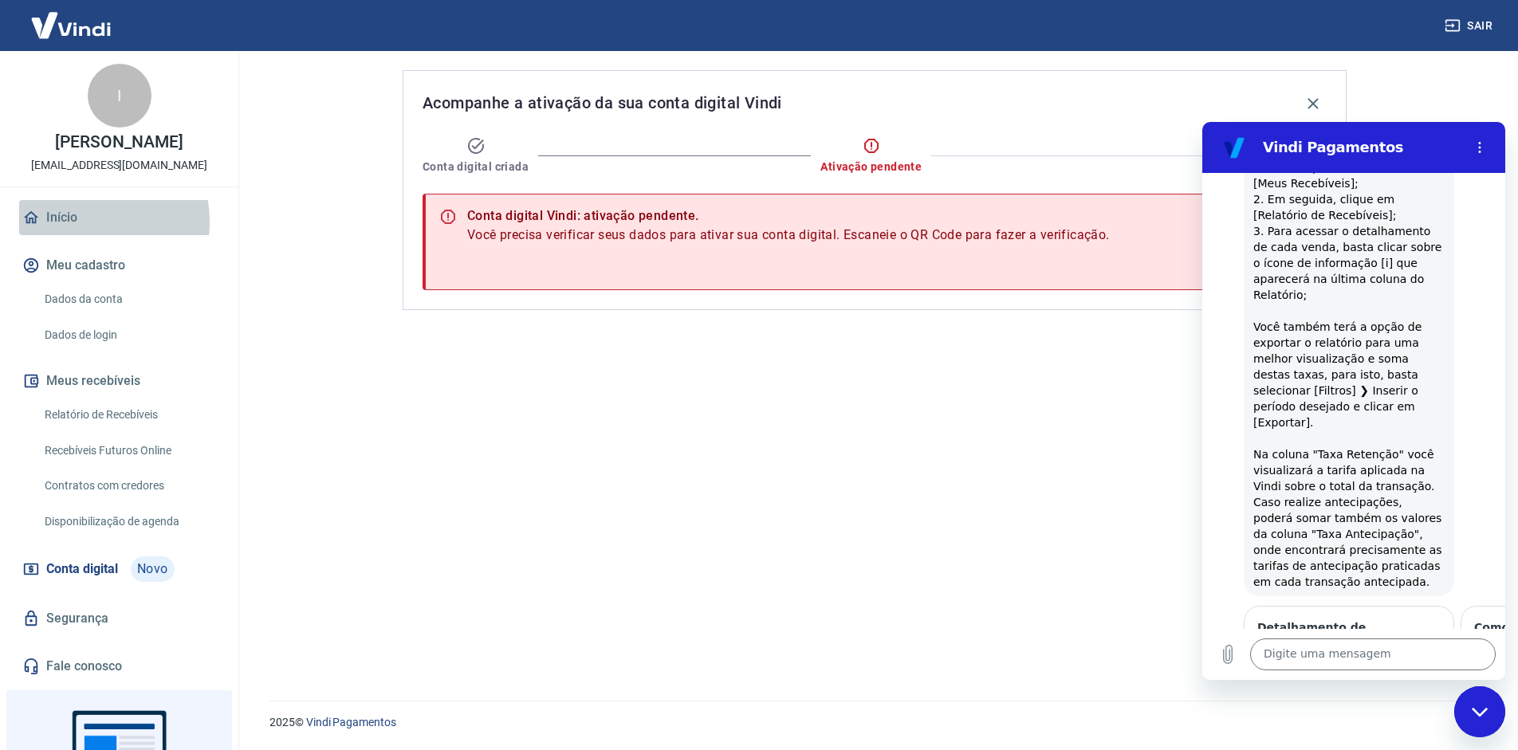
click at [77, 222] on link "Início" at bounding box center [119, 217] width 200 height 35
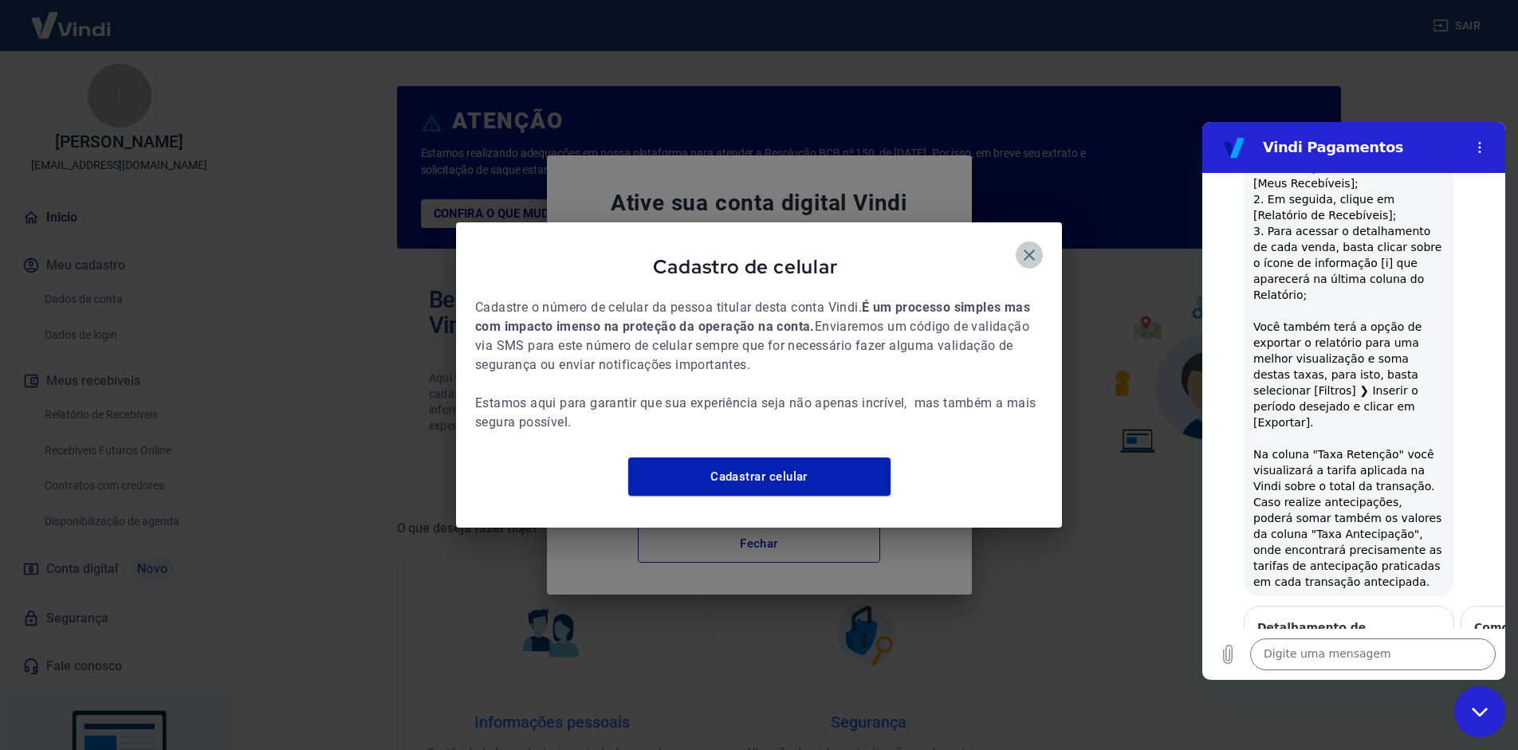
click at [1036, 250] on icon "button" at bounding box center [1029, 255] width 19 height 19
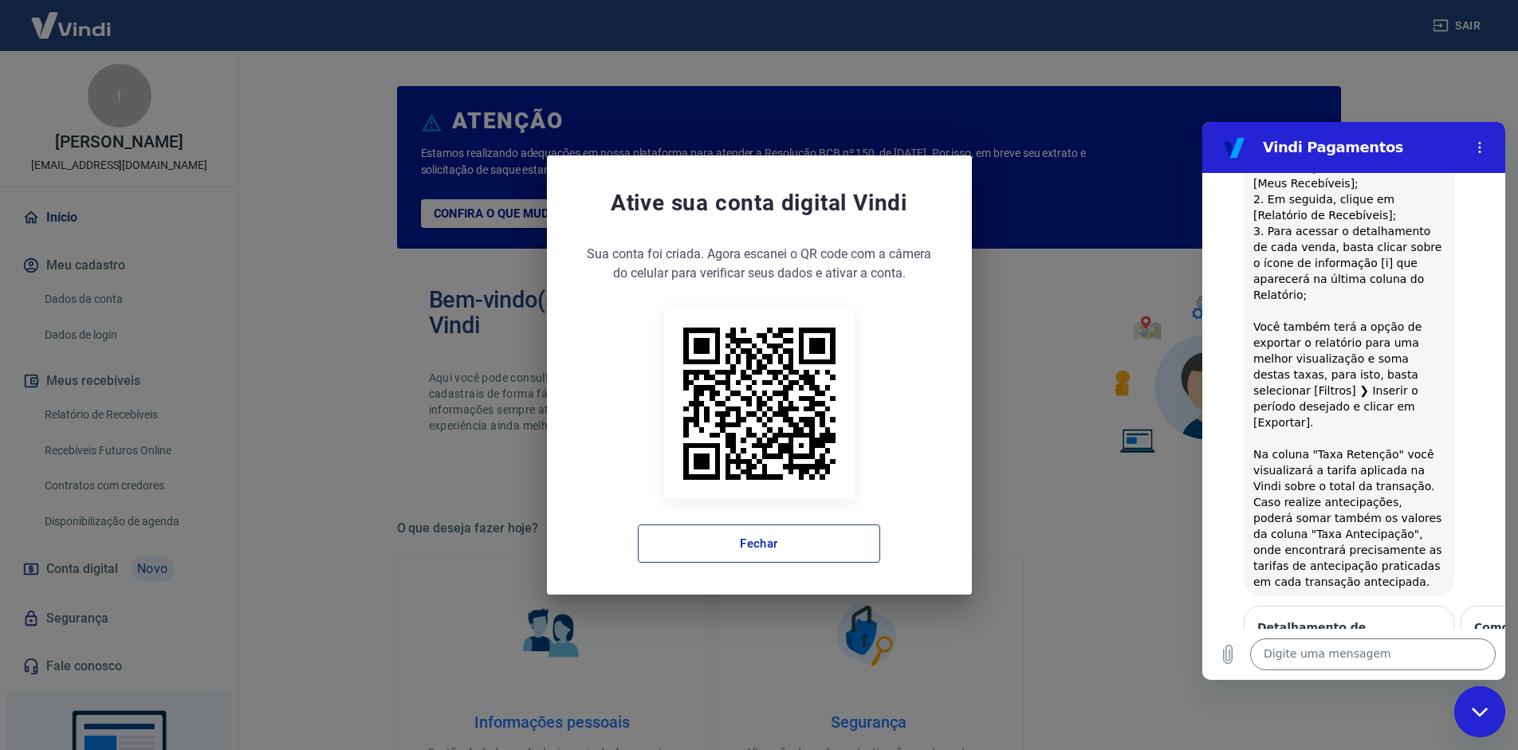
click at [778, 541] on button "Fechar" at bounding box center [759, 544] width 242 height 38
